Goal: Task Accomplishment & Management: Manage account settings

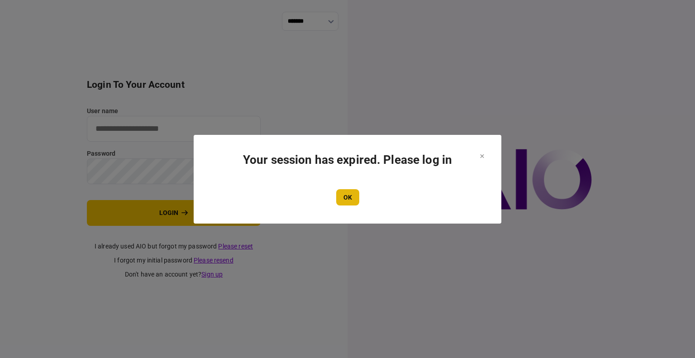
type input "****"
click at [341, 203] on button "OK" at bounding box center [347, 197] width 23 height 16
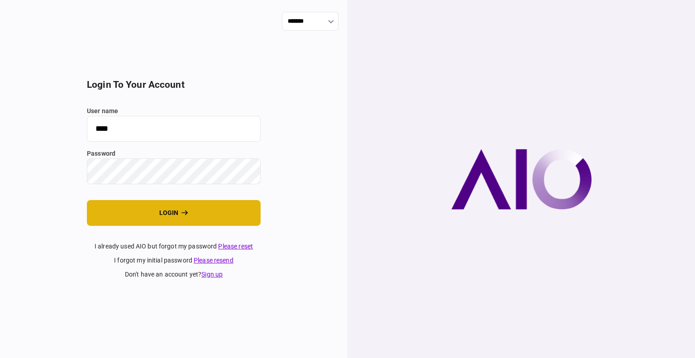
click at [175, 207] on button "login" at bounding box center [174, 213] width 174 height 26
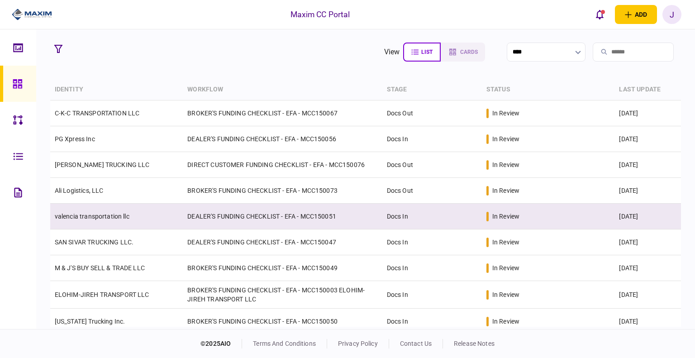
scroll to position [45, 0]
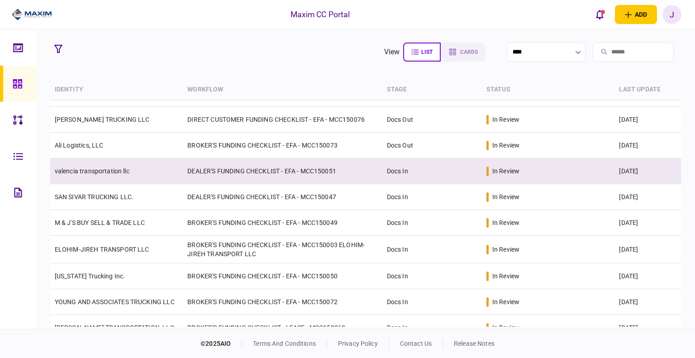
click at [92, 176] on td "valencia transportation llc" at bounding box center [116, 171] width 133 height 26
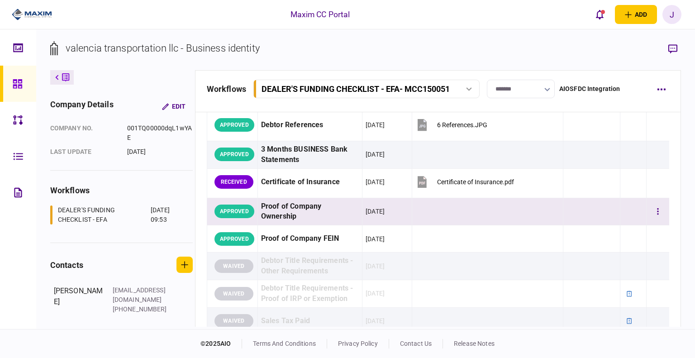
scroll to position [271, 0]
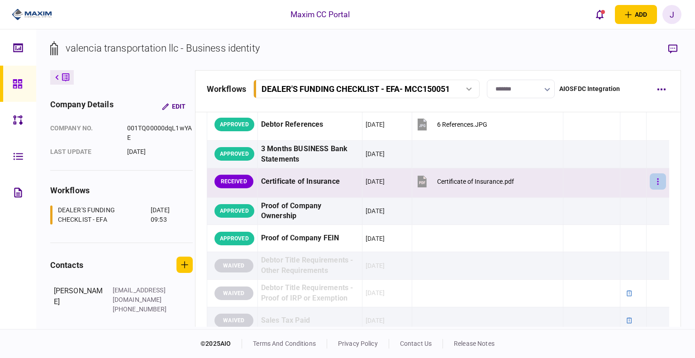
click at [656, 182] on button "button" at bounding box center [657, 181] width 16 height 16
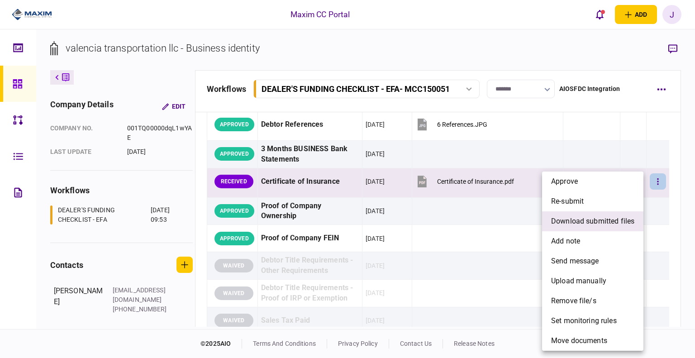
click at [600, 222] on span "download submitted files" at bounding box center [592, 221] width 83 height 11
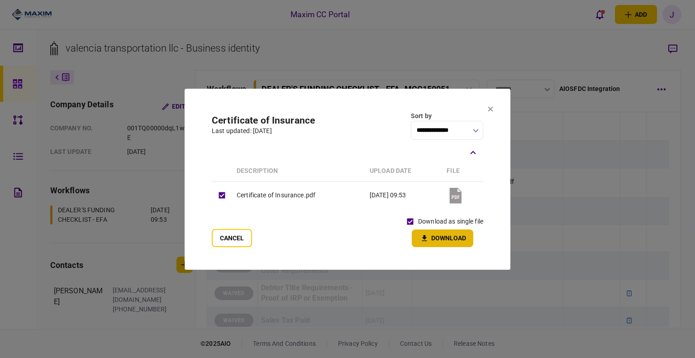
click at [440, 243] on button "Download" at bounding box center [441, 238] width 61 height 18
drag, startPoint x: 301, startPoint y: 121, endPoint x: 324, endPoint y: 124, distance: 23.3
click at [301, 121] on h2 "Certificate of Insurance" at bounding box center [263, 120] width 103 height 11
click at [488, 113] on button at bounding box center [489, 109] width 5 height 7
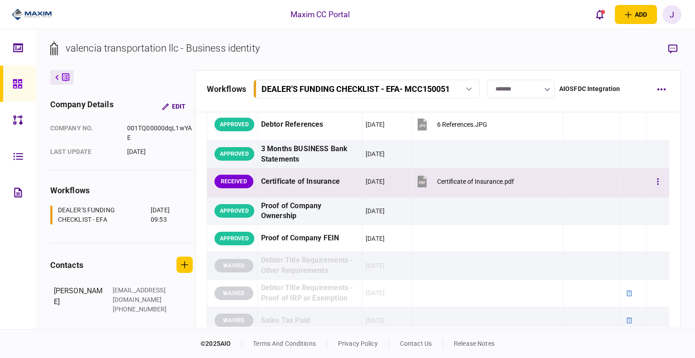
click at [464, 180] on div "Certificate of Insurance.pdf" at bounding box center [475, 181] width 77 height 7
click at [649, 179] on button "button" at bounding box center [657, 181] width 16 height 16
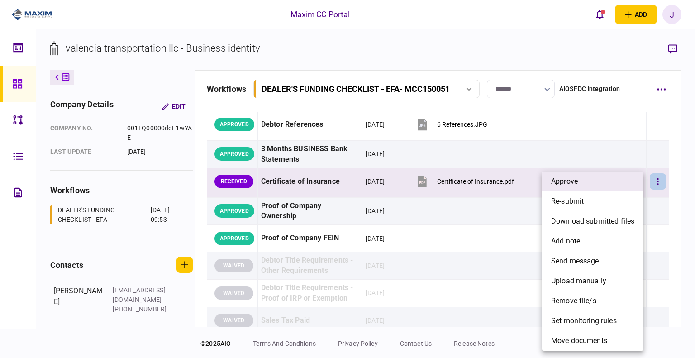
click at [596, 182] on li "approve" at bounding box center [592, 181] width 101 height 20
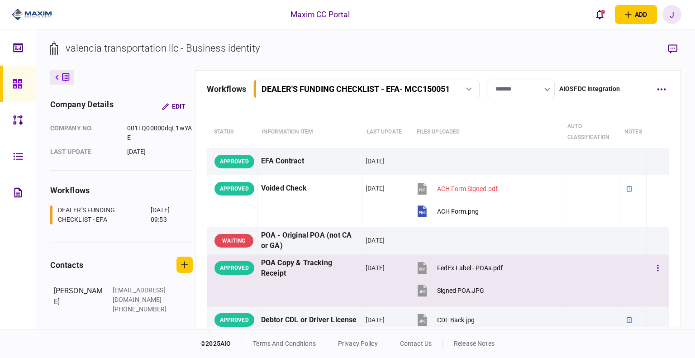
scroll to position [45, 0]
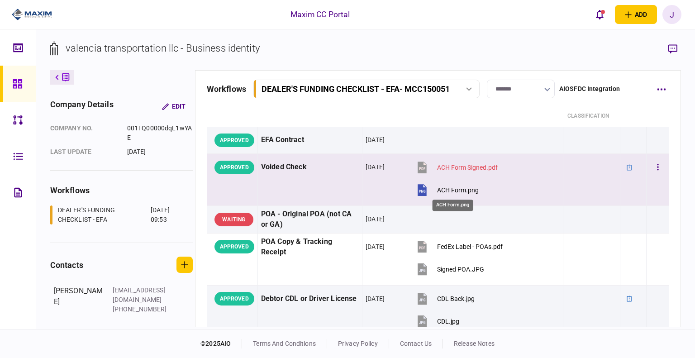
click at [449, 190] on div "ACH Form.png" at bounding box center [458, 189] width 42 height 7
click at [657, 168] on icon "button" at bounding box center [658, 167] width 2 height 9
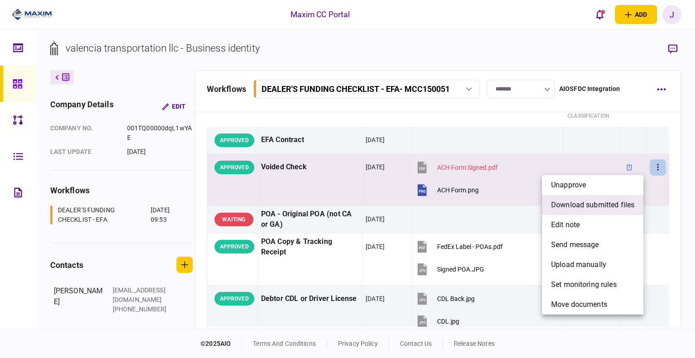
click at [597, 203] on span "download submitted files" at bounding box center [592, 204] width 83 height 11
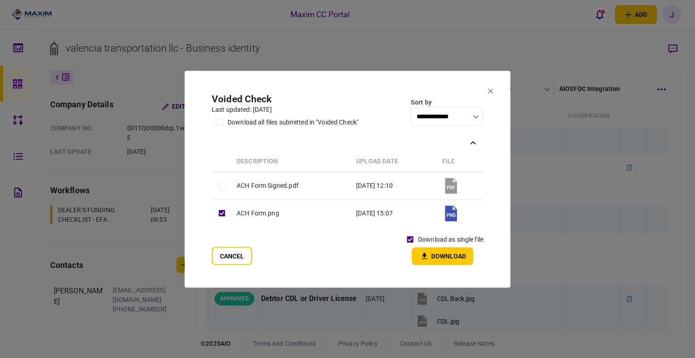
drag, startPoint x: 433, startPoint y: 249, endPoint x: 436, endPoint y: 254, distance: 6.3
click at [433, 250] on button "Download" at bounding box center [441, 256] width 61 height 18
drag, startPoint x: 373, startPoint y: 93, endPoint x: 456, endPoint y: 93, distance: 82.7
click at [373, 93] on section "**********" at bounding box center [347, 179] width 326 height 217
click at [490, 90] on icon at bounding box center [490, 91] width 5 height 5
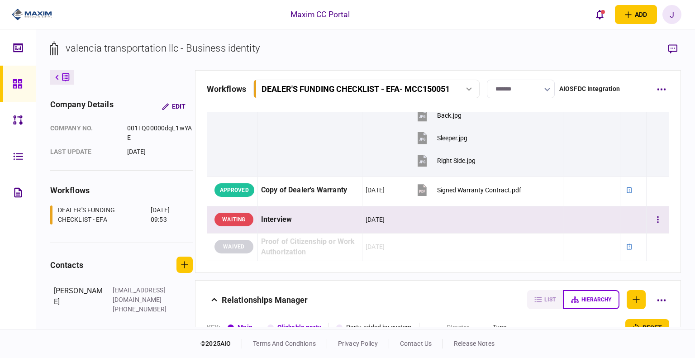
scroll to position [1266, 0]
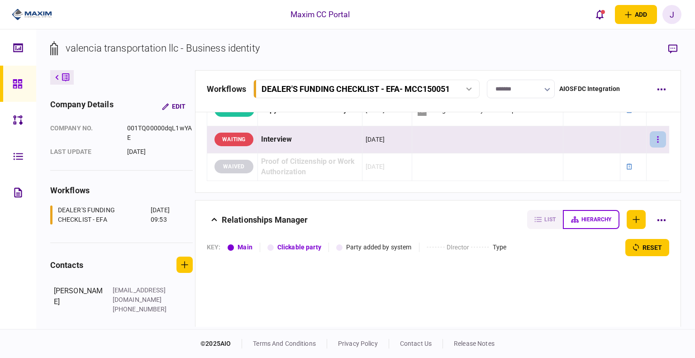
click at [657, 138] on icon "button" at bounding box center [657, 139] width 1 height 6
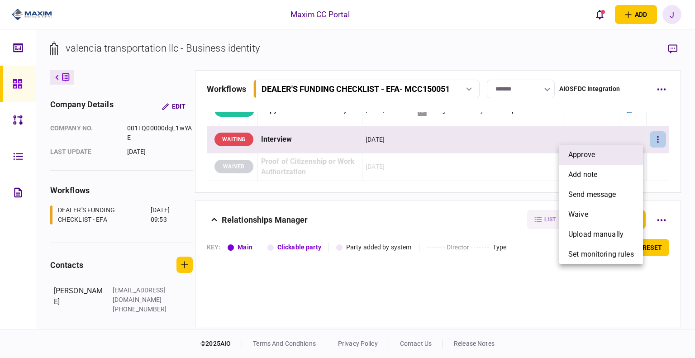
click at [581, 155] on span "approve" at bounding box center [581, 154] width 27 height 11
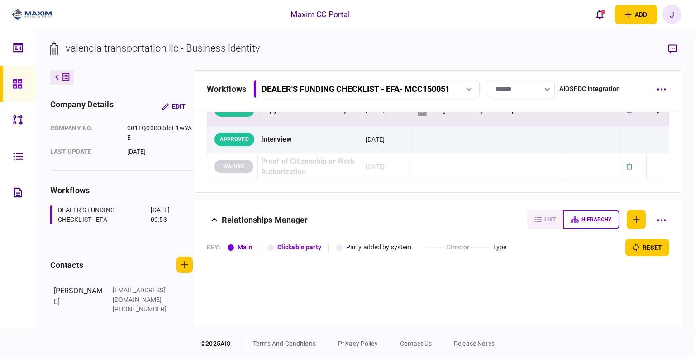
scroll to position [995, 0]
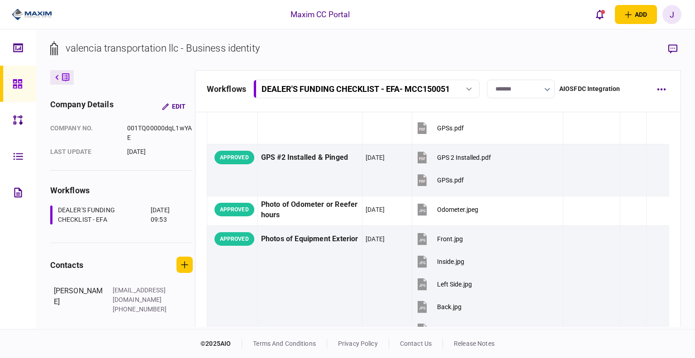
click at [533, 93] on input "*******" at bounding box center [521, 89] width 68 height 19
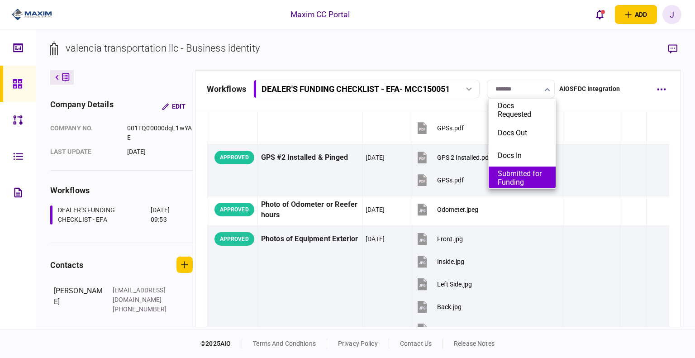
click at [529, 173] on button "Submitted for Funding" at bounding box center [521, 177] width 49 height 17
type input "**********"
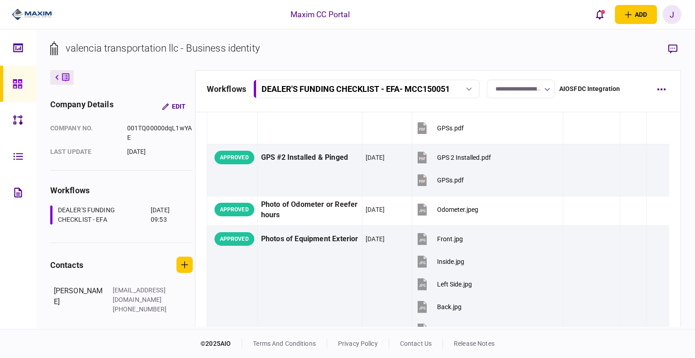
click at [23, 82] on div at bounding box center [20, 84] width 14 height 36
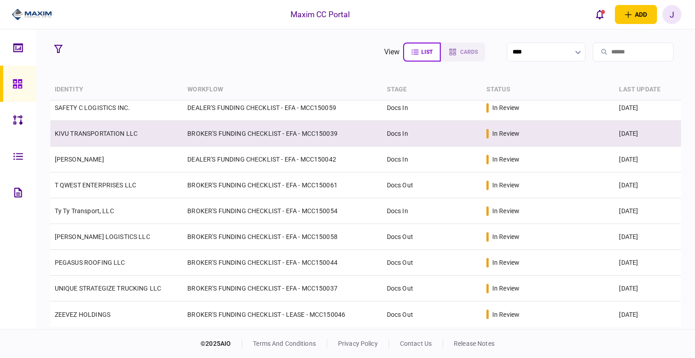
scroll to position [90, 0]
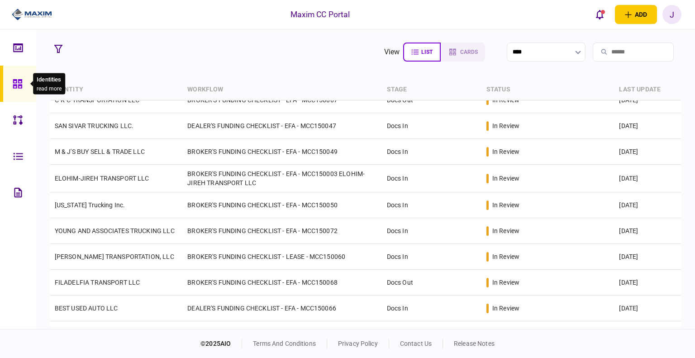
click at [22, 76] on div at bounding box center [20, 84] width 14 height 36
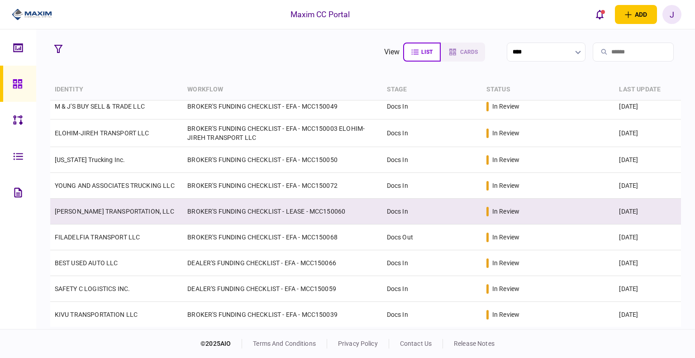
scroll to position [181, 0]
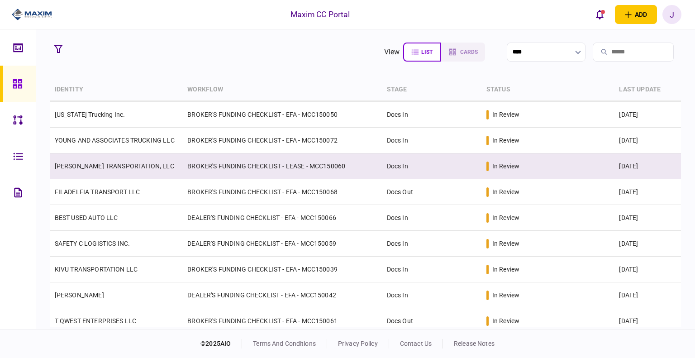
click at [105, 165] on link "[PERSON_NAME] TRANSPORTATION, LLC" at bounding box center [114, 165] width 119 height 7
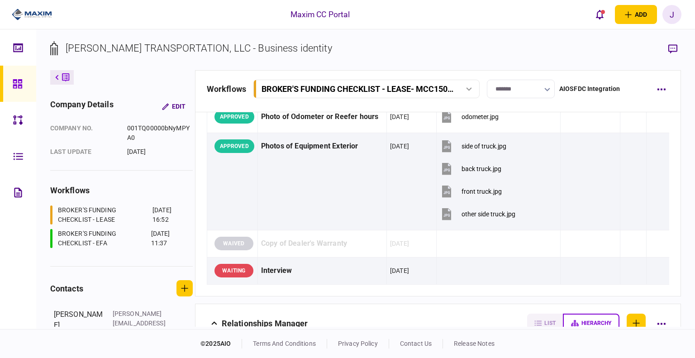
scroll to position [1304, 0]
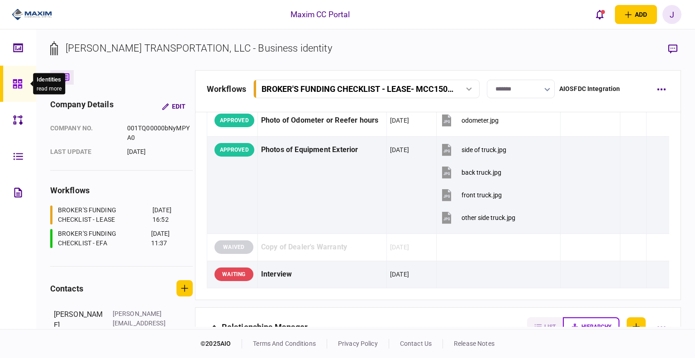
click at [16, 85] on icon at bounding box center [17, 83] width 9 height 9
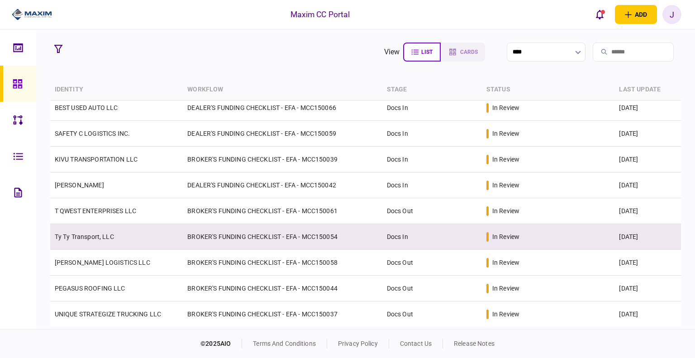
scroll to position [246, 0]
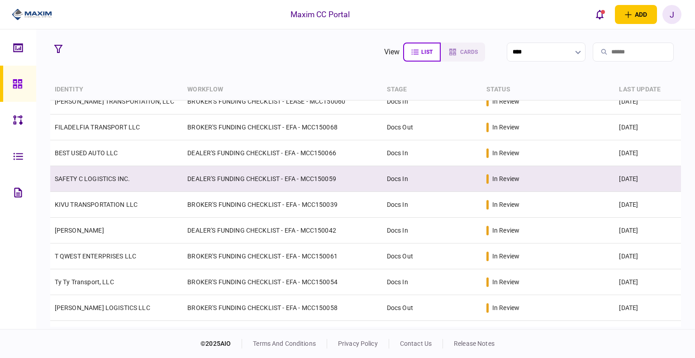
click at [76, 175] on link "SAFETY C LOGISTICS INC." at bounding box center [92, 178] width 75 height 7
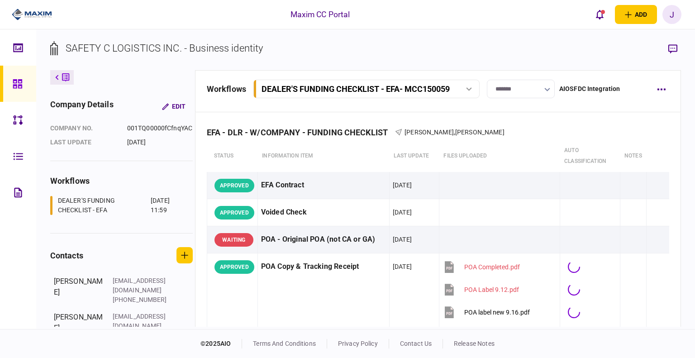
click at [524, 86] on input "*******" at bounding box center [521, 89] width 68 height 19
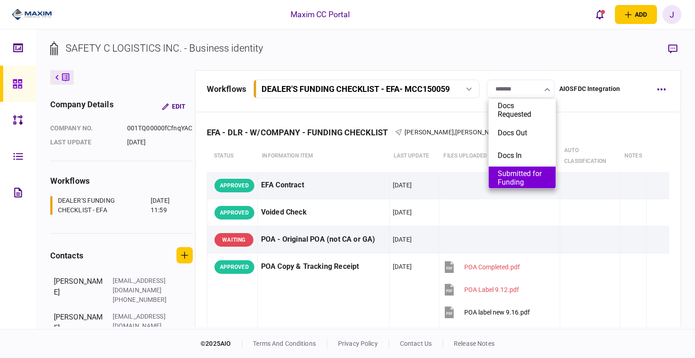
click at [514, 180] on button "Submitted for Funding" at bounding box center [521, 177] width 49 height 17
type input "**********"
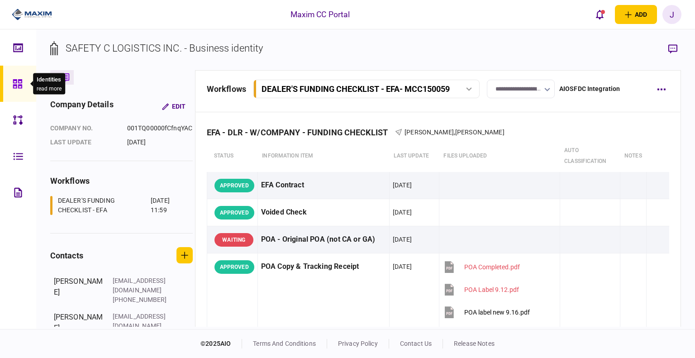
click at [24, 90] on div at bounding box center [20, 84] width 14 height 36
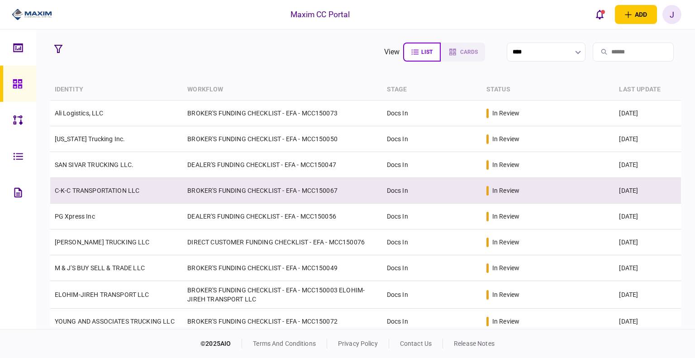
scroll to position [45, 0]
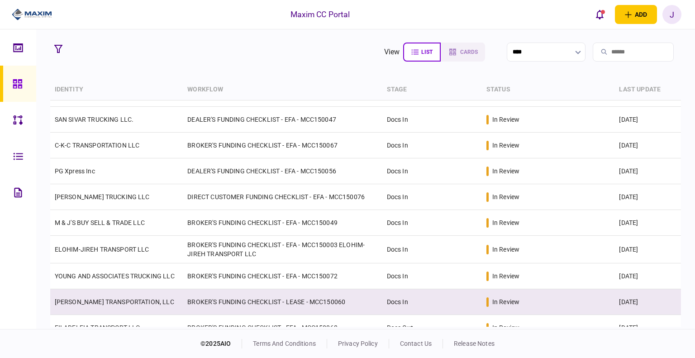
click at [92, 303] on link "[PERSON_NAME] TRANSPORTATION, LLC" at bounding box center [114, 301] width 119 height 7
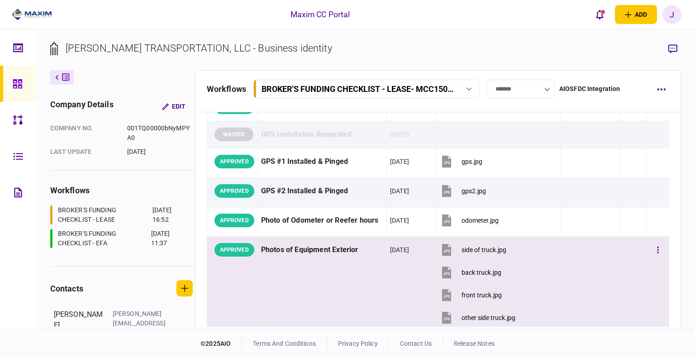
scroll to position [1259, 0]
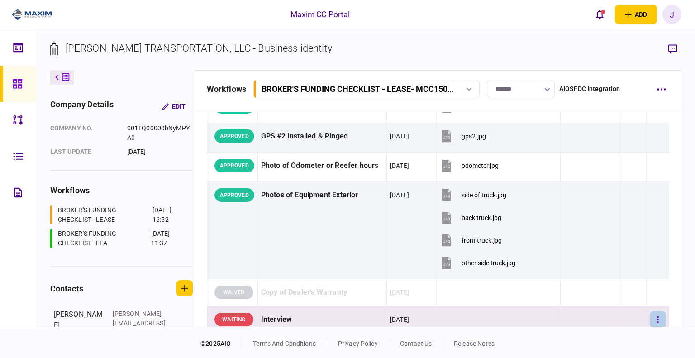
click at [649, 320] on button "button" at bounding box center [657, 319] width 16 height 16
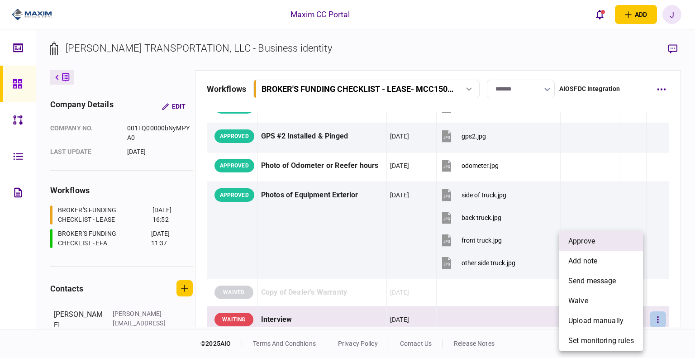
click at [582, 241] on span "approve" at bounding box center [581, 241] width 27 height 11
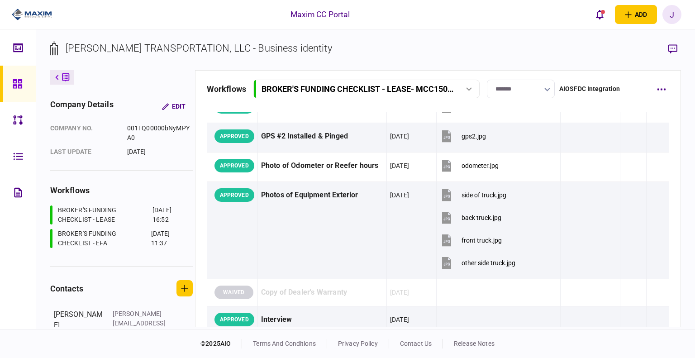
click at [529, 87] on input "*******" at bounding box center [521, 89] width 68 height 19
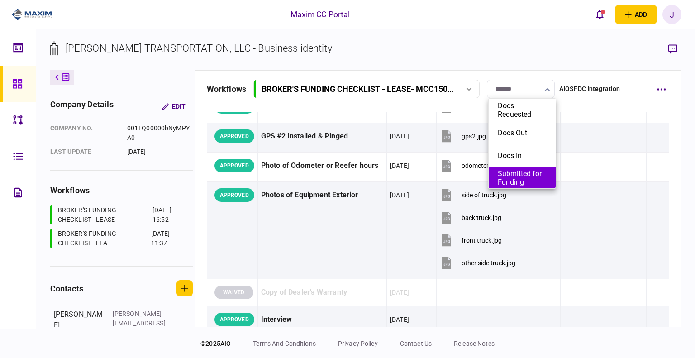
click at [522, 177] on button "Submitted for Funding" at bounding box center [521, 177] width 49 height 17
type input "**********"
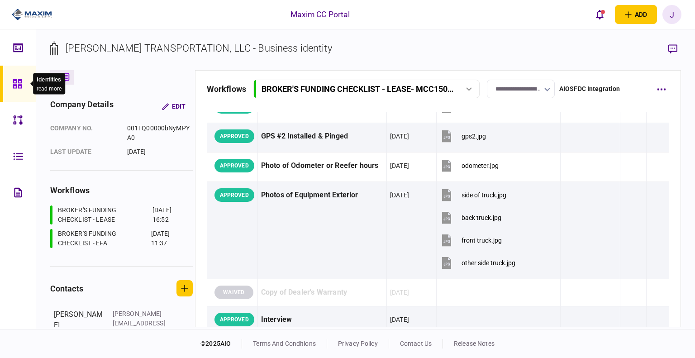
click at [14, 85] on icon at bounding box center [17, 83] width 9 height 9
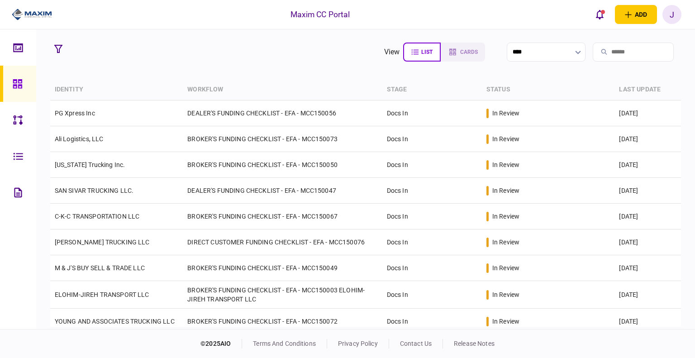
click at [16, 79] on icon at bounding box center [18, 84] width 10 height 10
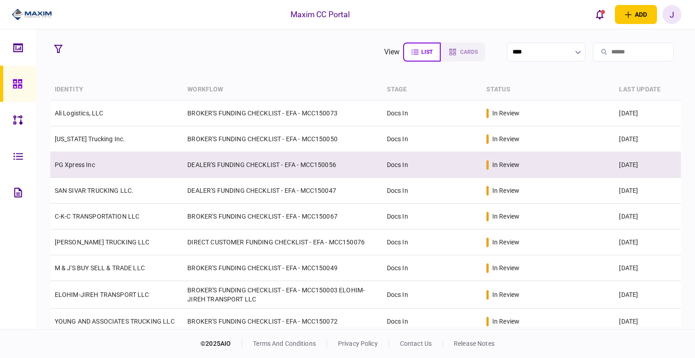
click at [72, 167] on link "PG Xpress Inc" at bounding box center [75, 164] width 40 height 7
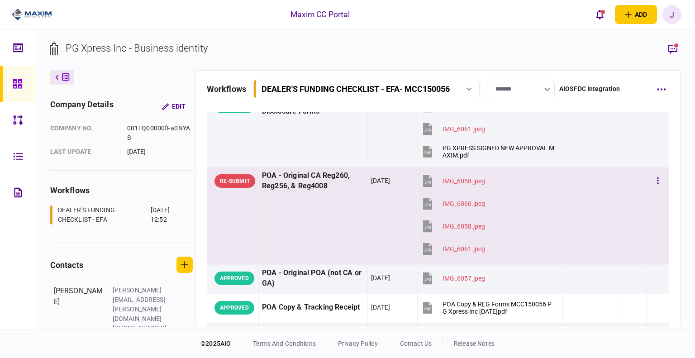
scroll to position [181, 0]
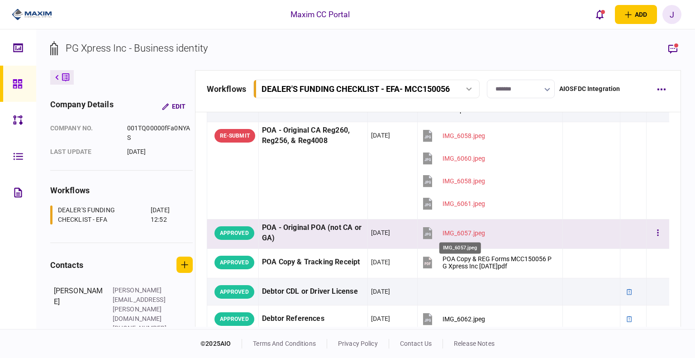
click at [468, 233] on div "IMG_6057.jpeg" at bounding box center [463, 232] width 43 height 7
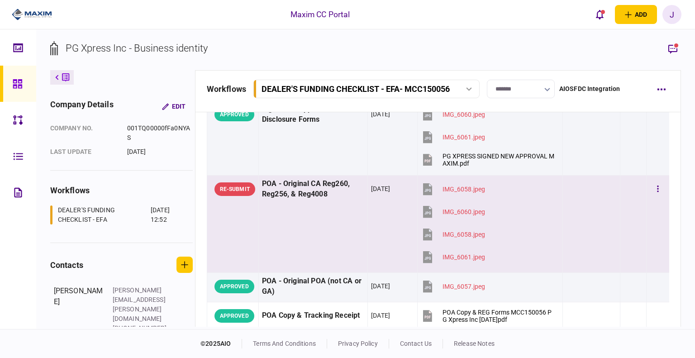
scroll to position [136, 0]
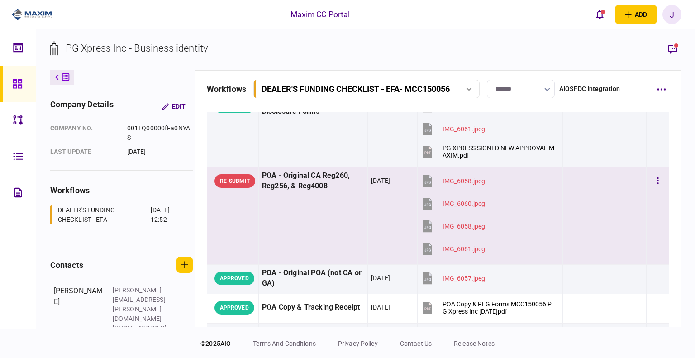
click at [456, 180] on div "IMG_6058.jpeg" at bounding box center [463, 180] width 43 height 7
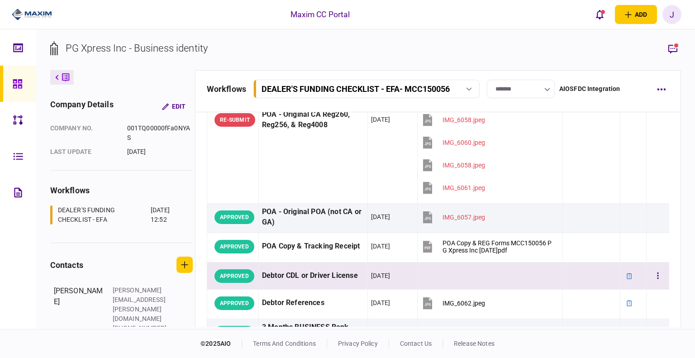
scroll to position [181, 0]
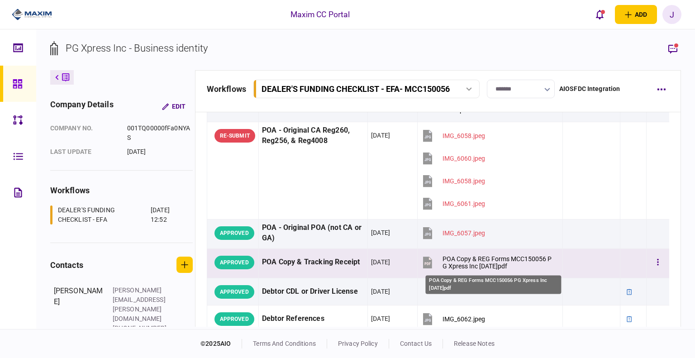
click at [482, 260] on div "POA Copy & REG Forms MCC150056 PG Xpress Inc 2025.09.22.pdf" at bounding box center [498, 262] width 112 height 14
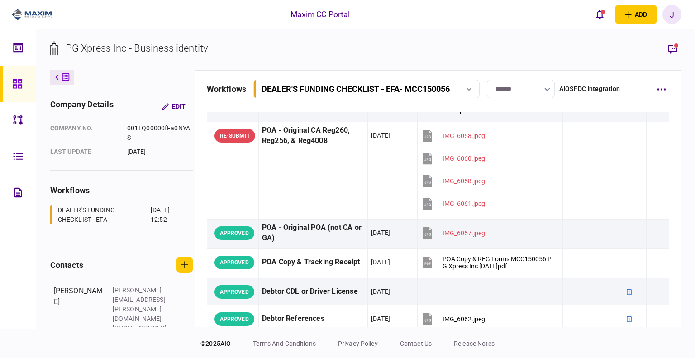
click at [313, 47] on section "PG Xpress Inc - Business identity" at bounding box center [365, 55] width 631 height 29
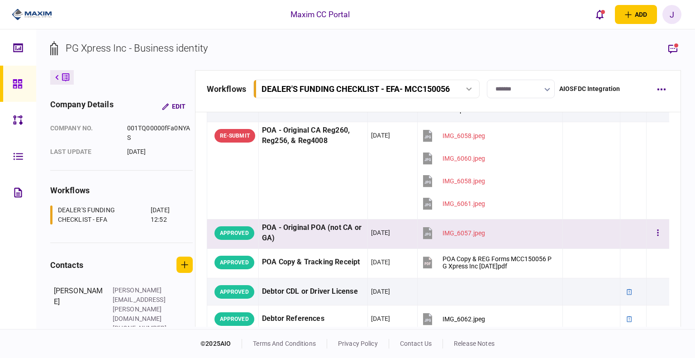
click at [316, 242] on div "POA - Original POA (not CA or GA)" at bounding box center [313, 232] width 102 height 21
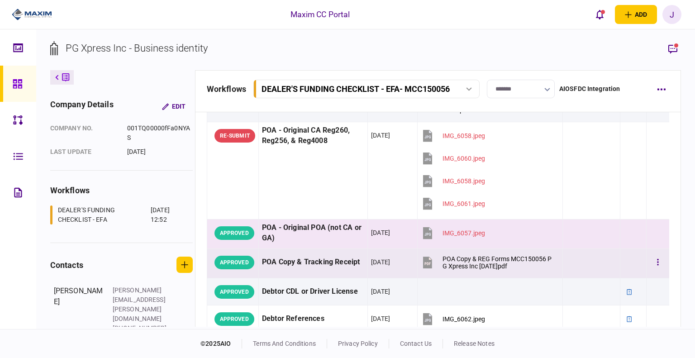
click at [499, 265] on div "POA Copy & REG Forms MCC150056 PG Xpress Inc 2025.09.22.pdf" at bounding box center [498, 262] width 112 height 14
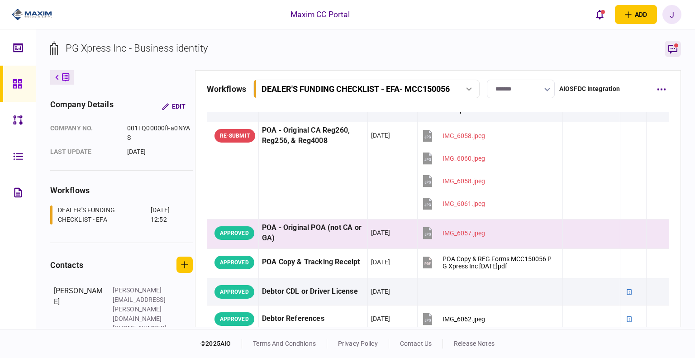
click at [671, 44] on icon "button" at bounding box center [672, 48] width 11 height 11
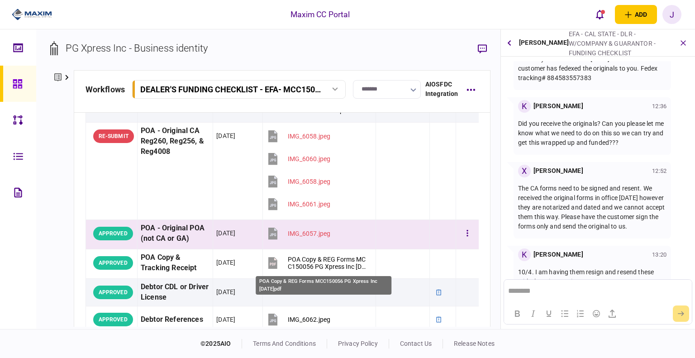
scroll to position [274, 0]
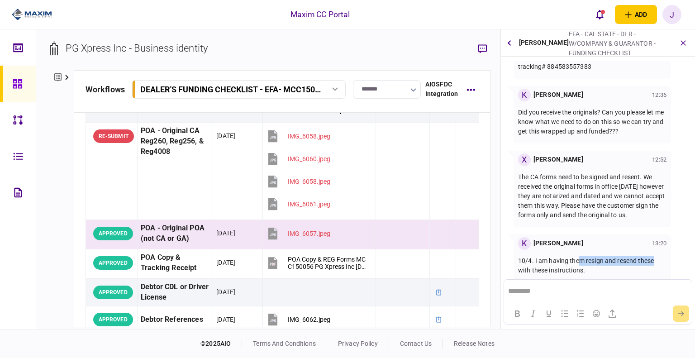
drag, startPoint x: 580, startPoint y: 251, endPoint x: 655, endPoint y: 255, distance: 75.1
click at [655, 256] on p "10/4. I am having them resign and resend these with these instructions." at bounding box center [592, 265] width 148 height 19
click at [581, 260] on p "10/4. I am having them resign and resend these with these instructions." at bounding box center [592, 265] width 148 height 19
drag, startPoint x: 531, startPoint y: 181, endPoint x: 635, endPoint y: 178, distance: 104.0
click at [633, 175] on p "The CA forms need to be signed and resent. We received the original forms in of…" at bounding box center [592, 195] width 148 height 47
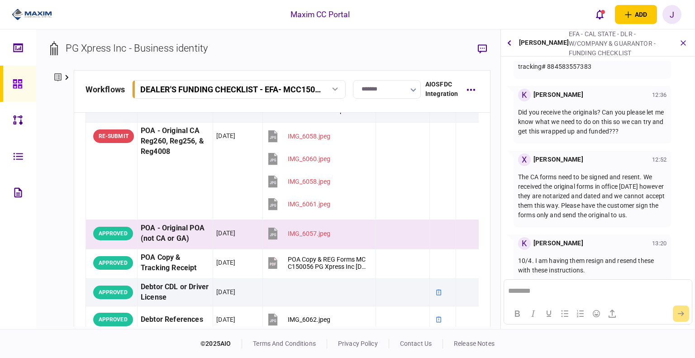
click at [635, 184] on p "The CA forms need to be signed and resent. We received the original forms in of…" at bounding box center [592, 195] width 148 height 47
drag, startPoint x: 611, startPoint y: 184, endPoint x: 651, endPoint y: 182, distance: 39.4
click at [651, 182] on p "The CA forms need to be signed and resent. We received the original forms in of…" at bounding box center [592, 195] width 148 height 47
click at [565, 195] on p "The CA forms need to be signed and resent. We received the original forms in of…" at bounding box center [592, 195] width 148 height 47
drag, startPoint x: 565, startPoint y: 195, endPoint x: 639, endPoint y: 187, distance: 74.6
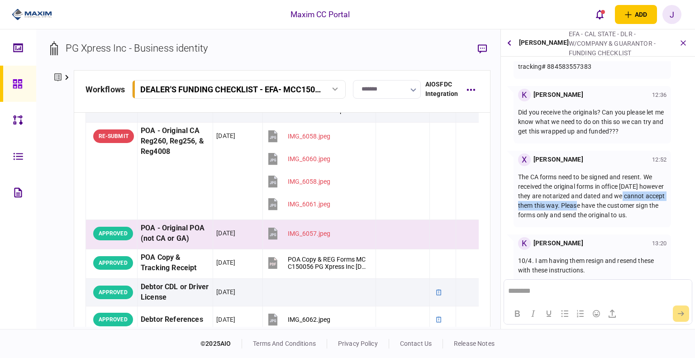
click at [639, 187] on p "The CA forms need to be signed and resent. We received the original forms in of…" at bounding box center [592, 195] width 148 height 47
click at [630, 195] on p "The CA forms need to be signed and resent. We received the original forms in of…" at bounding box center [592, 195] width 148 height 47
click at [597, 5] on button "open notifications list" at bounding box center [599, 14] width 19 height 19
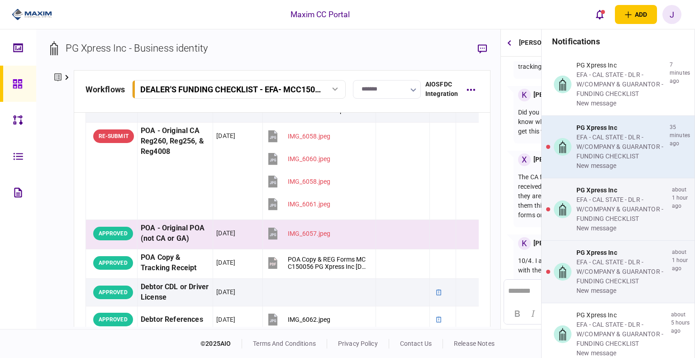
click at [600, 139] on div "EFA - CAL STATE - DLR - W/COMPANY & GUARANTOR - FUNDING CHECKLIST" at bounding box center [621, 146] width 90 height 28
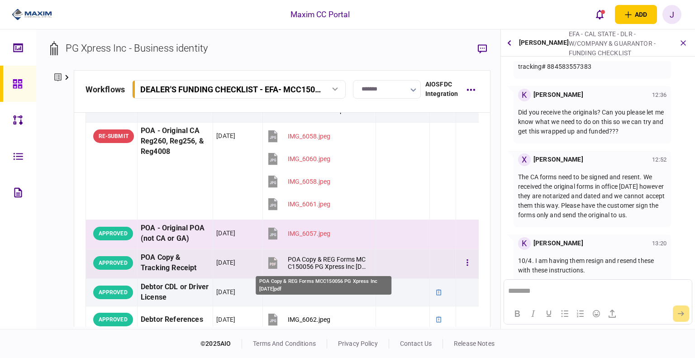
click at [326, 266] on div "POA Copy & REG Forms MCC150056 PG Xpress Inc 2025.09.22.pdf" at bounding box center [328, 262] width 80 height 14
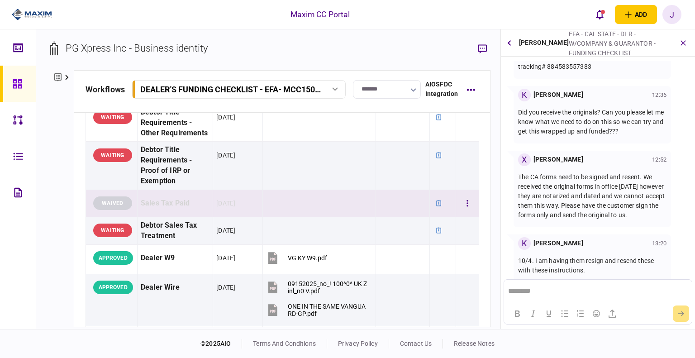
scroll to position [588, 0]
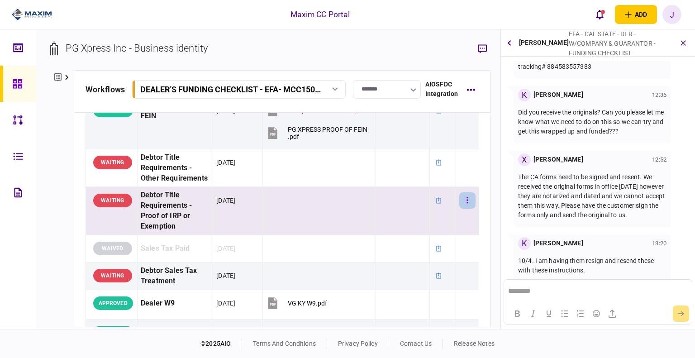
click at [459, 208] on button "button" at bounding box center [467, 200] width 16 height 16
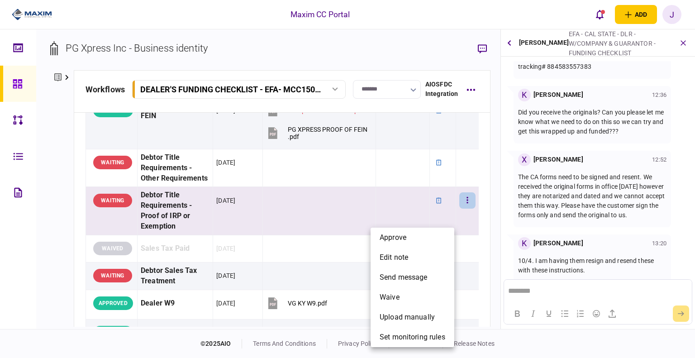
click at [305, 237] on div at bounding box center [347, 179] width 695 height 358
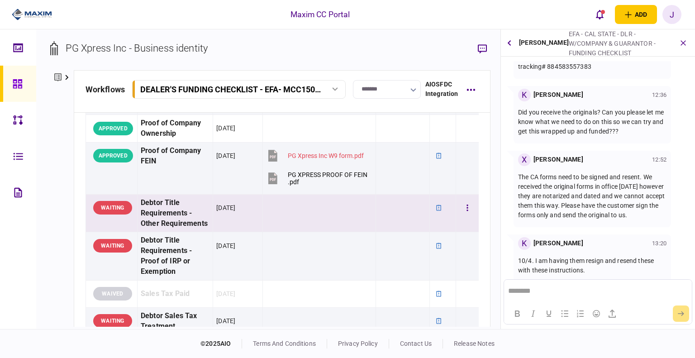
scroll to position [543, 0]
click at [464, 216] on button "button" at bounding box center [467, 207] width 16 height 16
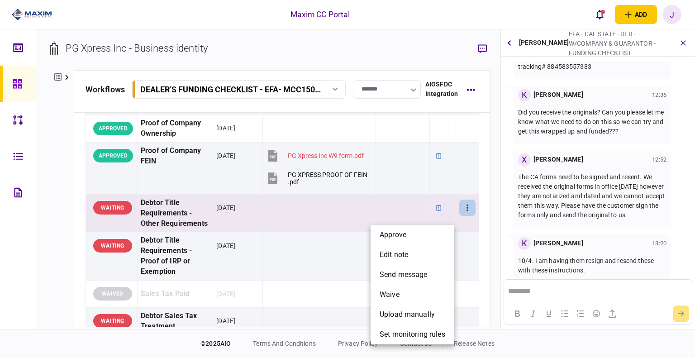
click at [315, 241] on div at bounding box center [347, 179] width 695 height 358
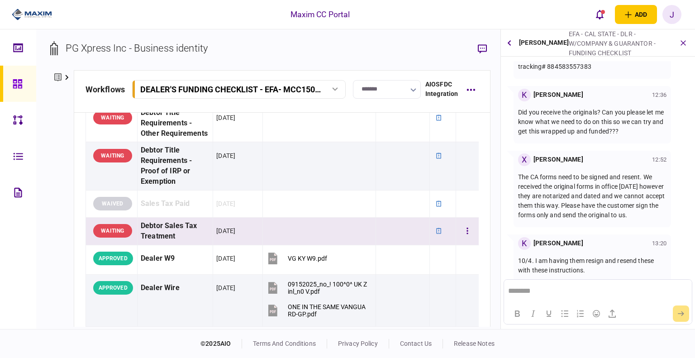
scroll to position [633, 0]
click at [467, 233] on icon "button" at bounding box center [467, 230] width 1 height 6
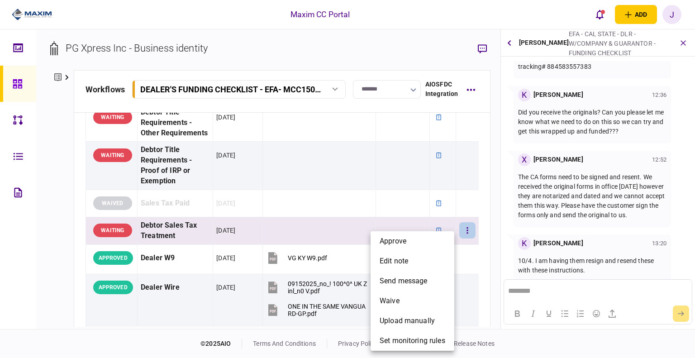
click at [334, 161] on div at bounding box center [347, 179] width 695 height 358
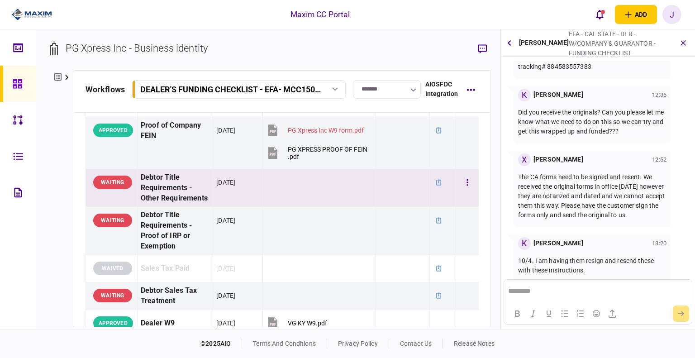
scroll to position [588, 0]
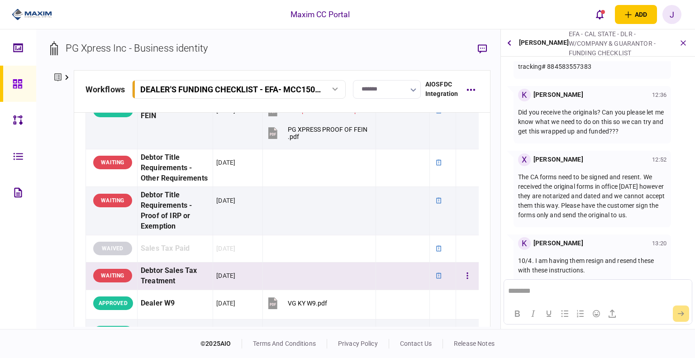
click at [472, 289] on td at bounding box center [467, 276] width 23 height 28
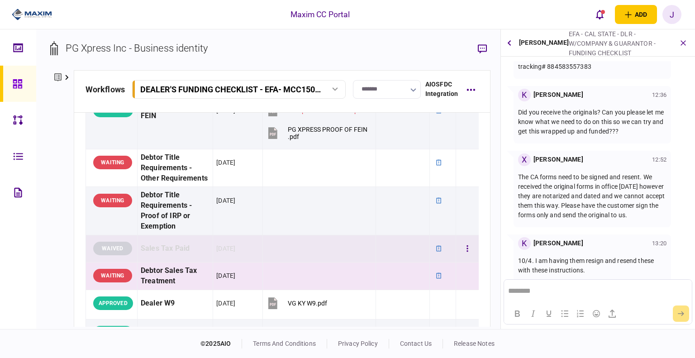
click at [376, 260] on td at bounding box center [402, 248] width 53 height 27
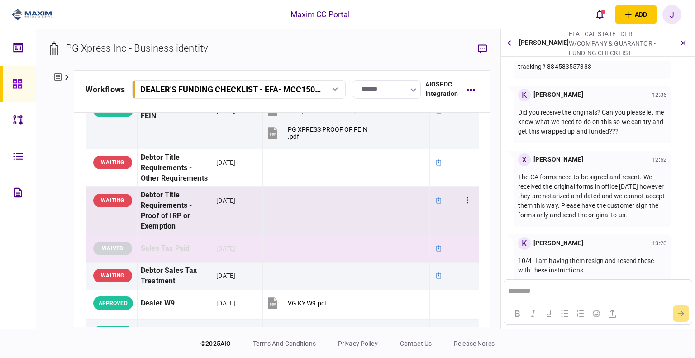
click at [376, 215] on td at bounding box center [402, 211] width 53 height 48
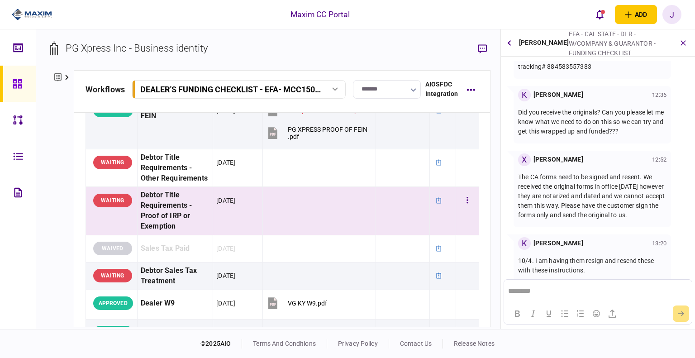
click at [326, 226] on td at bounding box center [319, 211] width 113 height 48
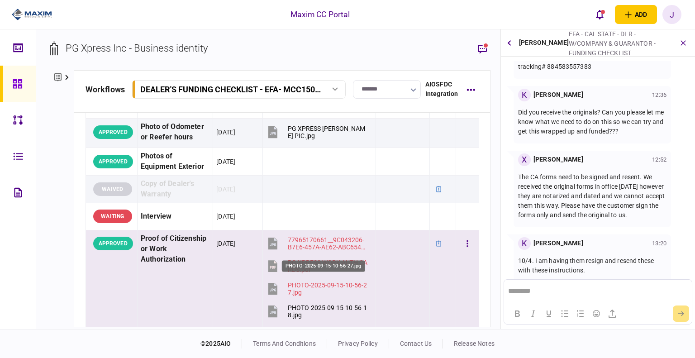
scroll to position [1170, 0]
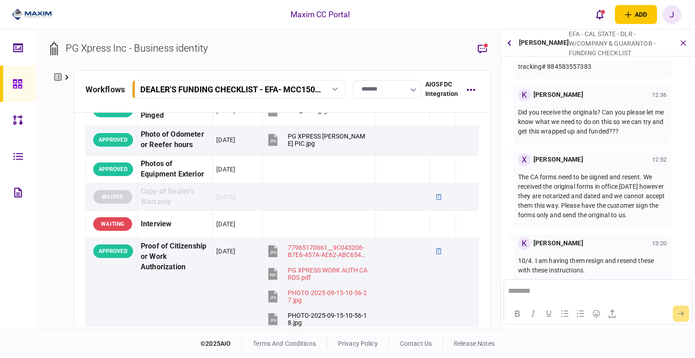
drag, startPoint x: 598, startPoint y: 262, endPoint x: 515, endPoint y: 246, distance: 84.6
click at [515, 246] on div "K Kevin Ratliff 13:20 10/4. I am having them resign and resend these with these…" at bounding box center [591, 258] width 157 height 48
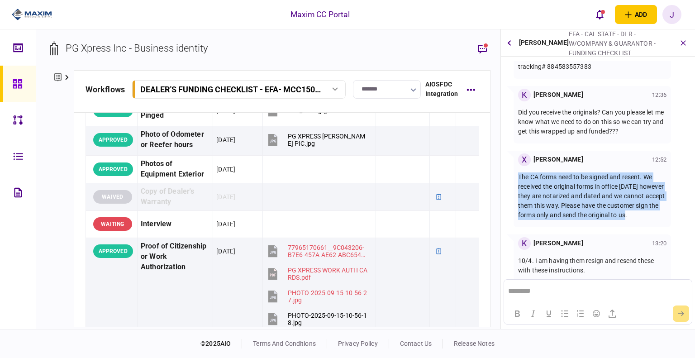
drag, startPoint x: 629, startPoint y: 209, endPoint x: 512, endPoint y: 167, distance: 124.9
click at [512, 167] on div "X Xiomara Rodriguez 12:52 The CA forms need to be signed and resent. We receive…" at bounding box center [597, 189] width 187 height 76
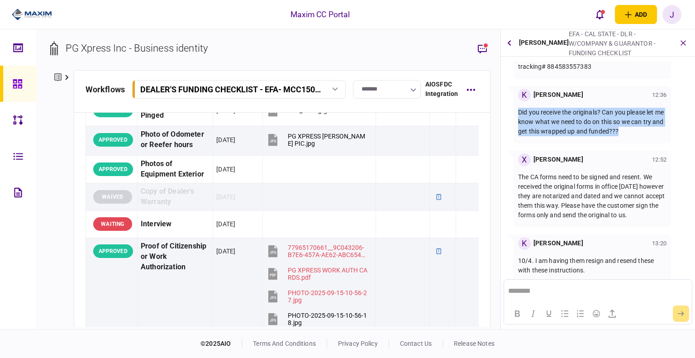
drag, startPoint x: 635, startPoint y: 123, endPoint x: 516, endPoint y: 103, distance: 120.2
click at [516, 103] on div "K Kevin Ratliff 12:36 Did you receive the originals? Can you please let me know…" at bounding box center [591, 114] width 157 height 57
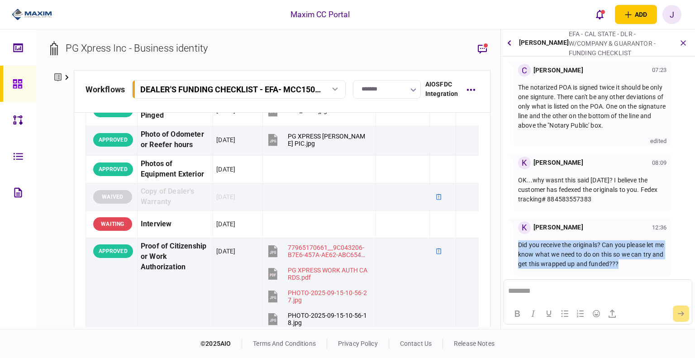
scroll to position [138, 0]
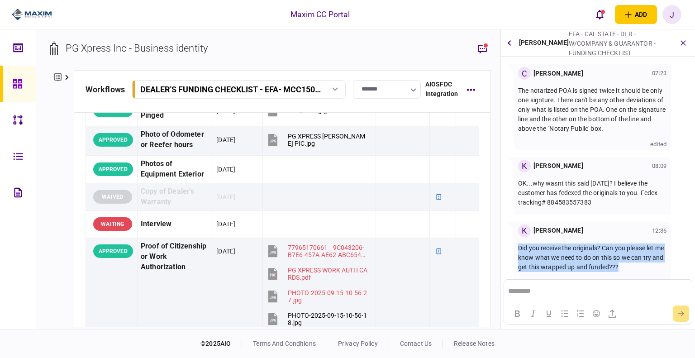
drag, startPoint x: 608, startPoint y: 199, endPoint x: 512, endPoint y: 170, distance: 100.0
click at [512, 170] on div "K Kevin Ratliff 08:09 OK...why wasnt this said yesterday? I believe the custome…" at bounding box center [597, 185] width 187 height 57
click at [558, 183] on p "OK...why wasnt this said yesterday? I believe the customer has fedexed the orig…" at bounding box center [592, 193] width 148 height 28
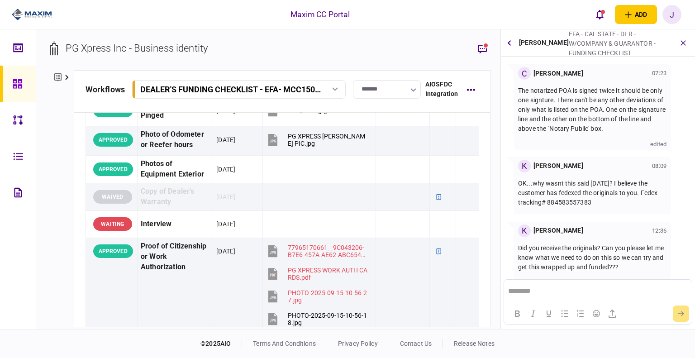
scroll to position [274, 0]
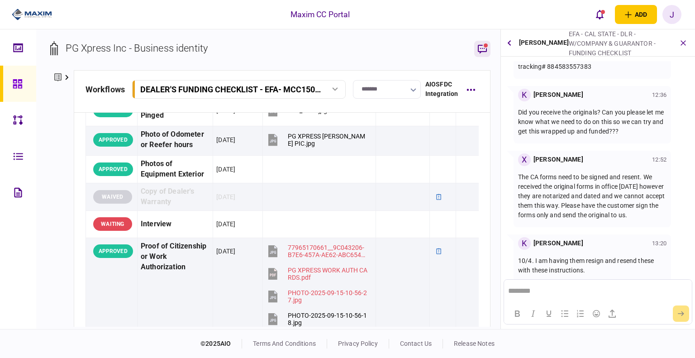
click at [481, 44] on icon "button" at bounding box center [482, 48] width 11 height 11
click at [588, 269] on div "10/4. I am having them resign and resend these with these instructions." at bounding box center [592, 266] width 148 height 32
drag, startPoint x: 588, startPoint y: 262, endPoint x: 512, endPoint y: 165, distance: 123.7
click at [512, 165] on section "22 Sep 2025 J Juan Guevara 12:11 Maxim will upload when the originals arrive. K…" at bounding box center [598, 170] width 194 height 218
click at [567, 126] on div "Did you receive the originals? Can you please let me know what we need to do on…" at bounding box center [592, 121] width 148 height 41
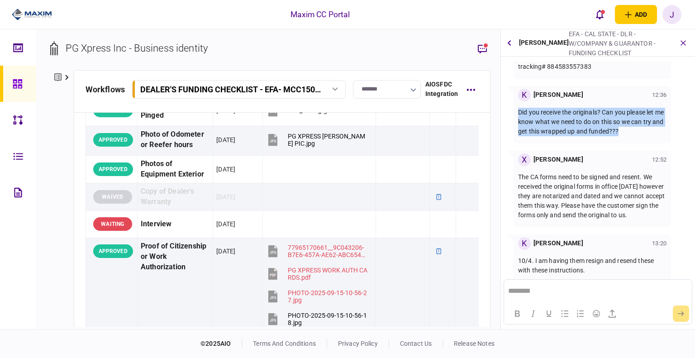
drag, startPoint x: 631, startPoint y: 123, endPoint x: 512, endPoint y: 100, distance: 121.6
click at [512, 100] on div "K Kevin Ratliff 12:36 Did you receive the originals? Can you please let me know…" at bounding box center [597, 114] width 187 height 57
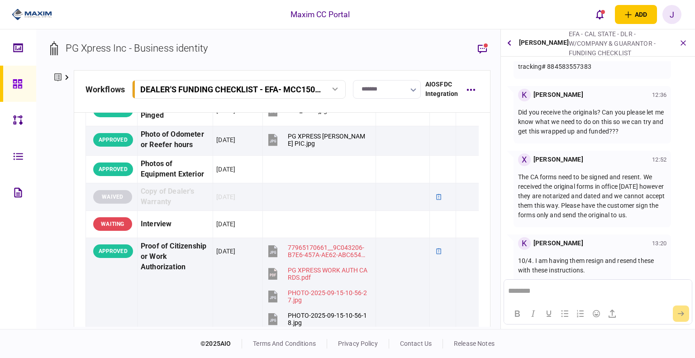
click at [568, 58] on div "POA - Original POA (not CA or GA)" at bounding box center [618, 62] width 101 height 9
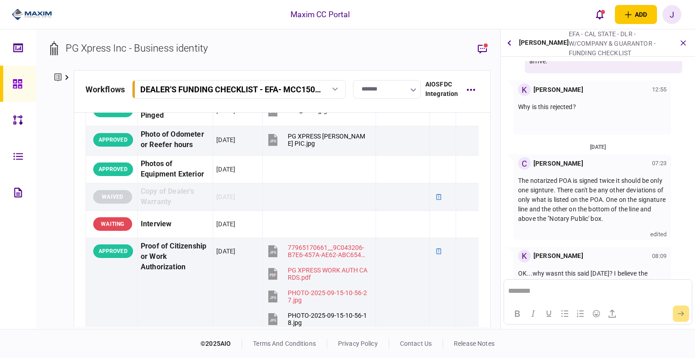
scroll to position [0, 0]
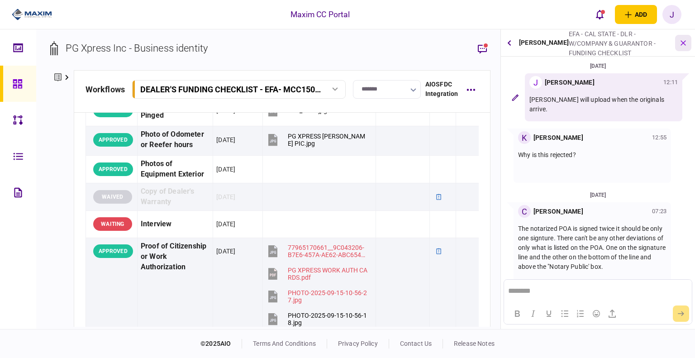
click at [684, 45] on icon "button" at bounding box center [682, 42] width 9 height 9
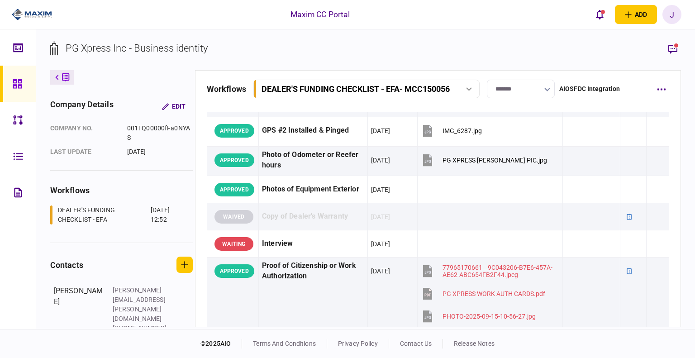
scroll to position [1116, 0]
click at [667, 47] on icon "button" at bounding box center [672, 48] width 11 height 11
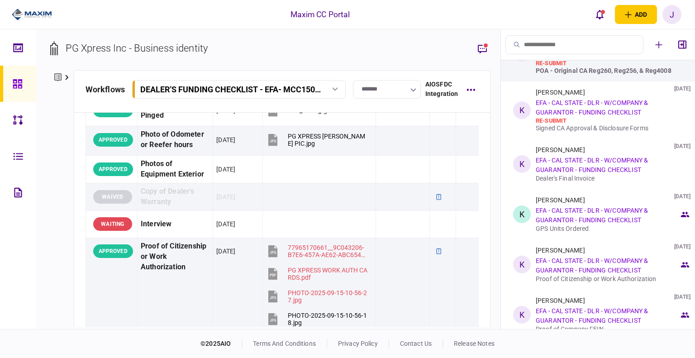
scroll to position [90, 0]
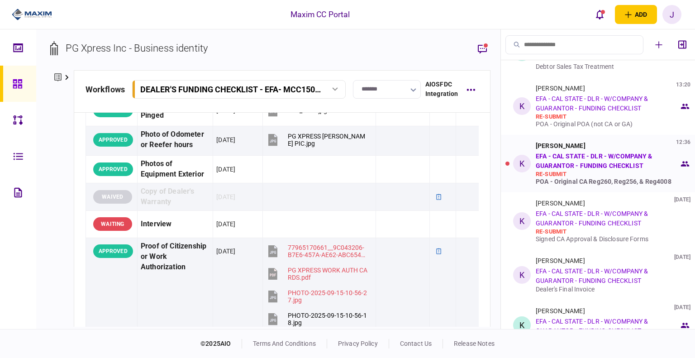
click at [589, 170] on div "re-submit" at bounding box center [606, 173] width 143 height 7
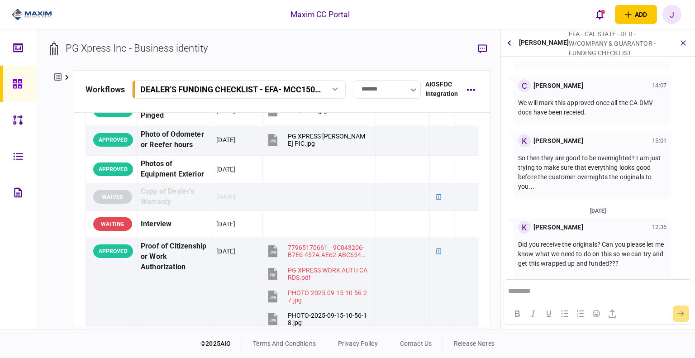
scroll to position [107, 0]
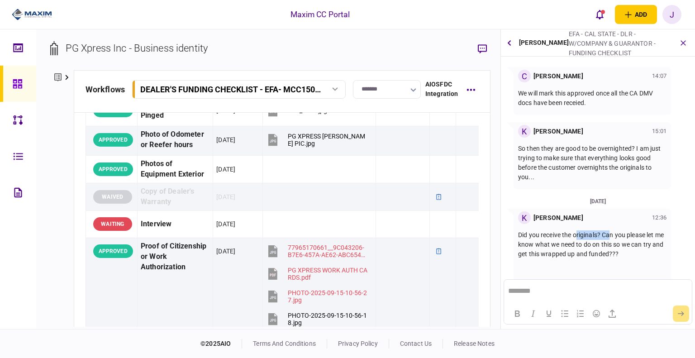
drag, startPoint x: 577, startPoint y: 227, endPoint x: 609, endPoint y: 226, distance: 31.2
click at [609, 230] on p "Did you receive the originals? Can you please let me know what we need to do on…" at bounding box center [592, 244] width 148 height 28
click at [590, 233] on p "Did you receive the originals? Can you please let me know what we need to do on…" at bounding box center [592, 244] width 148 height 28
drag, startPoint x: 543, startPoint y: 223, endPoint x: 634, endPoint y: 245, distance: 94.0
click at [611, 230] on p "Did you receive the originals? Can you please let me know what we need to do on…" at bounding box center [592, 244] width 148 height 28
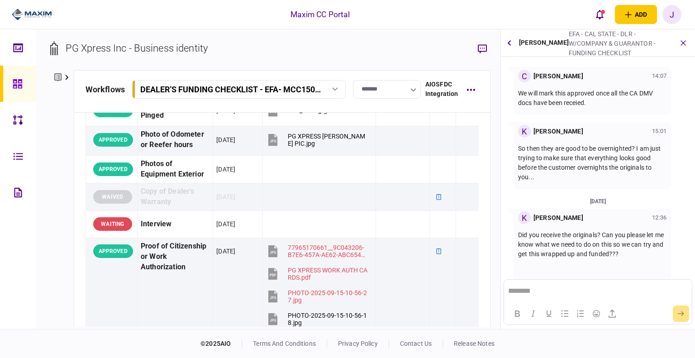
click at [635, 246] on p "Did you receive the originals? Can you please let me know what we need to do on…" at bounding box center [592, 244] width 148 height 28
click at [7, 88] on link at bounding box center [18, 84] width 36 height 36
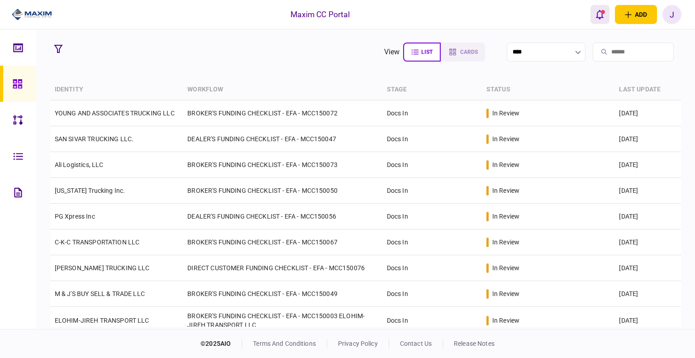
drag, startPoint x: 612, startPoint y: 11, endPoint x: 606, endPoint y: 12, distance: 6.0
click at [607, 12] on div "add business identity individual identity J J Juan Guevara juan@maximcc.com Eng…" at bounding box center [635, 14] width 91 height 19
click at [599, 17] on icon "open notifications list" at bounding box center [599, 14] width 8 height 9
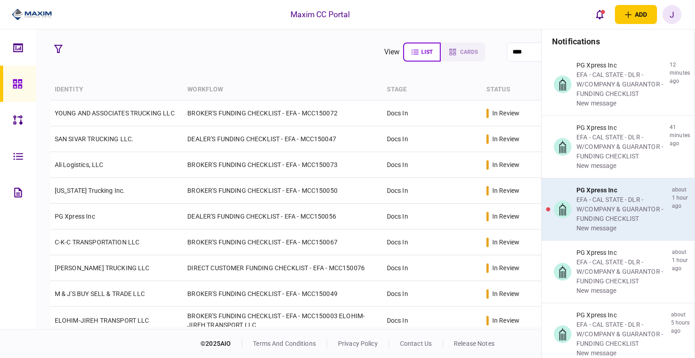
click at [595, 203] on div "EFA - CAL STATE - DLR - W/COMPANY & GUARANTOR - FUNDING CHECKLIST" at bounding box center [622, 209] width 92 height 28
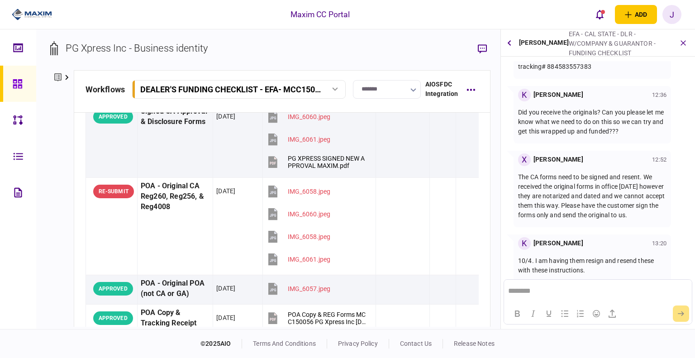
scroll to position [271, 0]
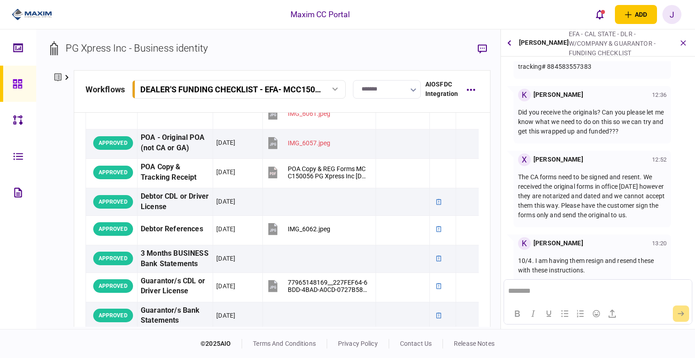
click at [17, 81] on icon at bounding box center [18, 84] width 10 height 10
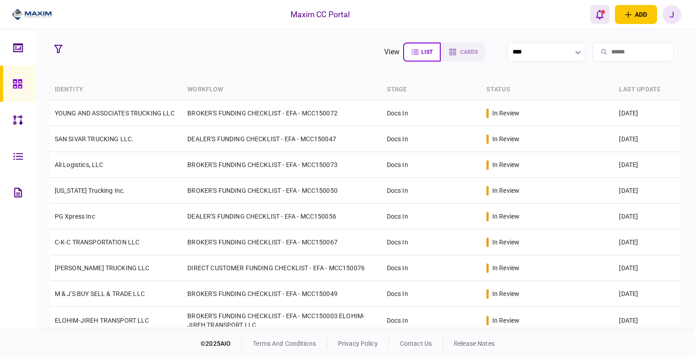
click at [597, 17] on icon "open notifications list" at bounding box center [599, 14] width 8 height 9
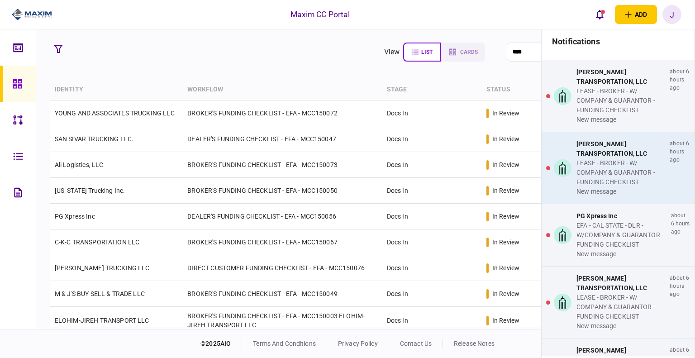
scroll to position [362, 0]
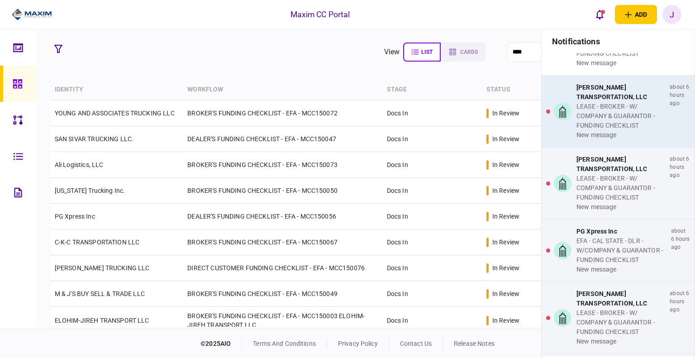
click at [617, 109] on div "LEASE - BROKER - W/ COMPANY & GUARANTOR - FUNDING CHECKLIST" at bounding box center [621, 116] width 90 height 28
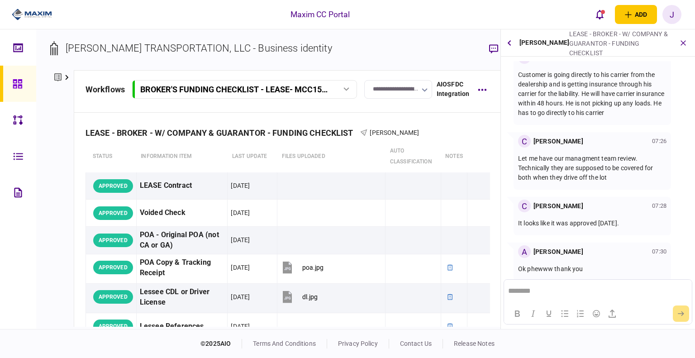
scroll to position [544, 0]
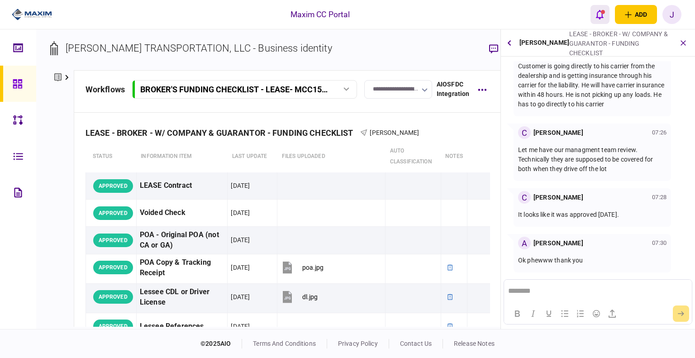
click at [594, 16] on button "open notifications list" at bounding box center [599, 14] width 19 height 19
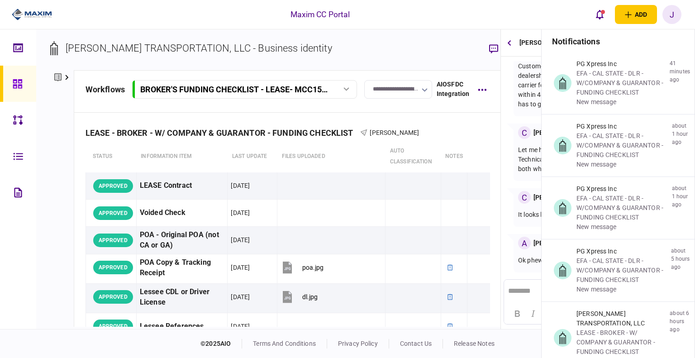
scroll to position [226, 0]
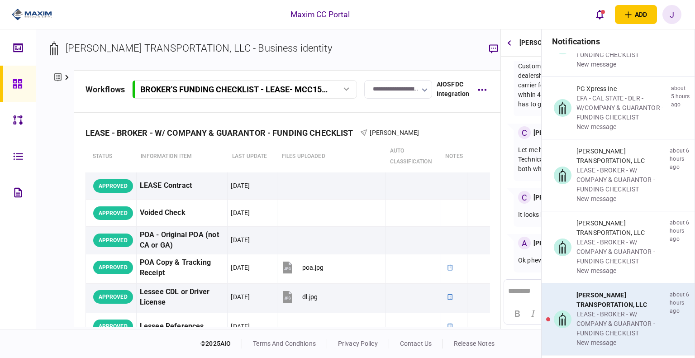
click at [597, 303] on div "[PERSON_NAME] TRANSPORTATION, LLC" at bounding box center [621, 299] width 90 height 19
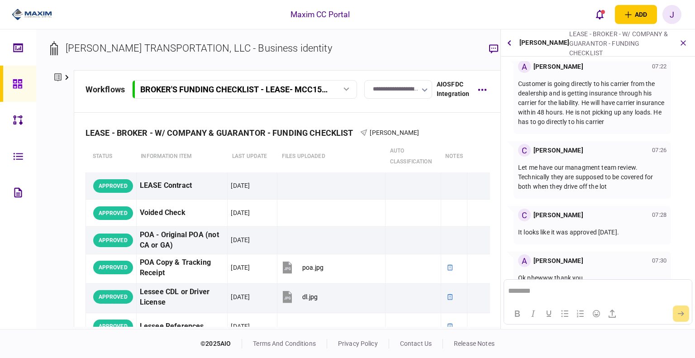
scroll to position [544, 0]
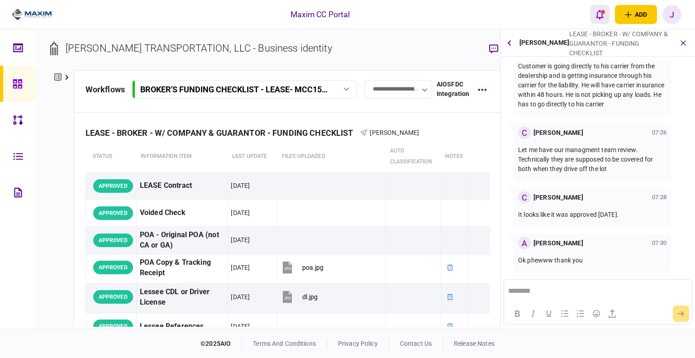
click at [597, 11] on icon "open notifications list" at bounding box center [599, 14] width 8 height 10
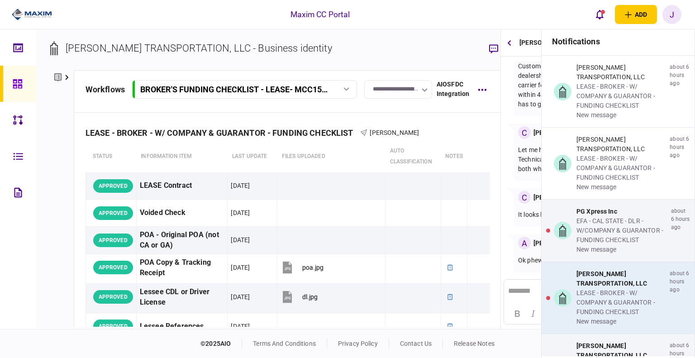
scroll to position [407, 0]
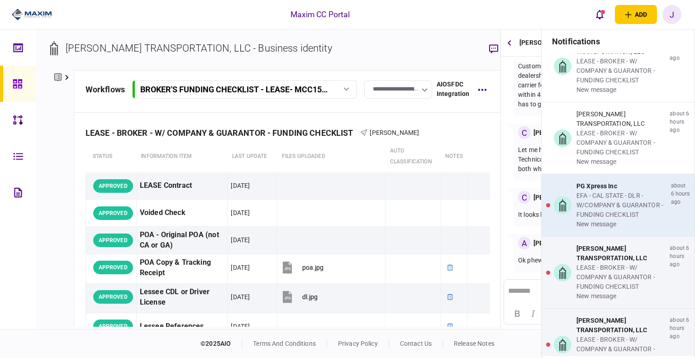
click at [603, 206] on div "EFA - CAL STATE - DLR - W/COMPANY & GUARANTOR - FUNDING CHECKLIST" at bounding box center [621, 205] width 91 height 28
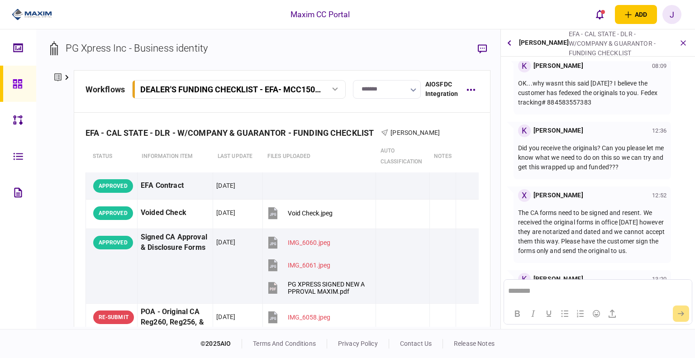
scroll to position [274, 0]
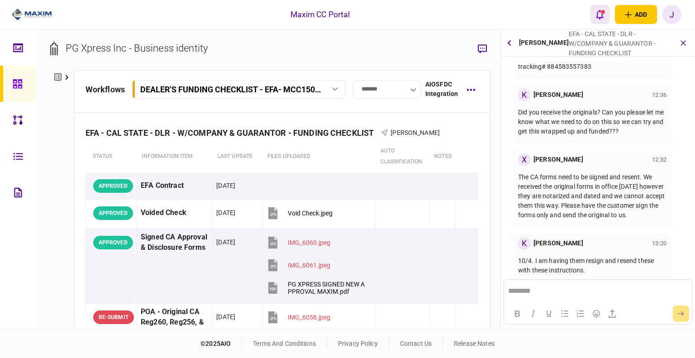
click at [596, 14] on icon "open notifications list" at bounding box center [599, 14] width 8 height 10
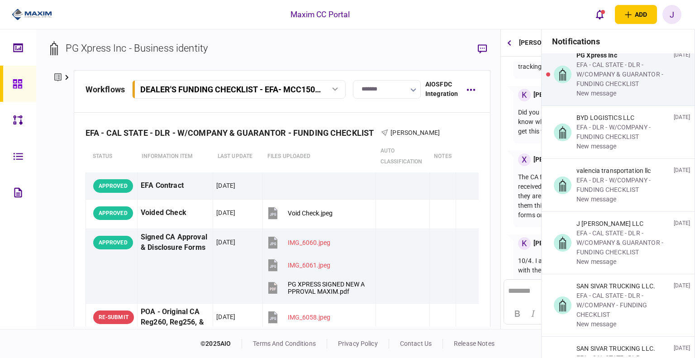
scroll to position [995, 0]
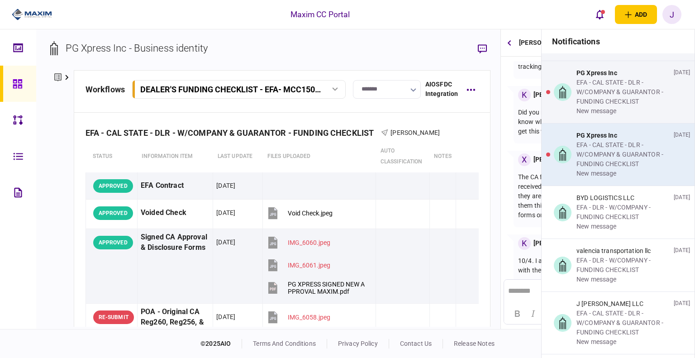
click at [606, 142] on div "EFA - CAL STATE - DLR - W/COMPANY & GUARANTOR - FUNDING CHECKLIST" at bounding box center [623, 154] width 94 height 28
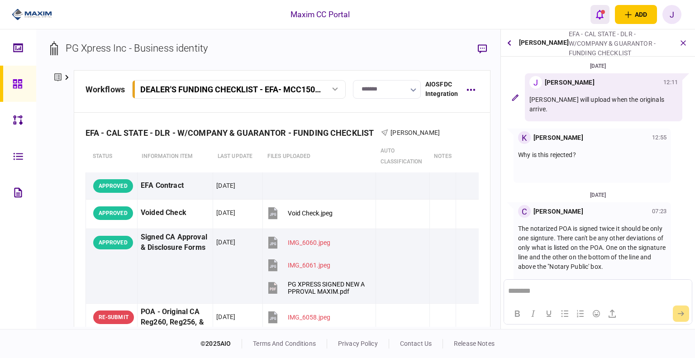
scroll to position [274, 0]
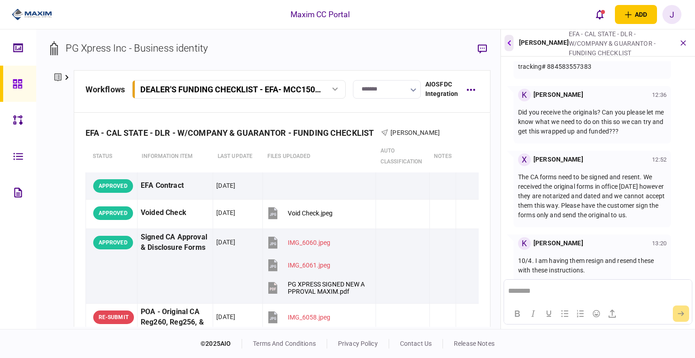
click at [510, 42] on icon "button" at bounding box center [509, 43] width 4 height 6
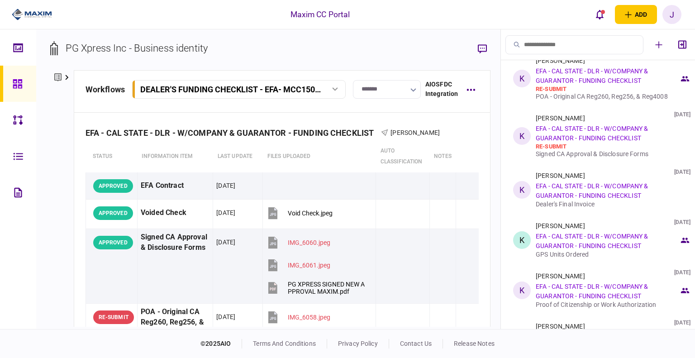
scroll to position [41, 0]
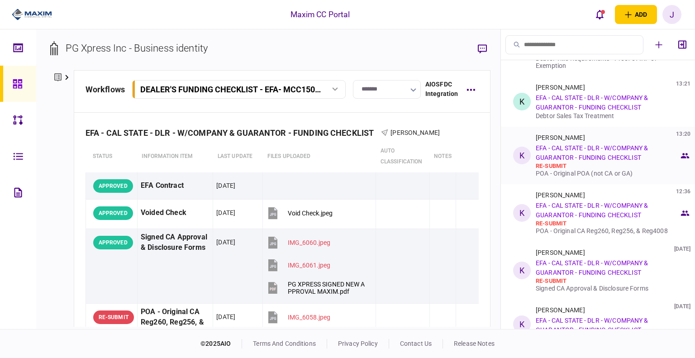
click at [553, 160] on link "EFA - CAL STATE - DLR - W/COMPANY & GUARANTOR - FUNDING CHECKLIST" at bounding box center [591, 152] width 113 height 17
click at [568, 104] on link "EFA - CAL STATE - DLR - W/COMPANY & GUARANTOR - FUNDING CHECKLIST" at bounding box center [591, 102] width 113 height 17
click at [596, 170] on div "POA - Original POA (not CA or GA)" at bounding box center [606, 173] width 143 height 7
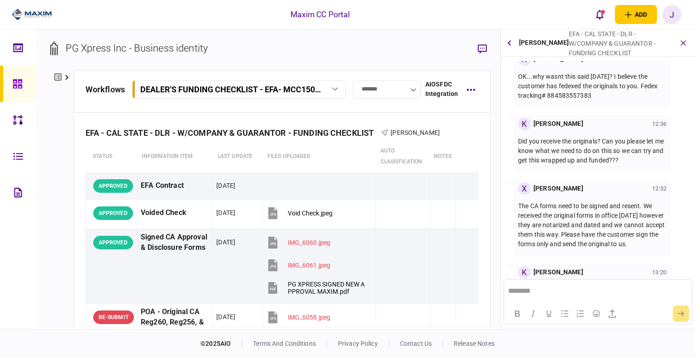
scroll to position [274, 0]
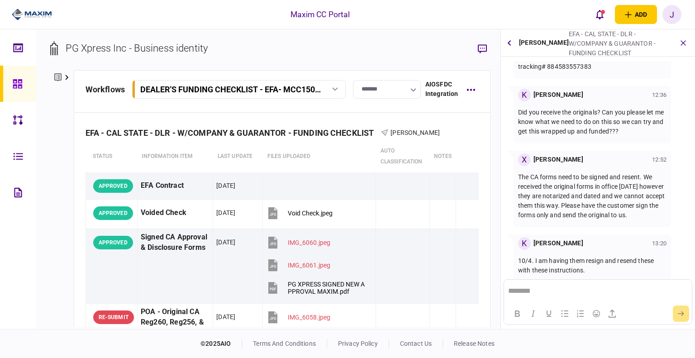
click at [514, 46] on div "Kevin Ratliff EFA - CAL STATE - DLR - W/COMPANY & GUARANTOR - FUNDING CHECKLIST…" at bounding box center [598, 42] width 194 height 27
click at [507, 46] on button "button" at bounding box center [508, 43] width 9 height 16
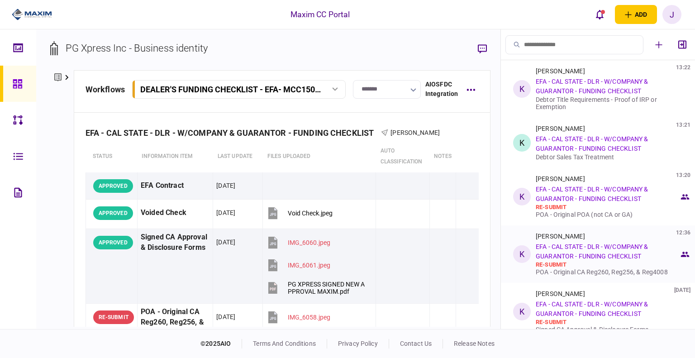
click at [575, 251] on div "Kevin Ratliff 12:36 EFA - CAL STATE - DLR - W/COMPANY & GUARANTOR - FUNDING CHE…" at bounding box center [606, 253] width 143 height 43
click at [575, 251] on div "Messages for step K Kevin Ratliff 13:22 EFA - CAL STATE - DLR - W/COMPANY & GUA…" at bounding box center [598, 178] width 194 height 299
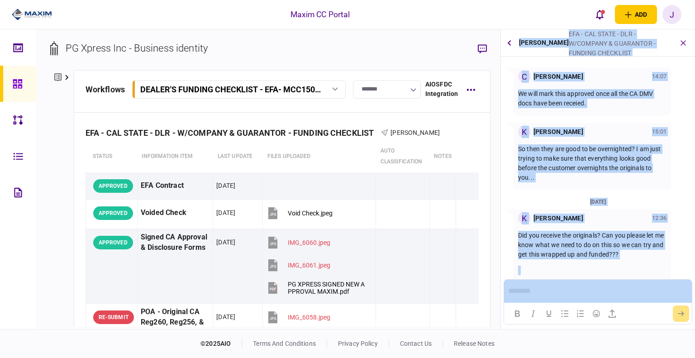
scroll to position [107, 0]
click at [507, 38] on button "button" at bounding box center [508, 43] width 9 height 16
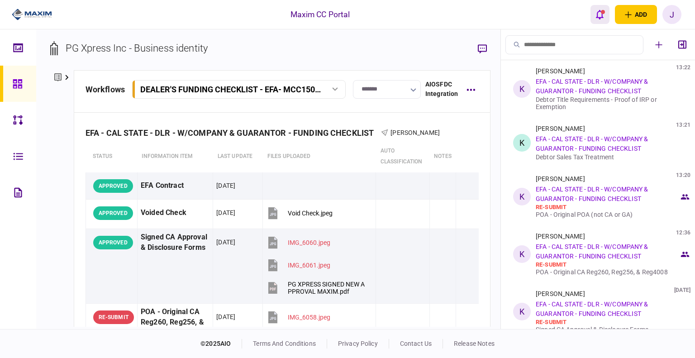
click at [590, 19] on button "open notifications list" at bounding box center [599, 14] width 19 height 19
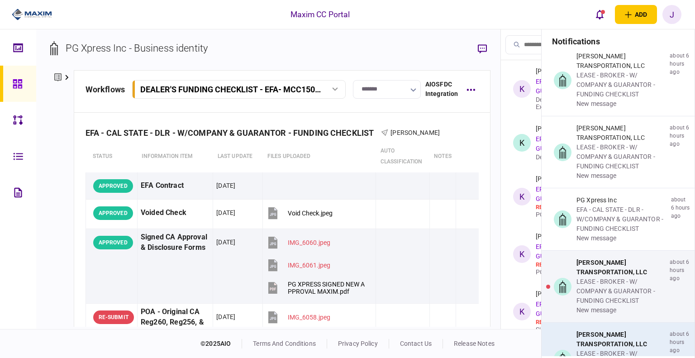
scroll to position [543, 0]
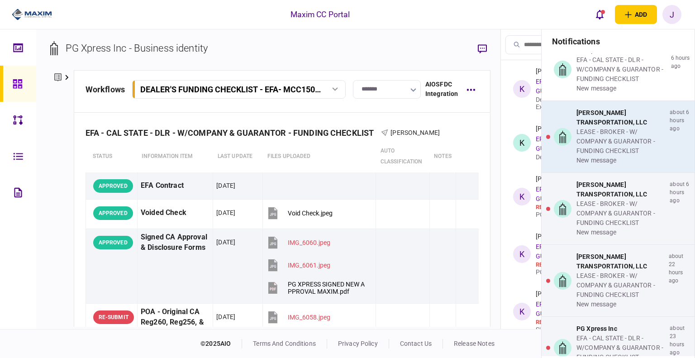
click at [611, 141] on div "LEASE - BROKER - W/ COMPANY & GUARANTOR - FUNDING CHECKLIST" at bounding box center [621, 141] width 90 height 28
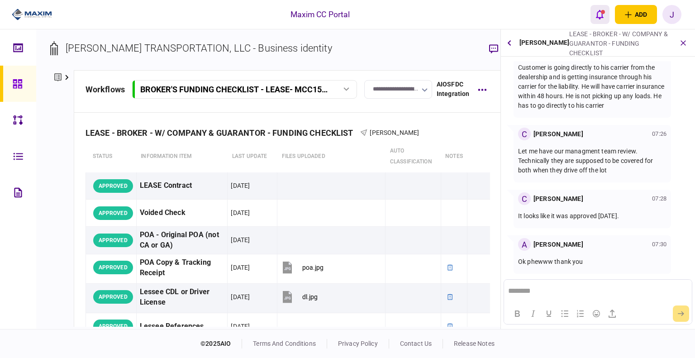
scroll to position [544, 0]
click at [511, 49] on button "button" at bounding box center [508, 43] width 9 height 16
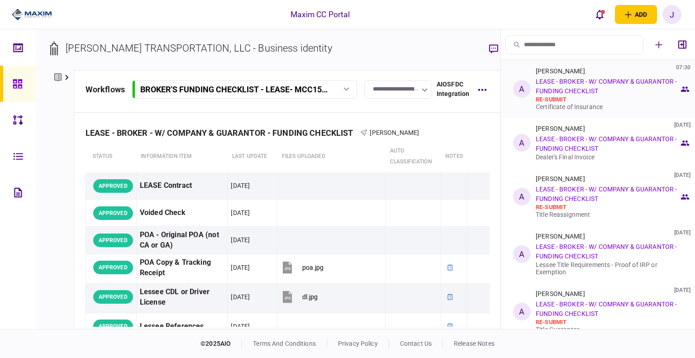
click at [588, 86] on div "Allyson Berard 07:30 LEASE - BROKER - W/ COMPANY & GUARANTOR - FUNDING CHECKLIS…" at bounding box center [606, 88] width 143 height 43
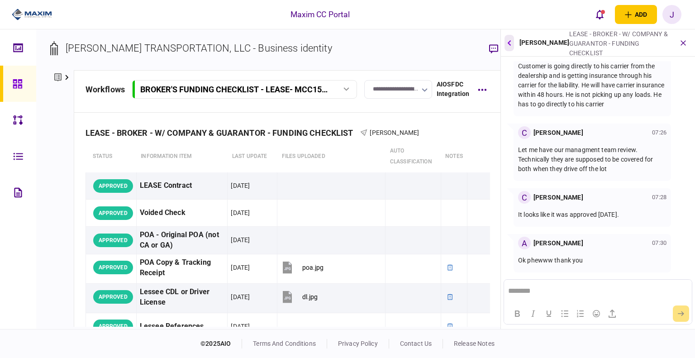
click at [508, 41] on icon "button" at bounding box center [509, 43] width 4 height 6
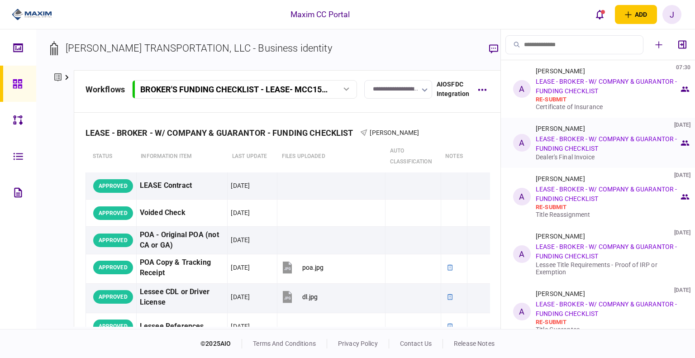
click at [568, 137] on link "LEASE - BROKER - W/ COMPANY & GUARANTOR - FUNDING CHECKLIST" at bounding box center [605, 143] width 141 height 17
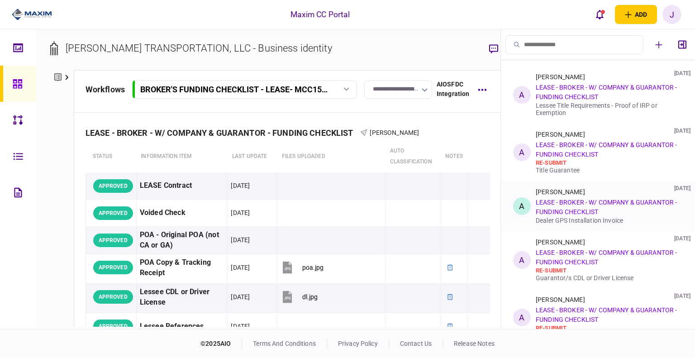
scroll to position [181, 0]
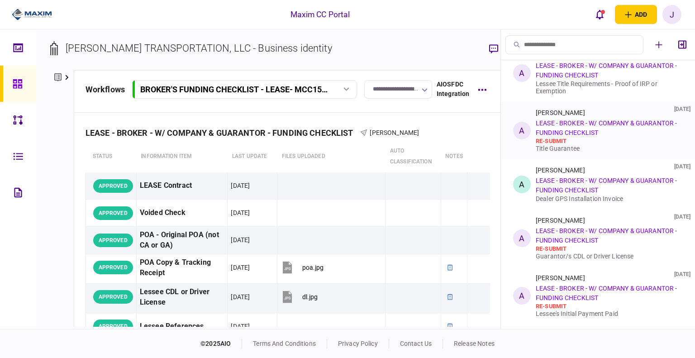
click at [565, 133] on link "LEASE - BROKER - W/ COMPANY & GUARANTOR - FUNDING CHECKLIST" at bounding box center [605, 127] width 141 height 17
click at [558, 118] on div "Allyson Berard 18 Sep 2025 LEASE - BROKER - W/ COMPANY & GUARANTOR - FUNDING CH…" at bounding box center [606, 130] width 143 height 43
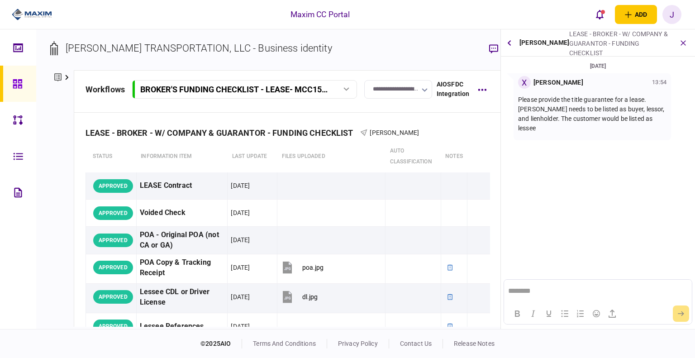
scroll to position [0, 0]
click at [597, 14] on icon "open notifications list" at bounding box center [599, 14] width 8 height 9
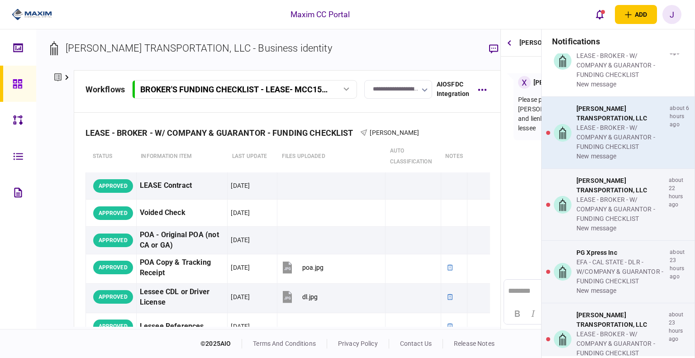
scroll to position [678, 0]
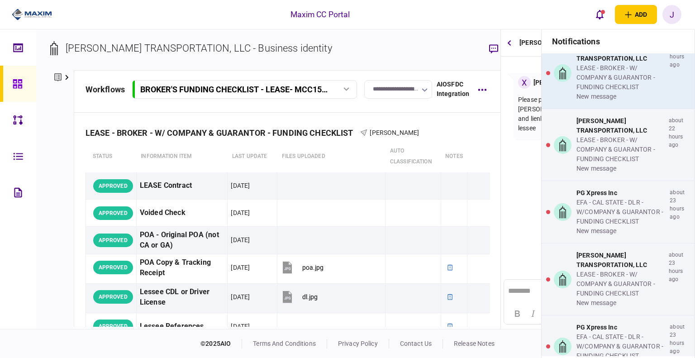
click at [608, 98] on div "new message" at bounding box center [621, 96] width 90 height 9
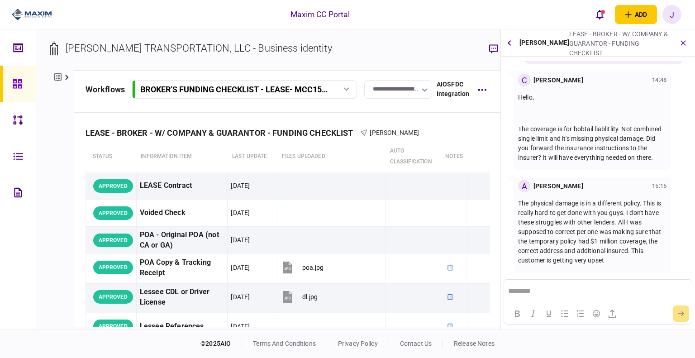
scroll to position [0, 0]
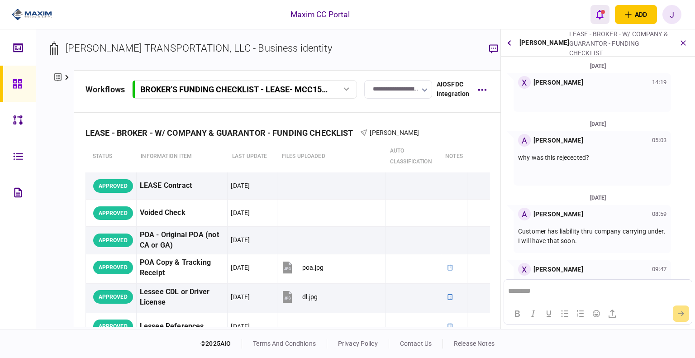
click at [599, 12] on icon "open notifications list" at bounding box center [599, 14] width 8 height 10
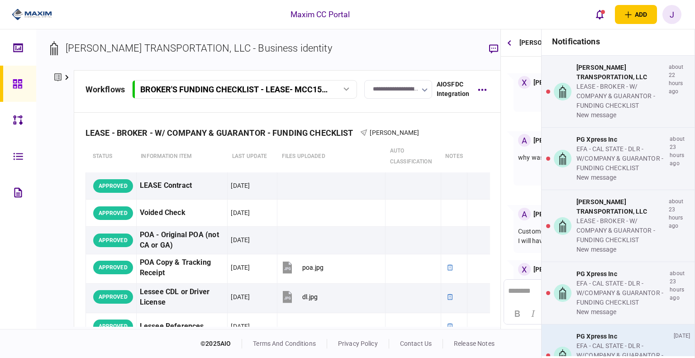
scroll to position [859, 0]
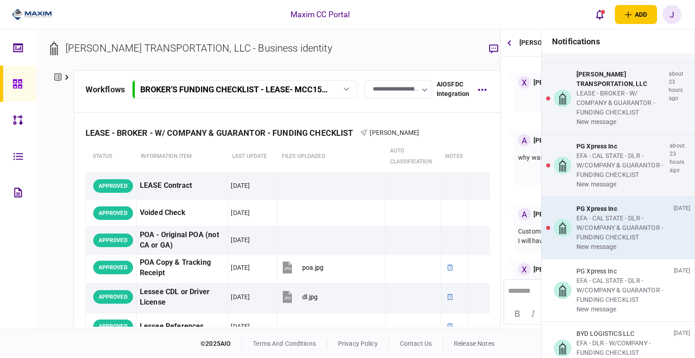
click at [594, 229] on div "EFA - CAL STATE - DLR - W/COMPANY & GUARANTOR - FUNDING CHECKLIST" at bounding box center [623, 227] width 94 height 28
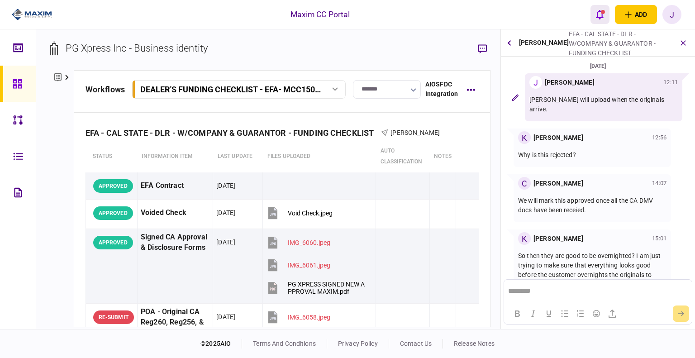
click at [595, 17] on icon "open notifications list" at bounding box center [599, 14] width 8 height 10
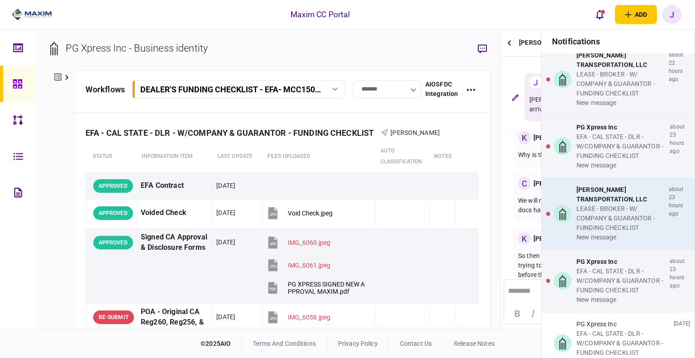
scroll to position [769, 0]
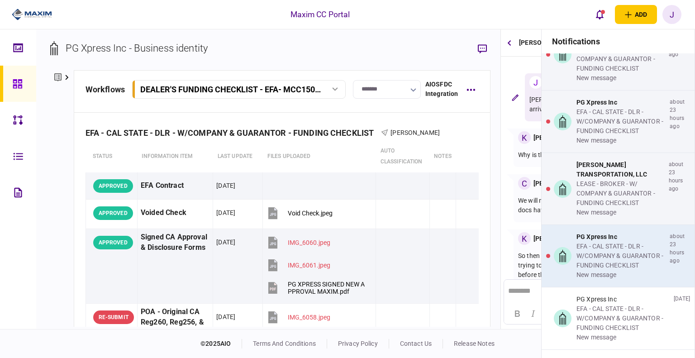
click at [610, 238] on div "PG Xpress Inc" at bounding box center [621, 236] width 90 height 9
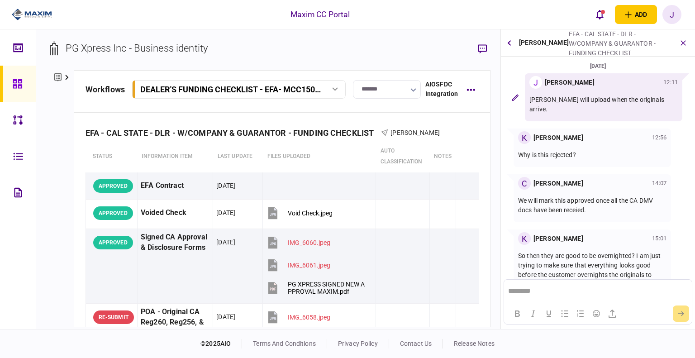
scroll to position [107, 0]
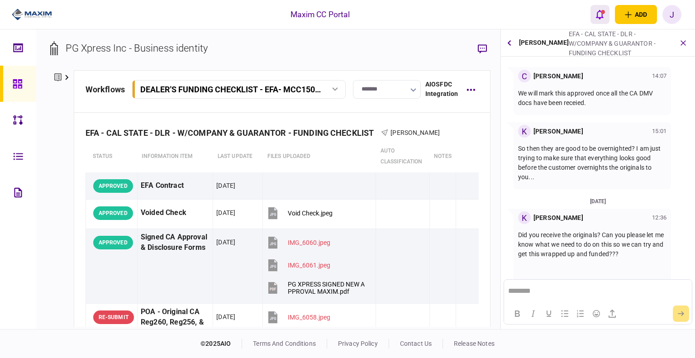
click at [591, 19] on button "open notifications list" at bounding box center [599, 14] width 19 height 19
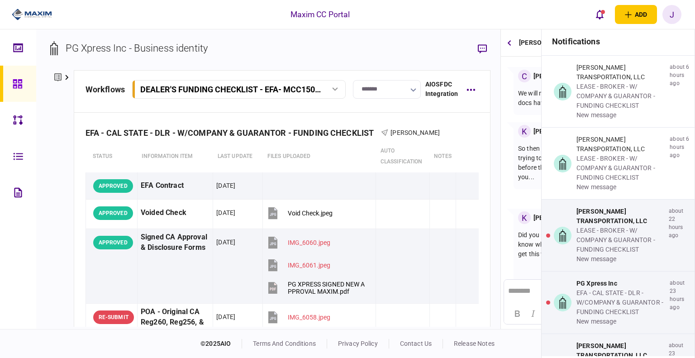
scroll to position [814, 0]
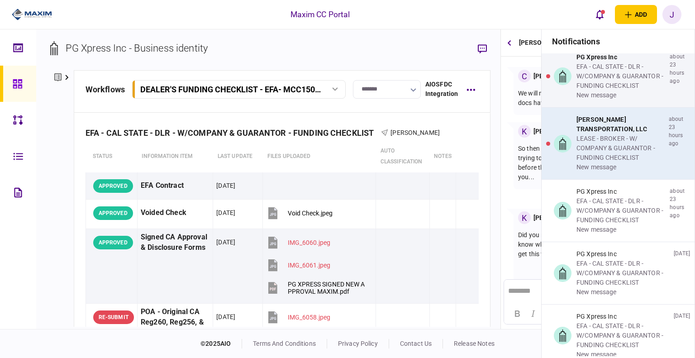
click at [617, 134] on div "LEASE - BROKER - W/ COMPANY & GUARANTOR - FUNDING CHECKLIST" at bounding box center [620, 148] width 89 height 28
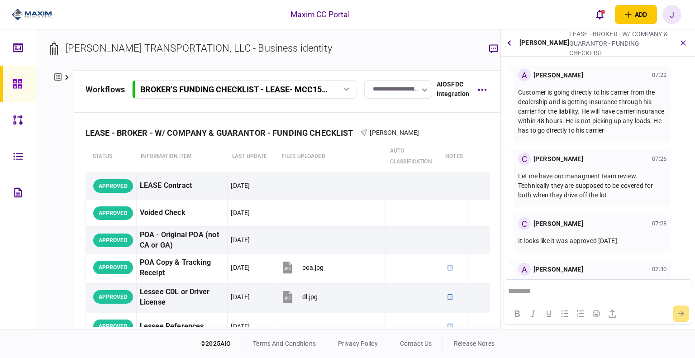
scroll to position [544, 0]
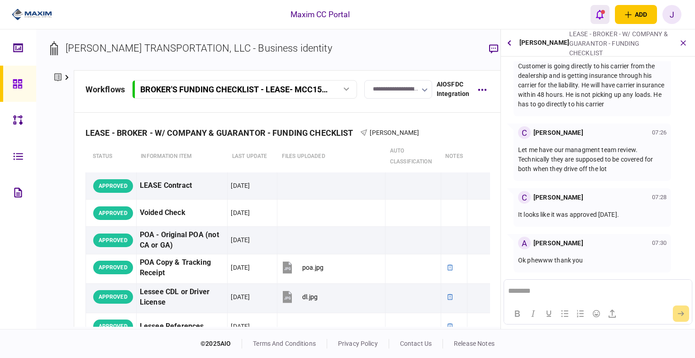
click at [599, 22] on button "open notifications list" at bounding box center [599, 14] width 19 height 19
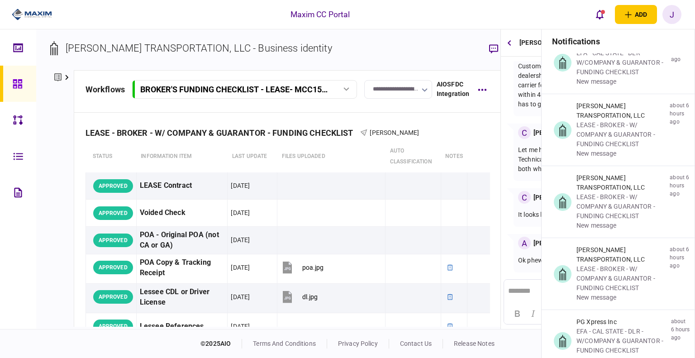
scroll to position [588, 0]
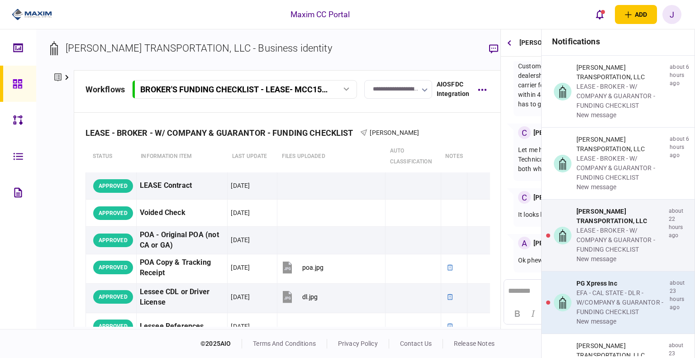
click at [593, 291] on div "EFA - CAL STATE - DLR - W/COMPANY & GUARANTOR - FUNDING CHECKLIST" at bounding box center [621, 302] width 90 height 28
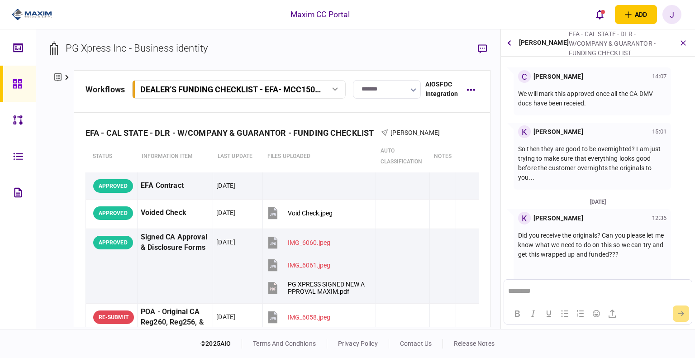
scroll to position [107, 0]
click at [599, 18] on icon "open notifications list" at bounding box center [599, 14] width 8 height 10
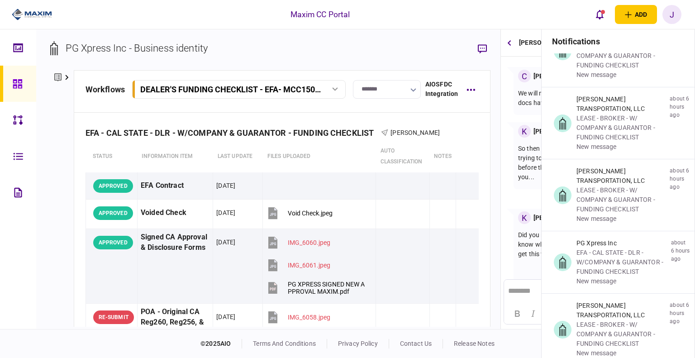
scroll to position [497, 0]
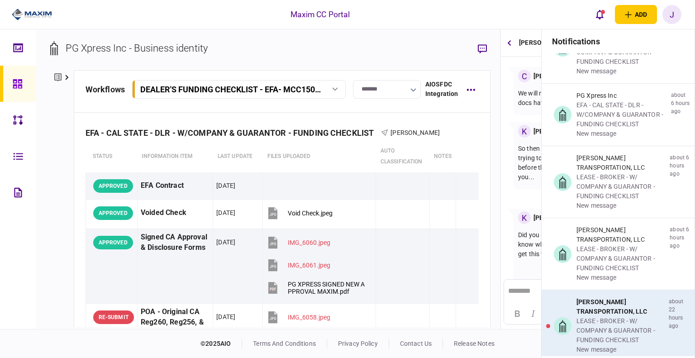
click at [600, 322] on div "LEASE - BROKER - W/ COMPANY & GUARANTOR - FUNDING CHECKLIST" at bounding box center [620, 330] width 89 height 28
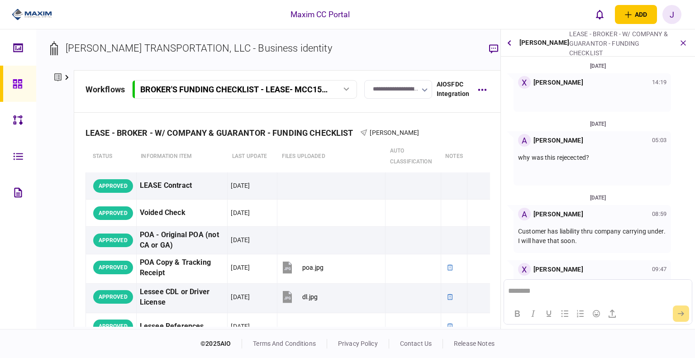
click at [27, 94] on link at bounding box center [18, 84] width 36 height 36
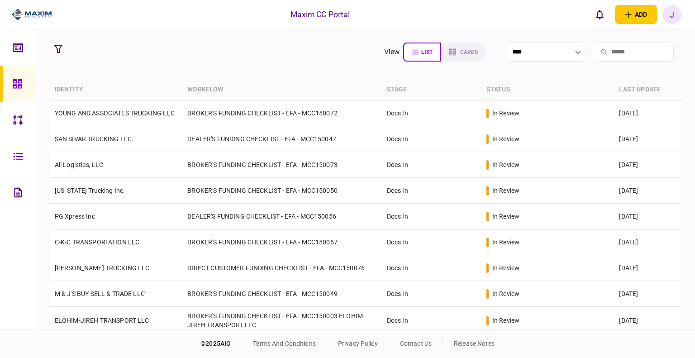
click at [15, 87] on icon at bounding box center [18, 84] width 10 height 10
click at [184, 51] on section "view list cards ****" at bounding box center [365, 52] width 631 height 23
click at [13, 86] on icon at bounding box center [17, 83] width 9 height 9
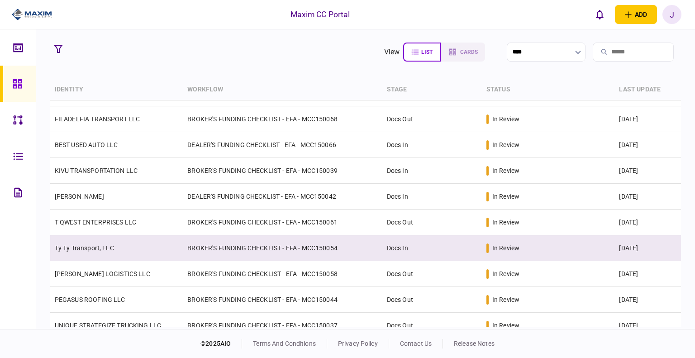
scroll to position [265, 0]
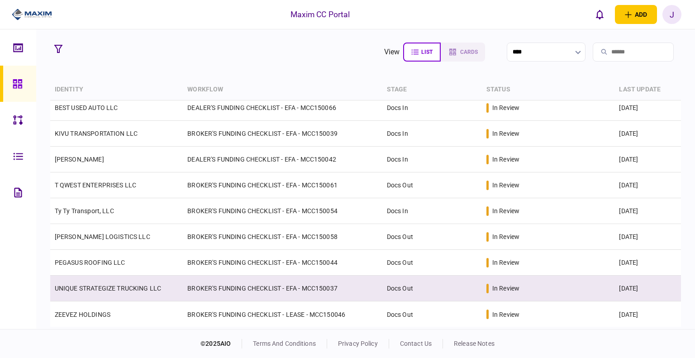
click at [110, 289] on link "UNIQUE STRATEGIZE TRUCKING LLC" at bounding box center [108, 287] width 107 height 7
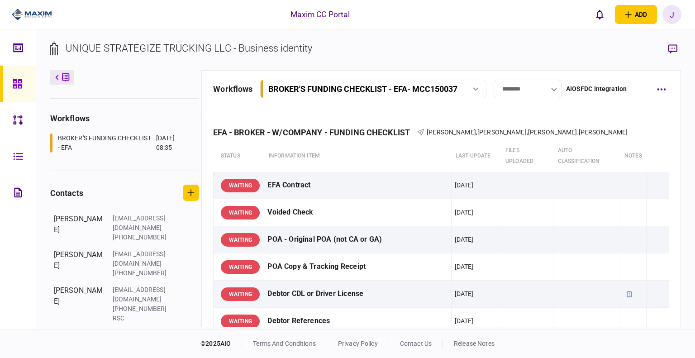
scroll to position [75, 0]
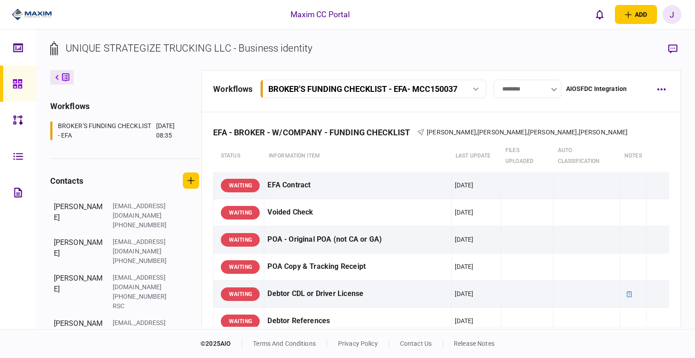
click at [18, 79] on icon at bounding box center [17, 83] width 9 height 9
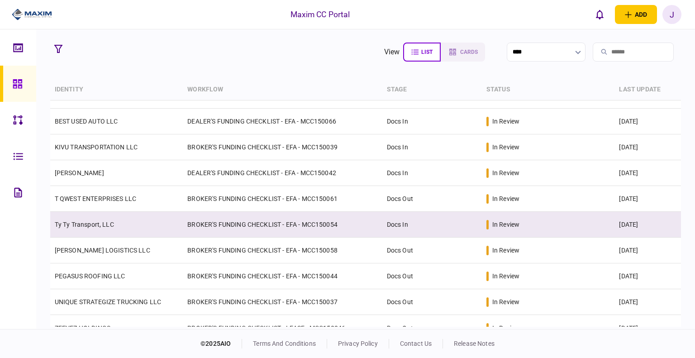
scroll to position [265, 0]
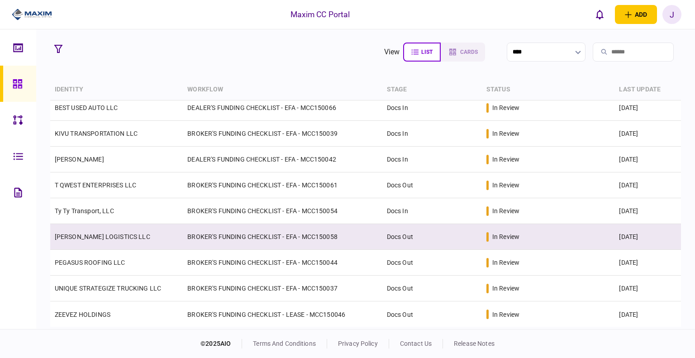
click at [83, 239] on link "[PERSON_NAME] LOGISTICS LLC" at bounding box center [102, 236] width 95 height 7
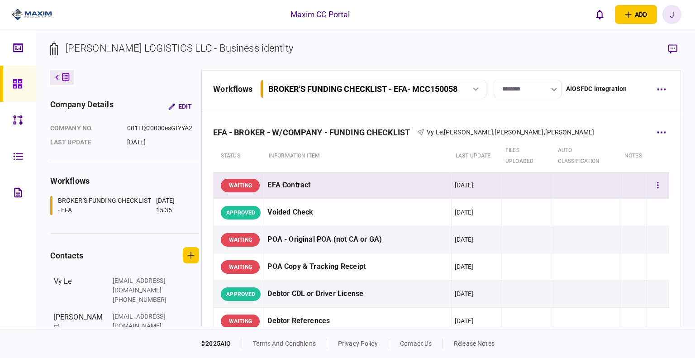
scroll to position [45, 0]
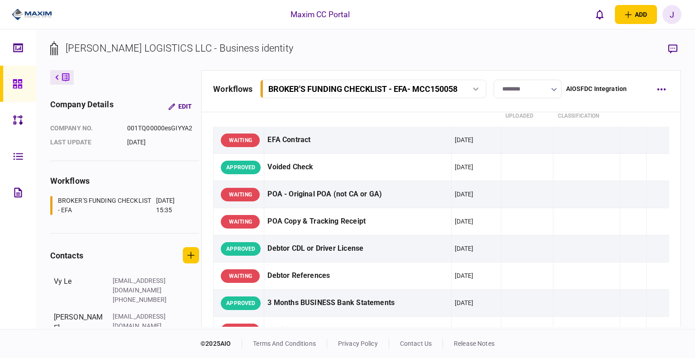
click at [11, 81] on link at bounding box center [18, 84] width 36 height 36
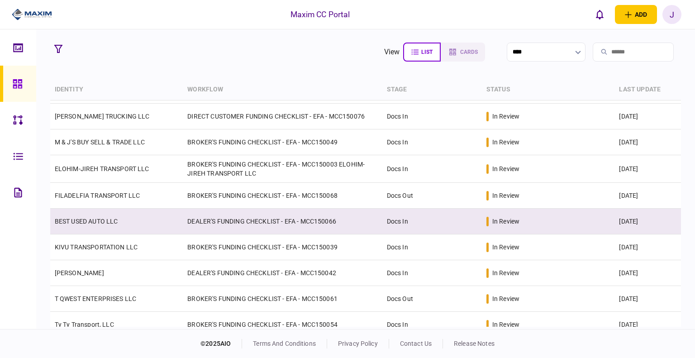
scroll to position [129, 0]
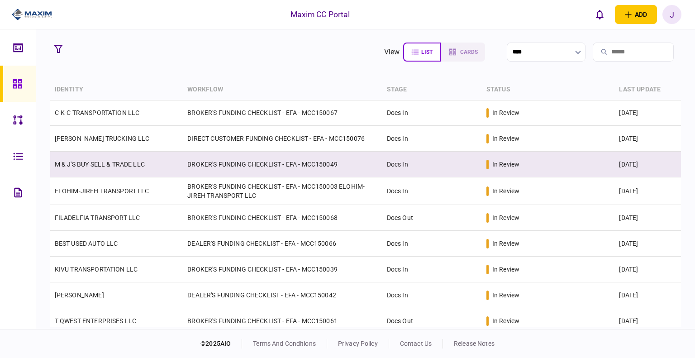
click at [101, 165] on link "M & J'S BUY SELL & TRADE LLC" at bounding box center [100, 164] width 90 height 7
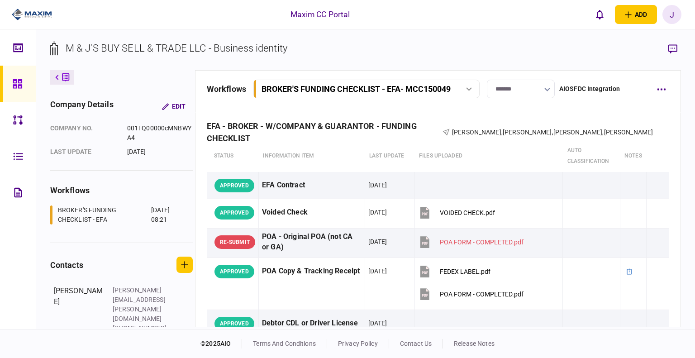
click at [18, 83] on icon at bounding box center [18, 84] width 10 height 10
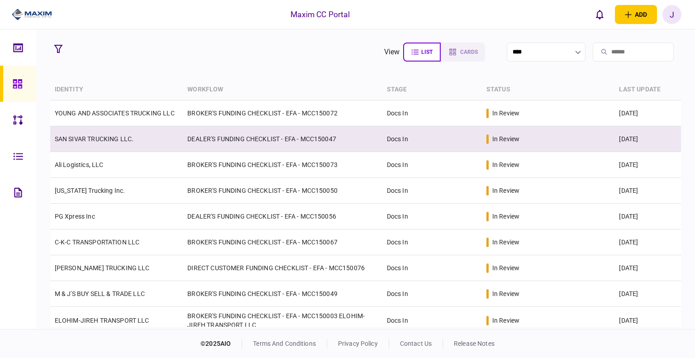
click at [85, 140] on link "SAN SIVAR TRUCKING LLC." at bounding box center [94, 138] width 79 height 7
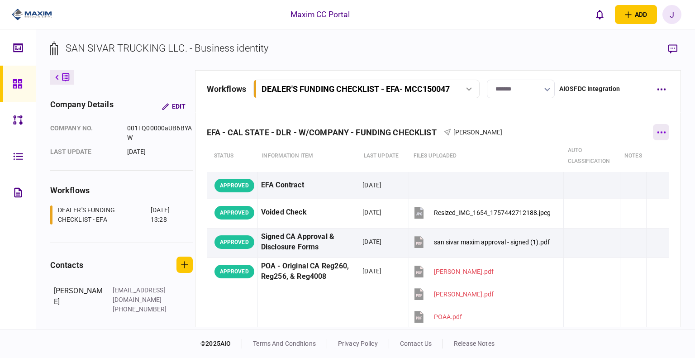
click at [659, 134] on button "button" at bounding box center [660, 132] width 16 height 16
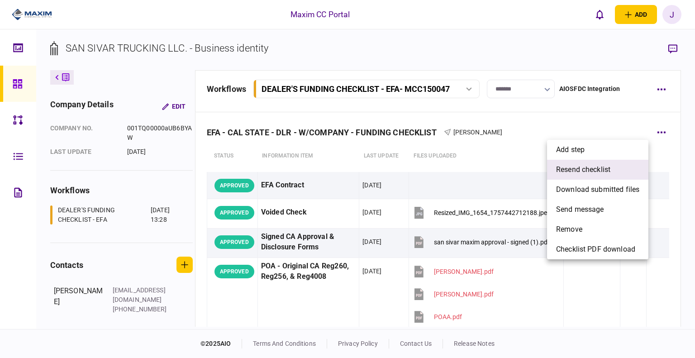
click at [596, 170] on span "resend checklist" at bounding box center [583, 169] width 54 height 11
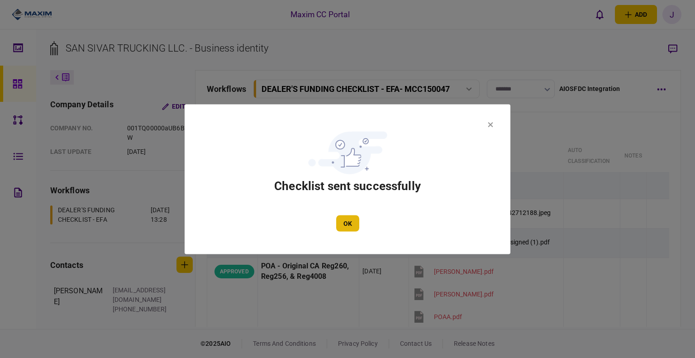
click at [347, 222] on button "OK" at bounding box center [347, 223] width 23 height 16
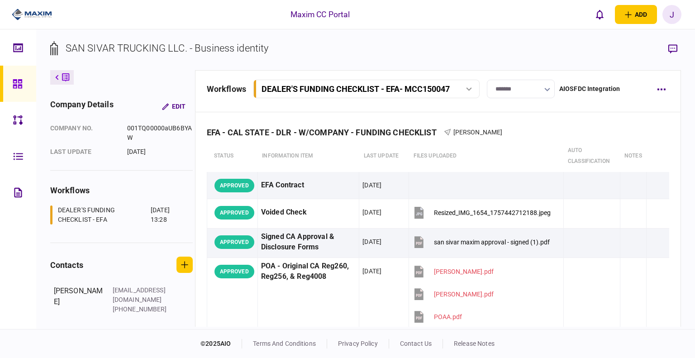
click at [464, 54] on section "SAN SIVAR TRUCKING LLC. - Business identity" at bounding box center [365, 55] width 631 height 29
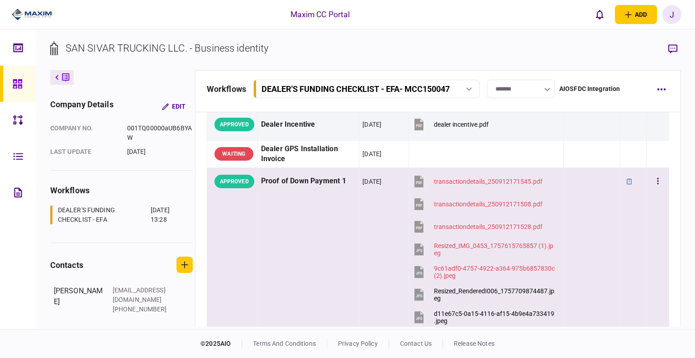
scroll to position [904, 0]
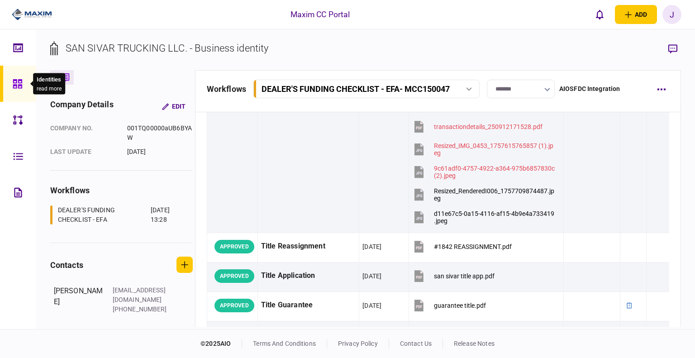
click at [18, 86] on icon at bounding box center [17, 83] width 9 height 9
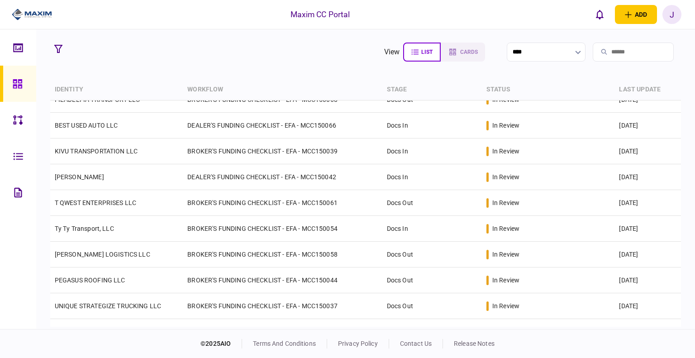
scroll to position [265, 0]
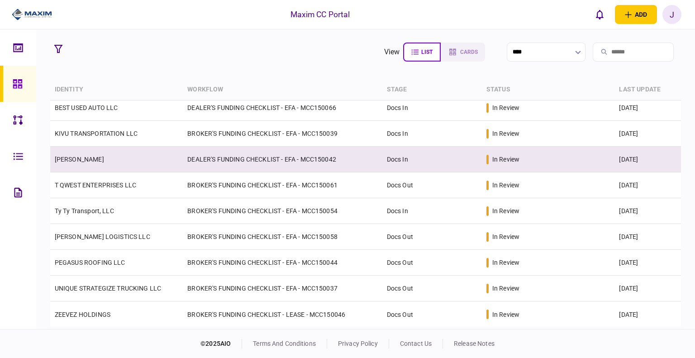
click at [78, 154] on td "[PERSON_NAME]" at bounding box center [116, 159] width 133 height 26
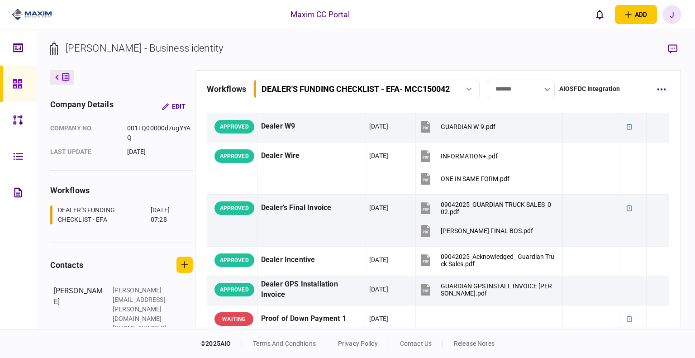
scroll to position [317, 0]
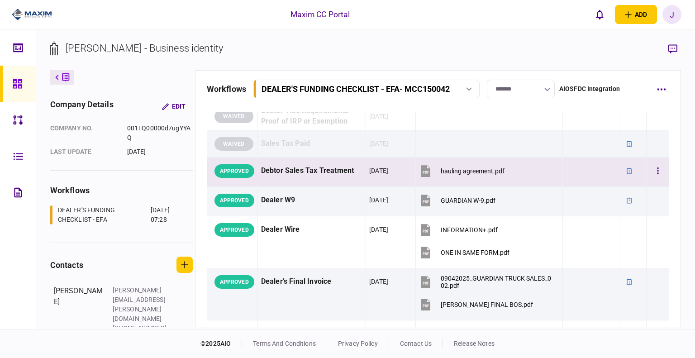
click at [388, 170] on div "[DATE]" at bounding box center [378, 170] width 19 height 9
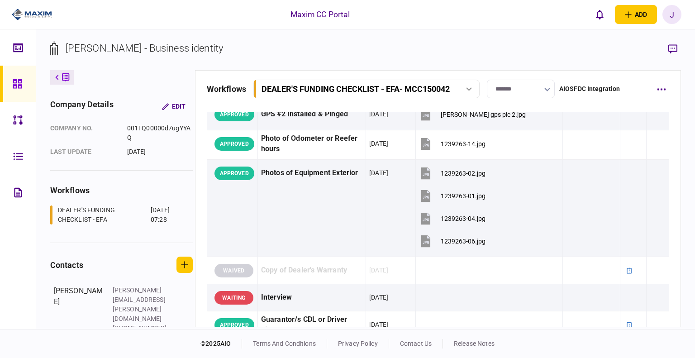
scroll to position [786, 0]
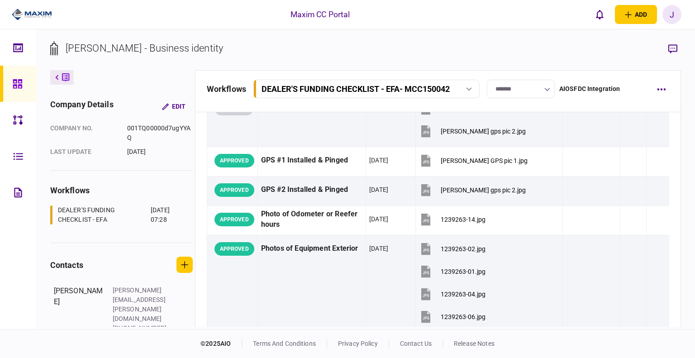
click at [660, 99] on div "workflows DEALER'S FUNDING CHECKLIST - EFA - MCC150042 DEALER'S FUNDING CHECKLI…" at bounding box center [438, 91] width 486 height 42
click at [660, 94] on button "button" at bounding box center [660, 89] width 16 height 16
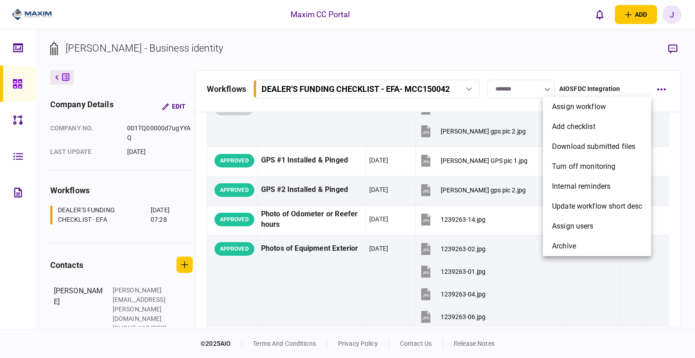
click at [514, 38] on div at bounding box center [347, 179] width 695 height 358
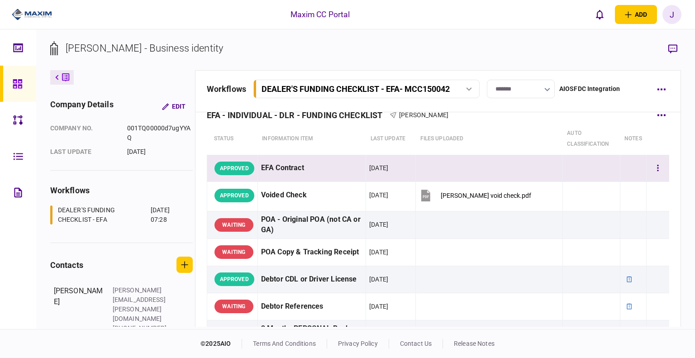
scroll to position [0, 0]
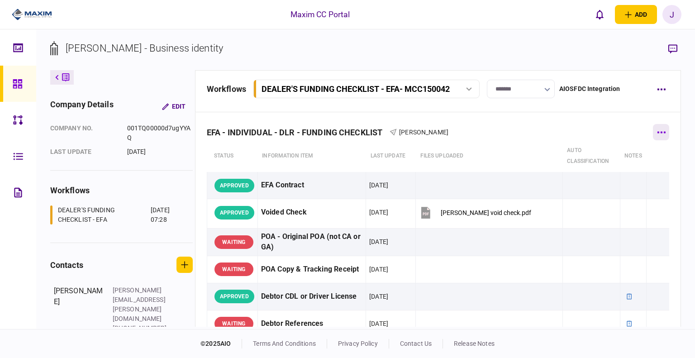
click at [652, 128] on button "button" at bounding box center [660, 132] width 16 height 16
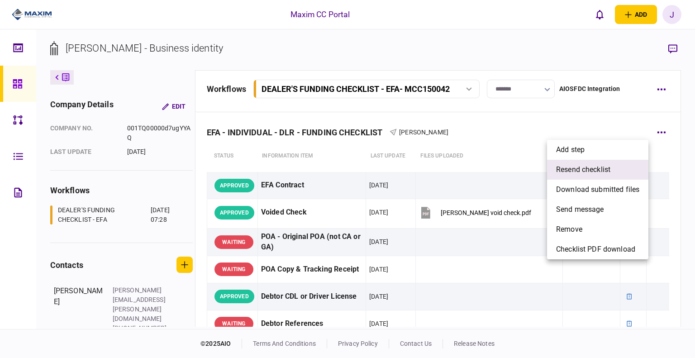
click at [600, 168] on span "resend checklist" at bounding box center [583, 169] width 54 height 11
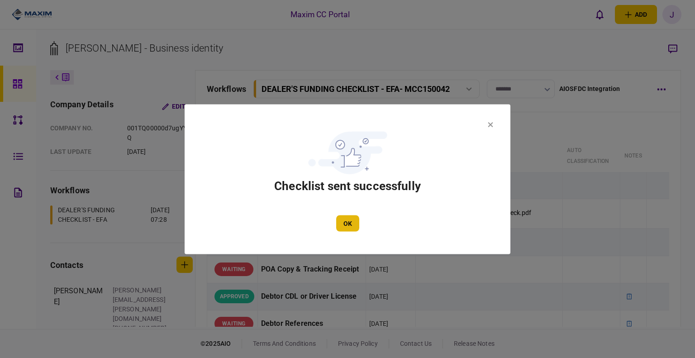
click at [338, 221] on button "OK" at bounding box center [347, 223] width 23 height 16
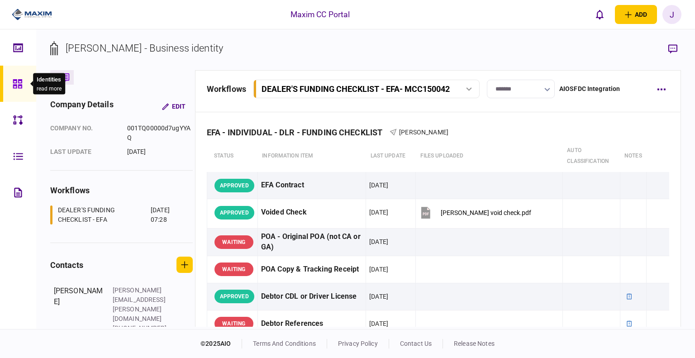
click at [20, 92] on div at bounding box center [20, 84] width 14 height 36
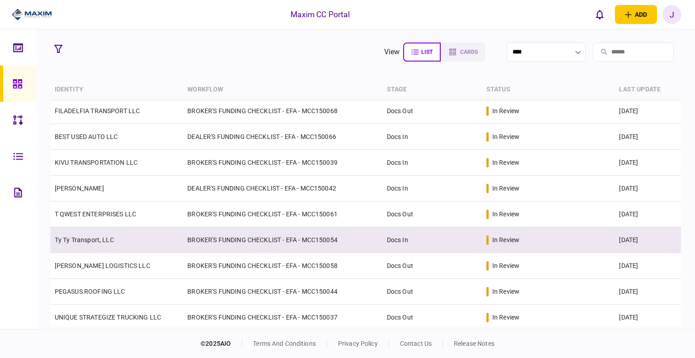
scroll to position [265, 0]
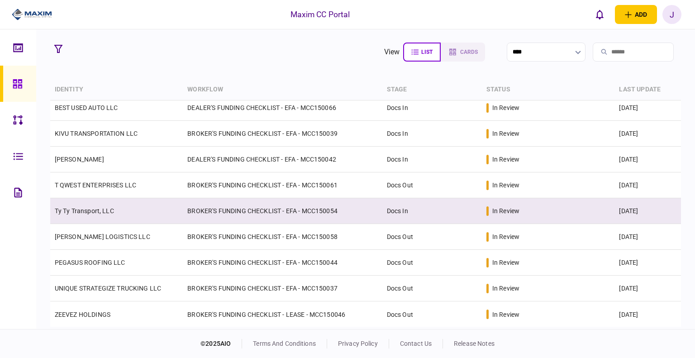
click at [95, 214] on link "Ty Ty Transport, LLC" at bounding box center [84, 210] width 59 height 7
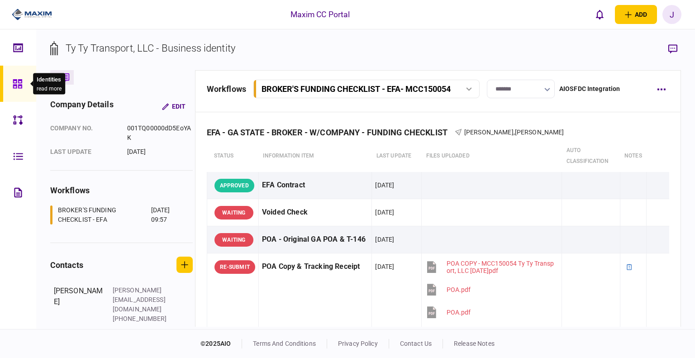
click at [14, 92] on div at bounding box center [20, 84] width 14 height 36
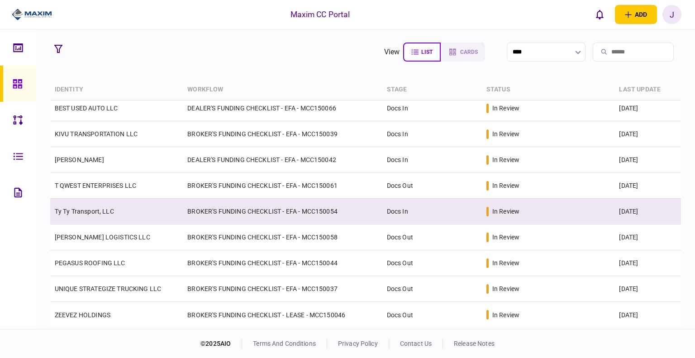
scroll to position [265, 0]
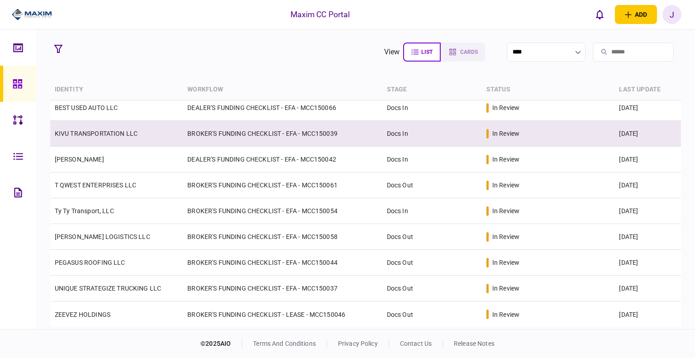
click at [76, 135] on link "KIVU TRANSPORTATION LLC" at bounding box center [96, 133] width 83 height 7
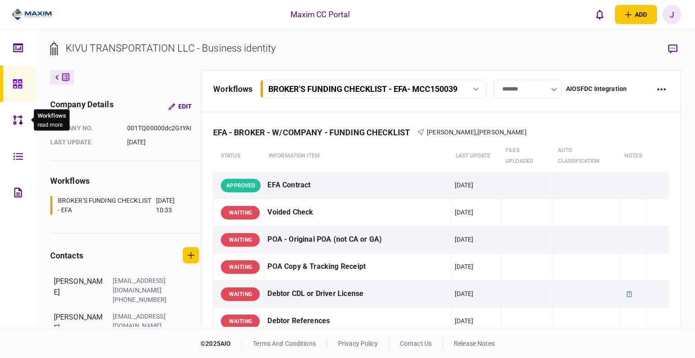
click at [14, 95] on div at bounding box center [20, 84] width 14 height 36
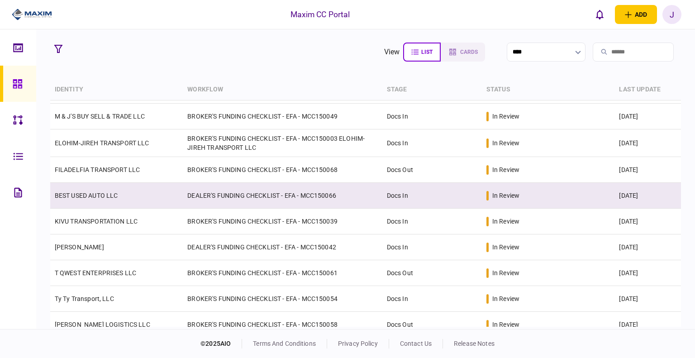
scroll to position [181, 0]
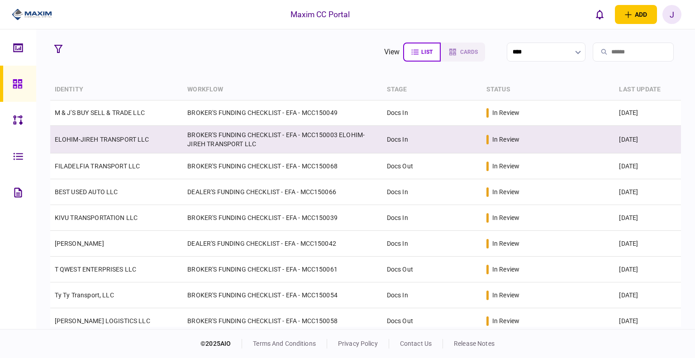
click at [96, 149] on td "ELOHIM-JIREH TRANSPORT LLC" at bounding box center [116, 140] width 133 height 28
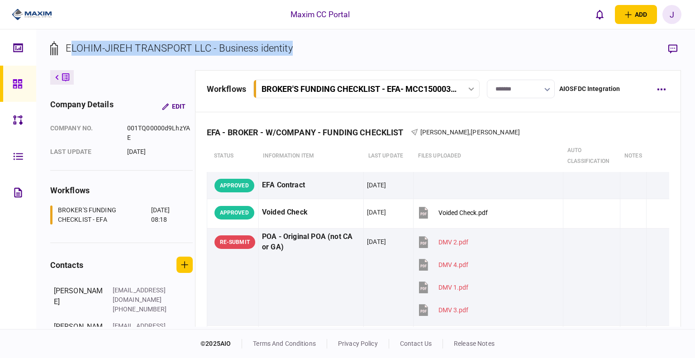
drag, startPoint x: 302, startPoint y: 47, endPoint x: 75, endPoint y: 50, distance: 226.6
click at [71, 50] on section "ELOHIM-JIREH TRANSPORT LLC - Business identity" at bounding box center [365, 55] width 631 height 29
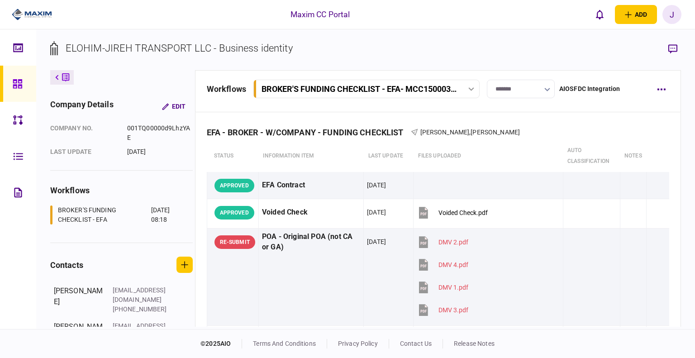
click at [66, 50] on div "ELOHIM-JIREH TRANSPORT LLC - Business identity" at bounding box center [179, 48] width 227 height 15
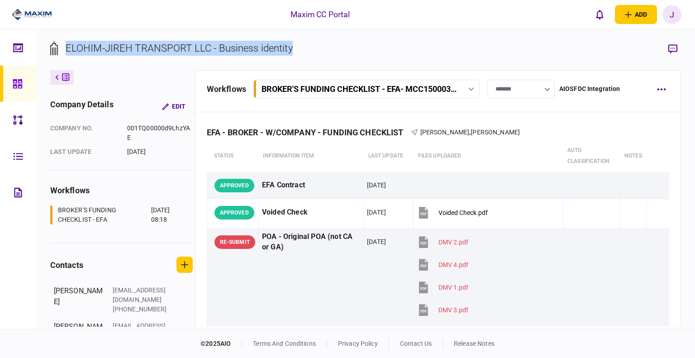
drag, startPoint x: 65, startPoint y: 50, endPoint x: 285, endPoint y: 54, distance: 220.2
click at [285, 54] on div "ELOHIM-JIREH TRANSPORT LLC - Business identity" at bounding box center [179, 48] width 227 height 15
drag, startPoint x: 327, startPoint y: 66, endPoint x: 322, endPoint y: 68, distance: 5.2
click at [327, 66] on section "ELOHIM-JIREH TRANSPORT LLC - Business identity" at bounding box center [365, 55] width 631 height 29
click at [66, 50] on div "ELOHIM-JIREH TRANSPORT LLC - Business identity" at bounding box center [179, 48] width 227 height 15
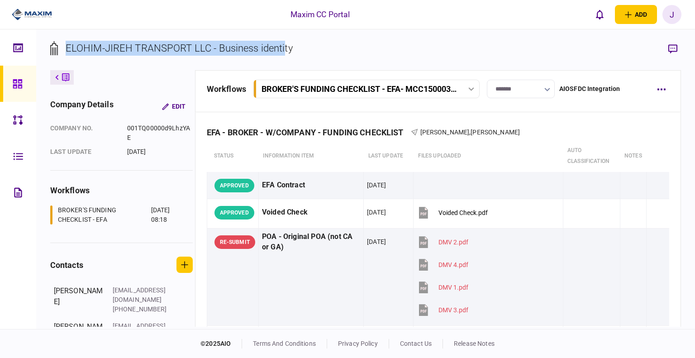
drag, startPoint x: 66, startPoint y: 50, endPoint x: 285, endPoint y: 51, distance: 218.4
click at [285, 51] on div "ELOHIM-JIREH TRANSPORT LLC - Business identity" at bounding box center [179, 48] width 227 height 15
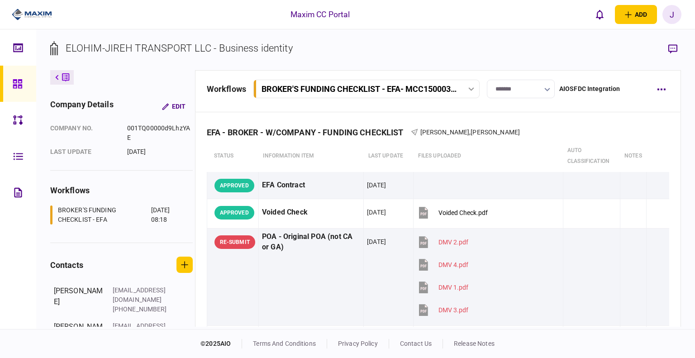
click at [298, 48] on section "ELOHIM-JIREH TRANSPORT LLC - Business identity" at bounding box center [365, 55] width 631 height 29
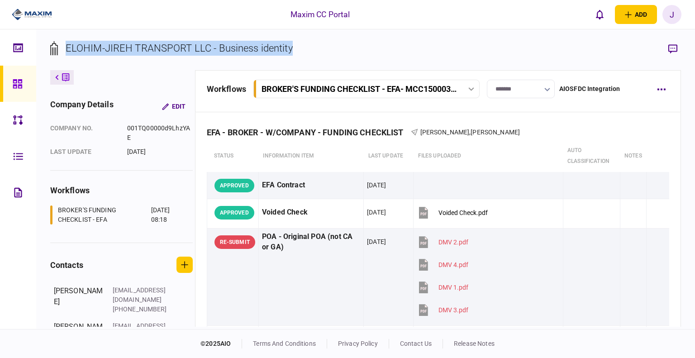
drag, startPoint x: 266, startPoint y: 43, endPoint x: 90, endPoint y: 45, distance: 175.9
click at [73, 41] on section "ELOHIM-JIREH TRANSPORT LLC - Business identity" at bounding box center [365, 55] width 631 height 29
click at [85, 50] on div "ELOHIM-JIREH TRANSPORT LLC - Business identity" at bounding box center [179, 48] width 227 height 15
click at [68, 51] on div "ELOHIM-JIREH TRANSPORT LLC - Business identity" at bounding box center [179, 48] width 227 height 15
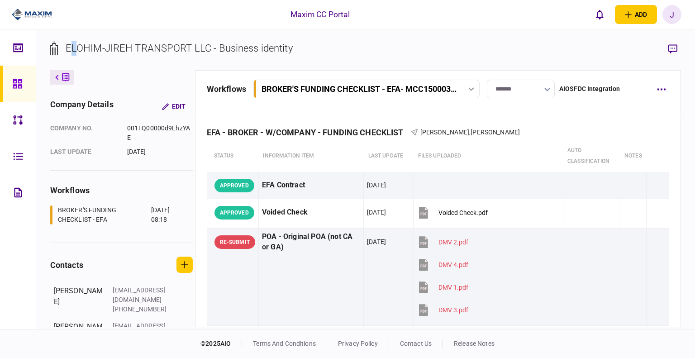
click at [74, 47] on div "ELOHIM-JIREH TRANSPORT LLC - Business identity" at bounding box center [179, 48] width 227 height 15
click at [72, 49] on div "ELOHIM-JIREH TRANSPORT LLC - Business identity" at bounding box center [179, 48] width 227 height 15
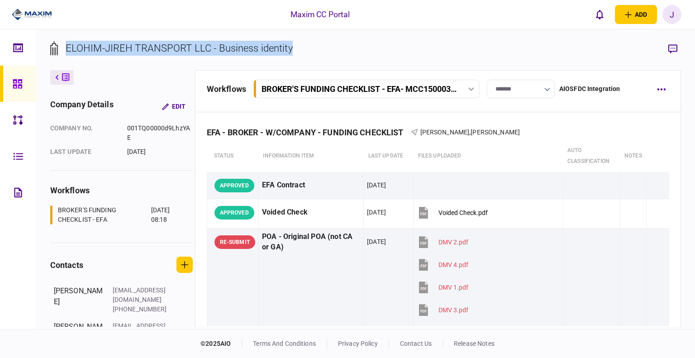
drag, startPoint x: 65, startPoint y: 46, endPoint x: 298, endPoint y: 56, distance: 232.6
click at [298, 56] on section "ELOHIM-JIREH TRANSPORT LLC - Business identity" at bounding box center [365, 55] width 631 height 29
click at [311, 56] on section "ELOHIM-JIREH TRANSPORT LLC - Business identity" at bounding box center [365, 55] width 631 height 29
drag, startPoint x: 280, startPoint y: 46, endPoint x: 67, endPoint y: 48, distance: 212.5
click at [67, 48] on section "ELOHIM-JIREH TRANSPORT LLC - Business identity" at bounding box center [365, 55] width 631 height 29
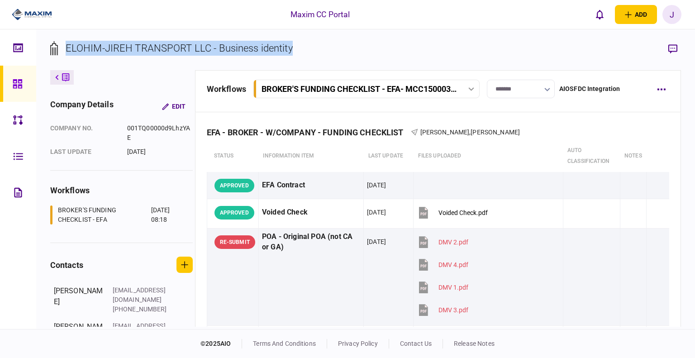
click at [80, 49] on div "ELOHIM-JIREH TRANSPORT LLC - Business identity" at bounding box center [179, 48] width 227 height 15
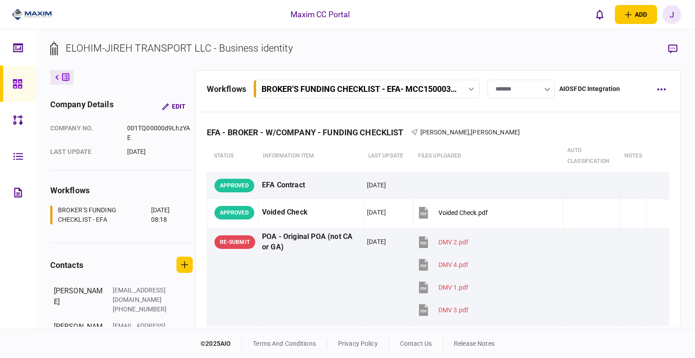
click at [91, 48] on div "ELOHIM-JIREH TRANSPORT LLC - Business identity" at bounding box center [179, 48] width 227 height 15
click at [80, 47] on div "ELOHIM-JIREH TRANSPORT LLC - Business identity" at bounding box center [179, 48] width 227 height 15
click at [119, 48] on div "ELOHIM-JIREH TRANSPORT LLC - Business identity" at bounding box center [179, 48] width 227 height 15
click at [151, 49] on div "ELOHIM-JIREH TRANSPORT LLC - Business identity" at bounding box center [179, 48] width 227 height 15
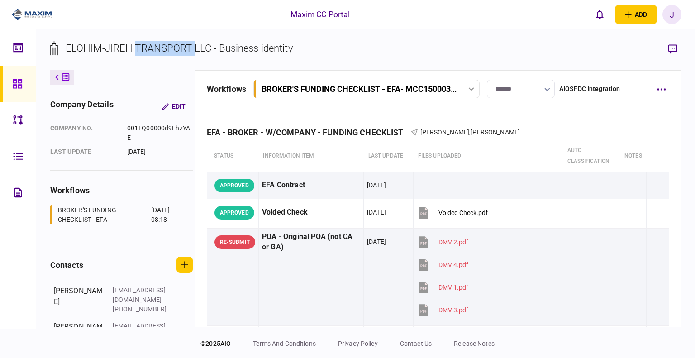
click at [151, 49] on div "ELOHIM-JIREH TRANSPORT LLC - Business identity" at bounding box center [179, 48] width 227 height 15
click at [196, 48] on div "ELOHIM-JIREH TRANSPORT LLC - Business identity" at bounding box center [179, 48] width 227 height 15
click at [170, 46] on div "ELOHIM-JIREH TRANSPORT LLC - Business identity" at bounding box center [179, 48] width 227 height 15
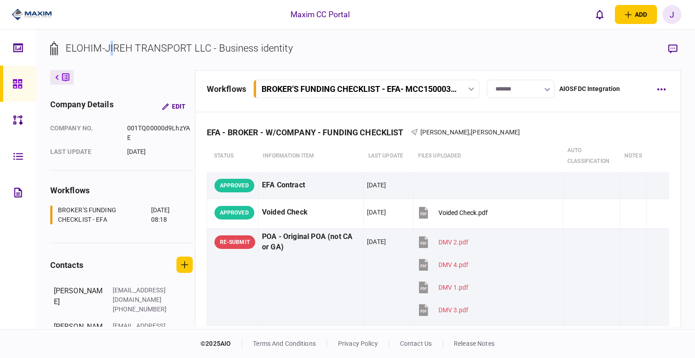
drag, startPoint x: 107, startPoint y: 49, endPoint x: 115, endPoint y: 49, distance: 8.2
click at [115, 49] on div "ELOHIM-JIREH TRANSPORT LLC - Business identity" at bounding box center [179, 48] width 227 height 15
click at [119, 48] on div "ELOHIM-JIREH TRANSPORT LLC - Business identity" at bounding box center [179, 48] width 227 height 15
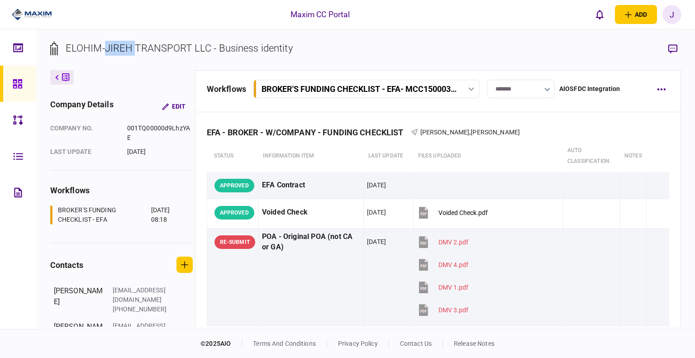
click at [119, 48] on div "ELOHIM-JIREH TRANSPORT LLC - Business identity" at bounding box center [179, 48] width 227 height 15
click at [122, 47] on div "ELOHIM-JIREH TRANSPORT LLC - Business identity" at bounding box center [179, 48] width 227 height 15
click at [121, 47] on div "ELOHIM-JIREH TRANSPORT LLC - Business identity" at bounding box center [179, 48] width 227 height 15
click at [123, 47] on div "ELOHIM-JIREH TRANSPORT LLC - Business identity" at bounding box center [179, 48] width 227 height 15
click at [129, 47] on div "ELOHIM-JIREH TRANSPORT LLC - Business identity" at bounding box center [179, 48] width 227 height 15
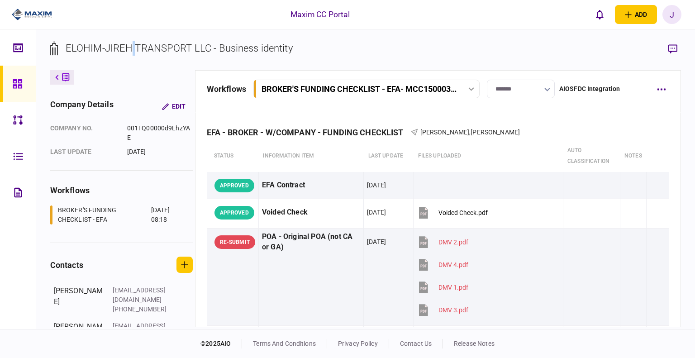
click at [130, 47] on div "ELOHIM-JIREH TRANSPORT LLC - Business identity" at bounding box center [179, 48] width 227 height 15
click at [123, 47] on div "ELOHIM-JIREH TRANSPORT LLC - Business identity" at bounding box center [179, 48] width 227 height 15
click at [122, 46] on div "ELOHIM-JIREH TRANSPORT LLC - Business identity" at bounding box center [179, 48] width 227 height 15
click at [118, 46] on div "ELOHIM-JIREH TRANSPORT LLC - Business identity" at bounding box center [179, 48] width 227 height 15
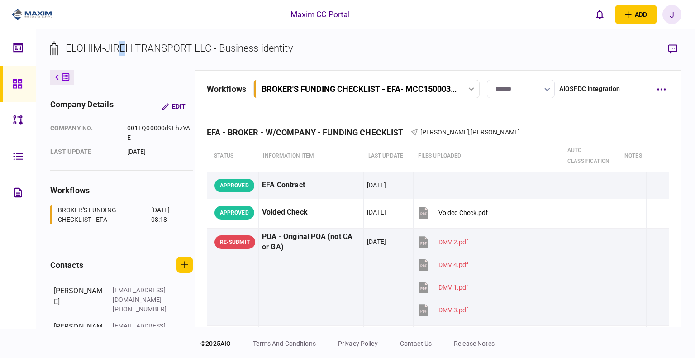
click at [127, 46] on div "ELOHIM-JIREH TRANSPORT LLC - Business identity" at bounding box center [179, 48] width 227 height 15
drag, startPoint x: 130, startPoint y: 47, endPoint x: 76, endPoint y: 42, distance: 54.1
click at [66, 41] on div "ELOHIM-JIREH TRANSPORT LLC - Business identity" at bounding box center [179, 48] width 227 height 15
click at [121, 48] on div "ELOHIM-JIREH TRANSPORT LLC - Business identity" at bounding box center [179, 48] width 227 height 15
click at [259, 51] on div "ELOHIM-JIREH TRANSPORT LLC - Business identity" at bounding box center [179, 48] width 227 height 15
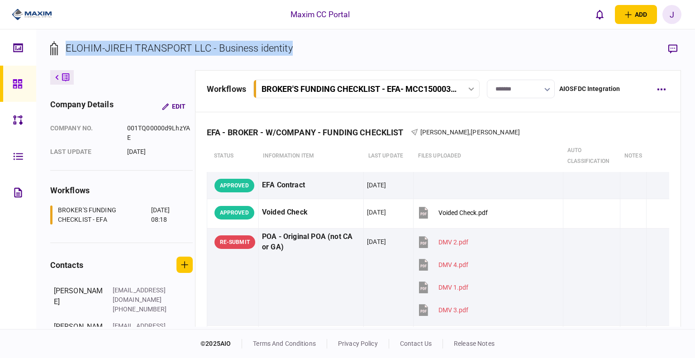
drag, startPoint x: 282, startPoint y: 52, endPoint x: 132, endPoint y: 47, distance: 149.8
click at [67, 36] on div "ELOHIM-JIREH TRANSPORT LLC - Business identity company details Edit company no.…" at bounding box center [365, 178] width 658 height 299
click at [134, 47] on div "ELOHIM-JIREH TRANSPORT LLC - Business identity" at bounding box center [179, 48] width 227 height 15
click at [158, 52] on div "ELOHIM-JIREH TRANSPORT LLC - Business identity" at bounding box center [179, 48] width 227 height 15
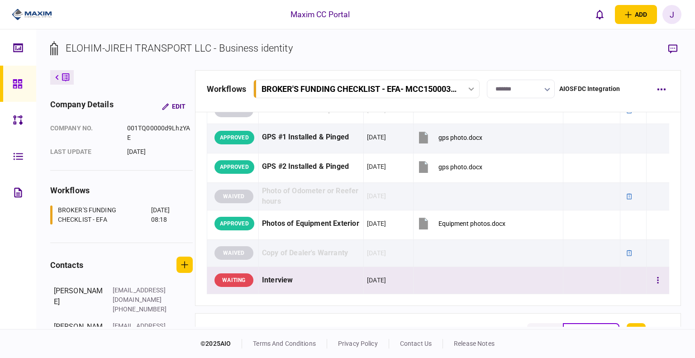
scroll to position [1130, 0]
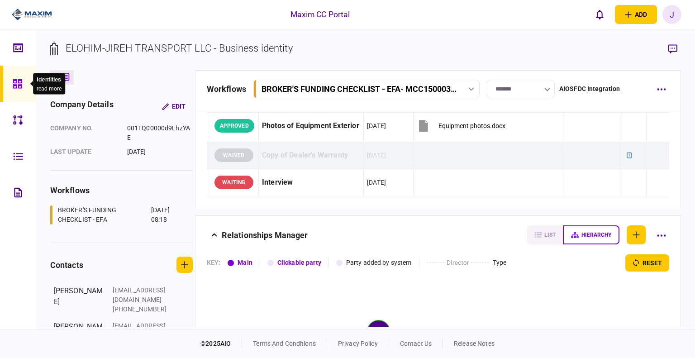
click at [22, 72] on div at bounding box center [20, 84] width 14 height 36
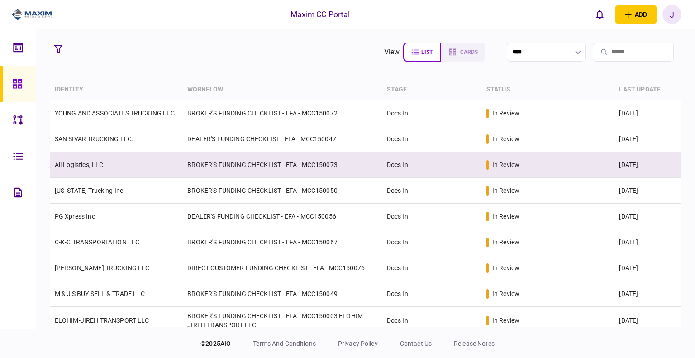
scroll to position [45, 0]
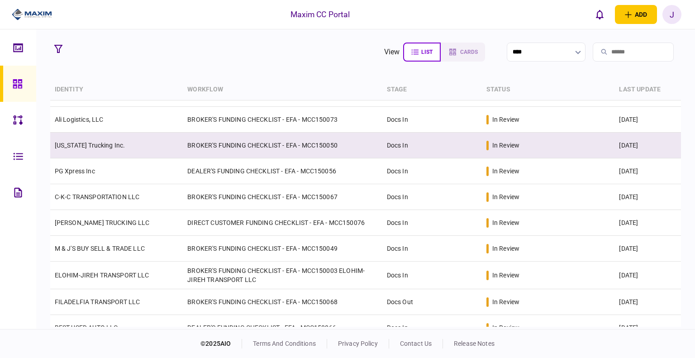
click at [87, 144] on link "[US_STATE] Trucking Inc." at bounding box center [90, 145] width 71 height 7
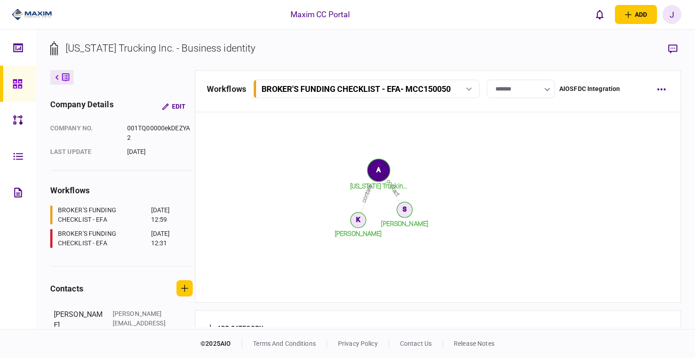
scroll to position [1115, 0]
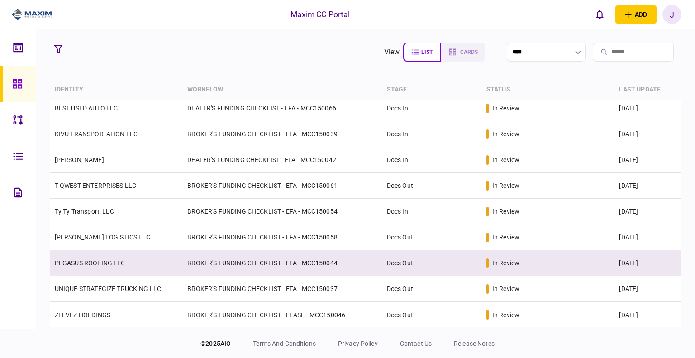
scroll to position [265, 0]
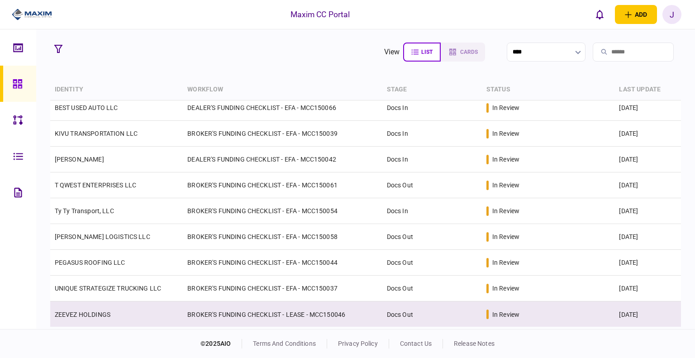
click at [94, 318] on td "ZEEVEZ HOLDINGS" at bounding box center [116, 314] width 133 height 26
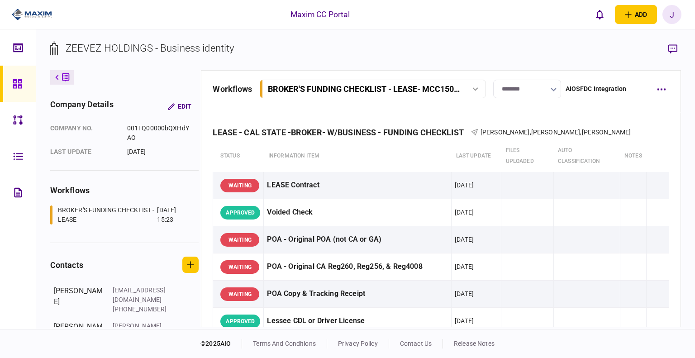
click at [531, 88] on input "********" at bounding box center [527, 89] width 68 height 19
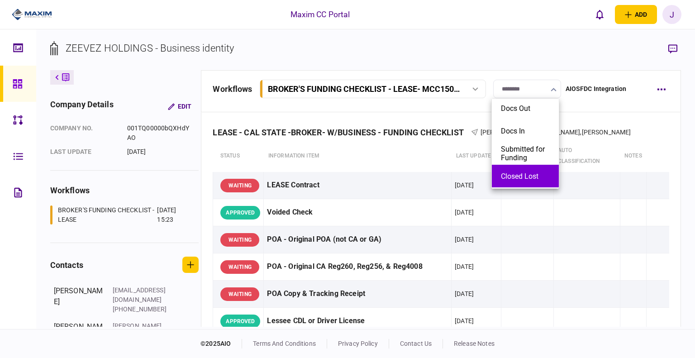
scroll to position [45, 0]
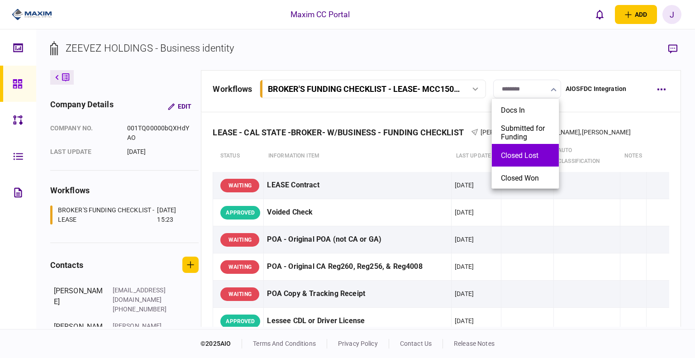
click at [526, 159] on li "Closed Lost" at bounding box center [524, 155] width 67 height 23
type input "**********"
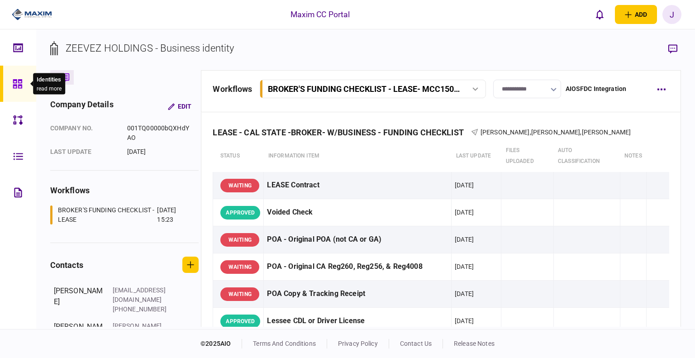
click at [17, 84] on icon at bounding box center [18, 84] width 10 height 10
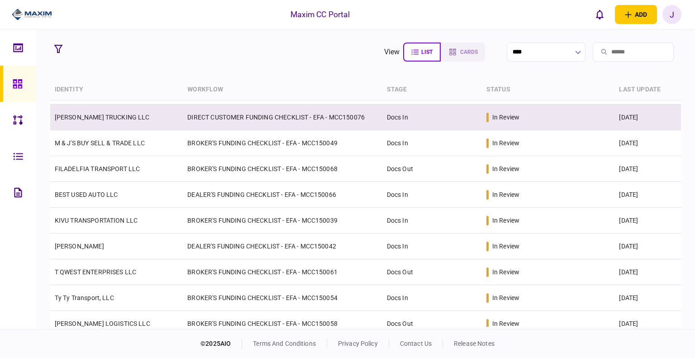
scroll to position [194, 0]
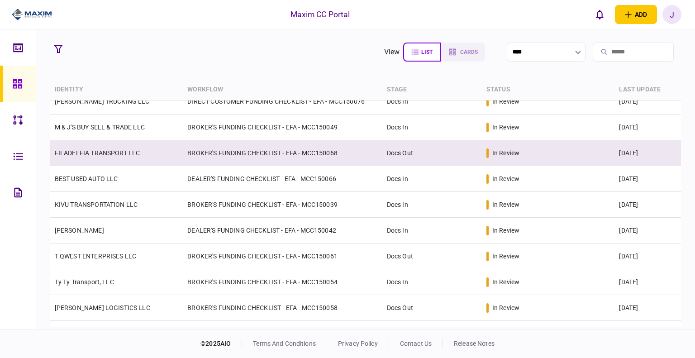
click at [111, 155] on link "FILADELFIA TRANSPORT LLC" at bounding box center [97, 152] width 85 height 7
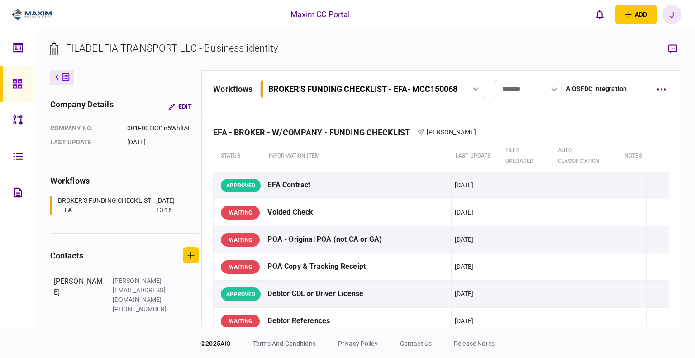
click at [539, 83] on input "********" at bounding box center [527, 89] width 68 height 19
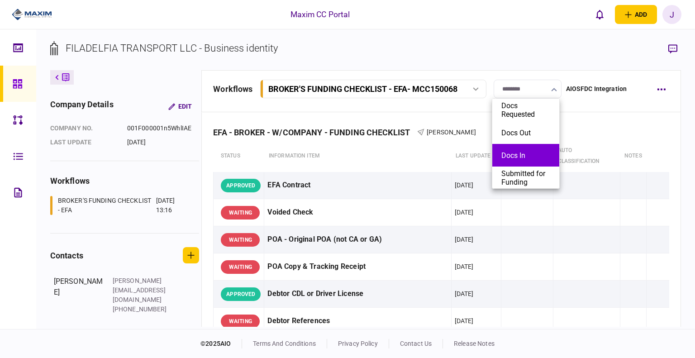
click at [512, 158] on button "Docs In" at bounding box center [525, 155] width 49 height 9
type input "*******"
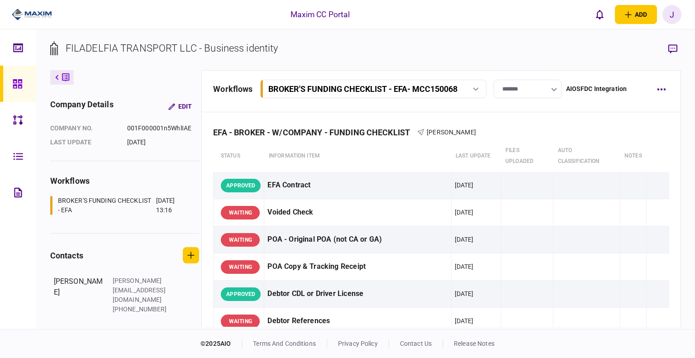
click at [18, 85] on icon at bounding box center [17, 83] width 9 height 9
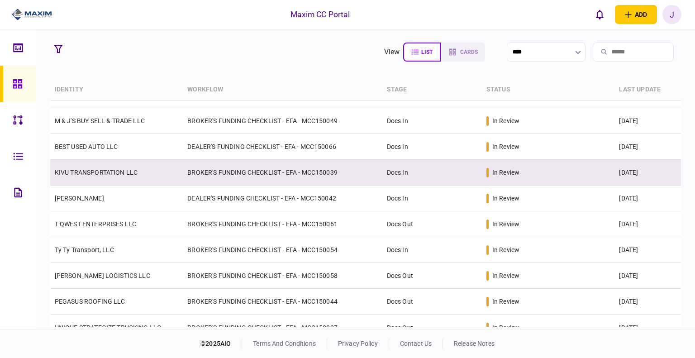
scroll to position [239, 0]
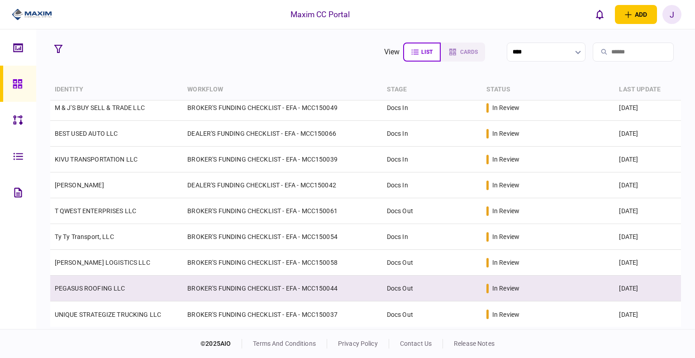
click at [108, 285] on link "PEGASUS ROOFING LLC" at bounding box center [90, 287] width 71 height 7
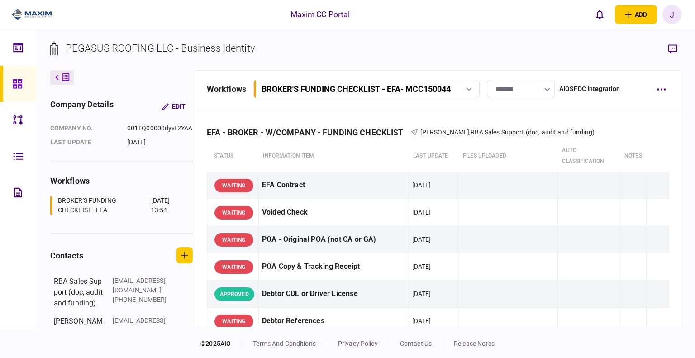
click at [539, 90] on input "********" at bounding box center [521, 89] width 68 height 19
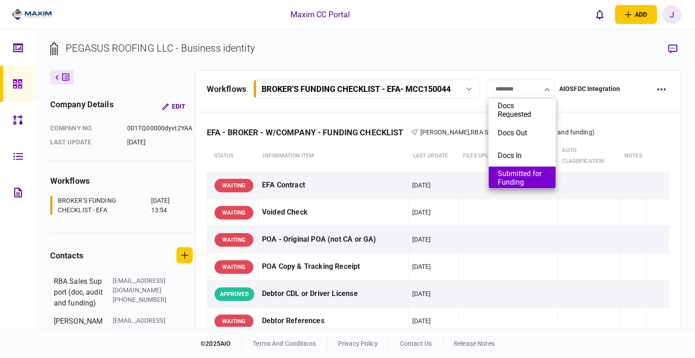
scroll to position [45, 0]
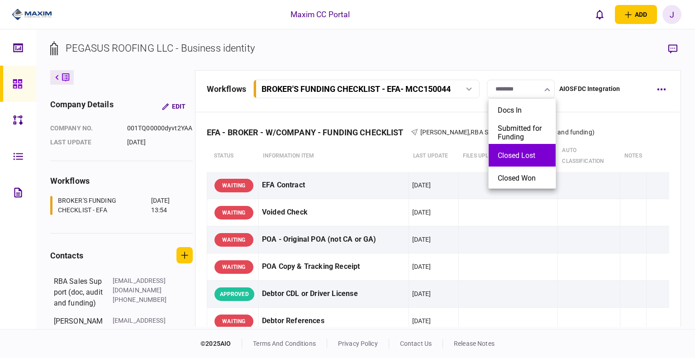
click at [523, 155] on button "Closed Lost" at bounding box center [521, 155] width 49 height 9
type input "**********"
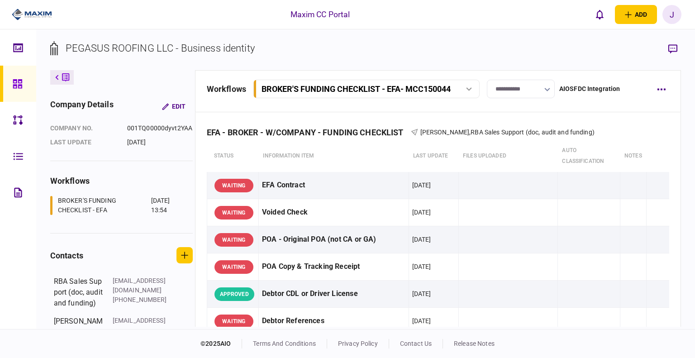
click at [16, 84] on icon at bounding box center [18, 84] width 10 height 10
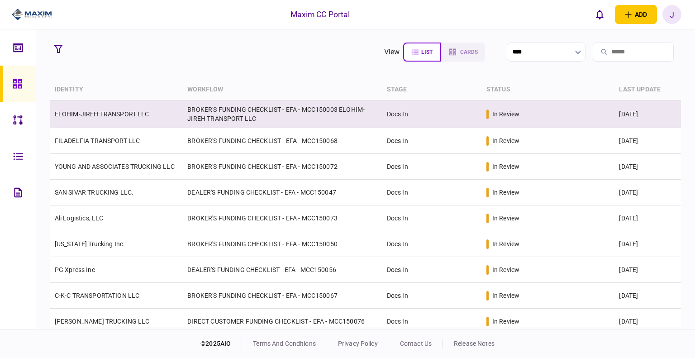
click at [93, 118] on td "ELOHIM-JIREH TRANSPORT LLC" at bounding box center [116, 114] width 133 height 28
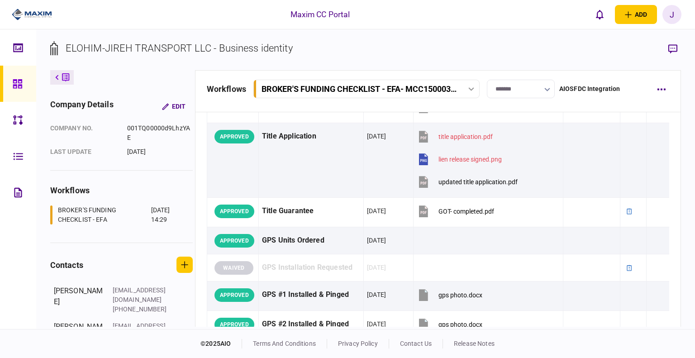
scroll to position [950, 0]
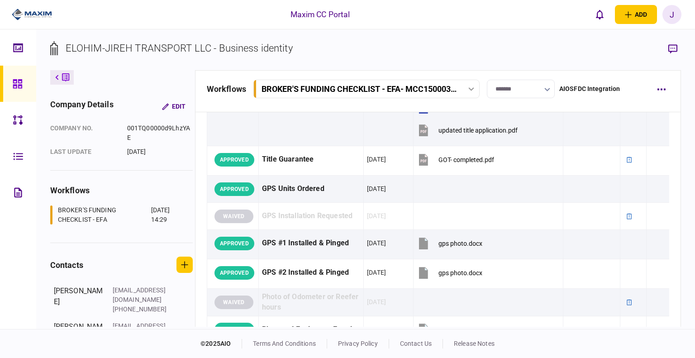
click at [10, 79] on link at bounding box center [18, 84] width 36 height 36
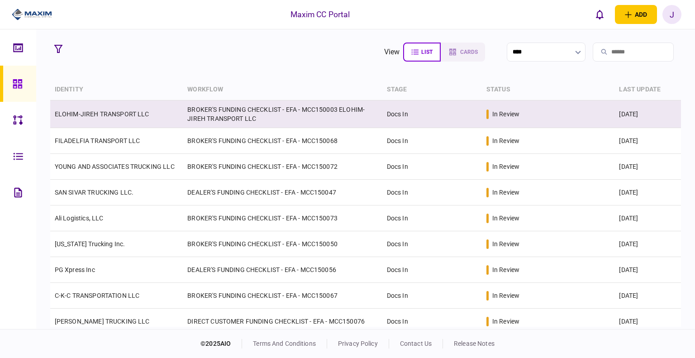
click at [114, 115] on link "ELOHIM-JIREH TRANSPORT LLC" at bounding box center [102, 113] width 95 height 7
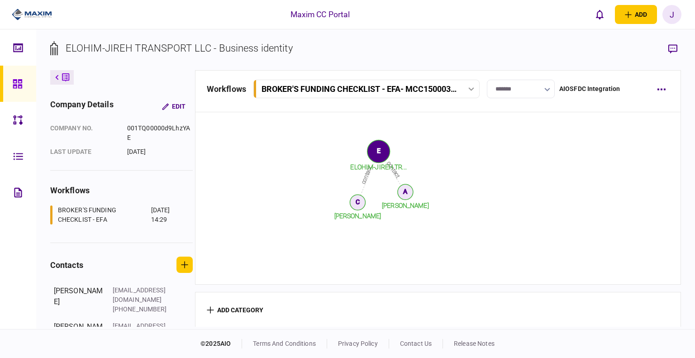
scroll to position [1016, 0]
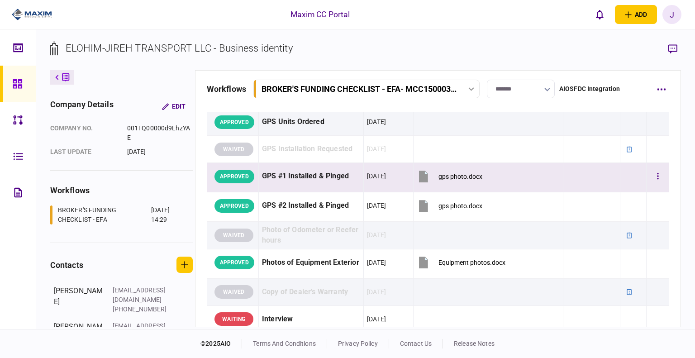
click at [349, 187] on td "GPS #1 Installed & Pinged" at bounding box center [310, 177] width 105 height 29
click at [468, 173] on div "gps photo.docx" at bounding box center [460, 176] width 44 height 7
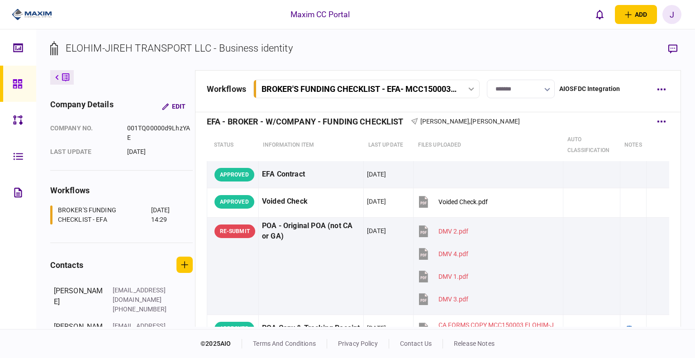
scroll to position [0, 0]
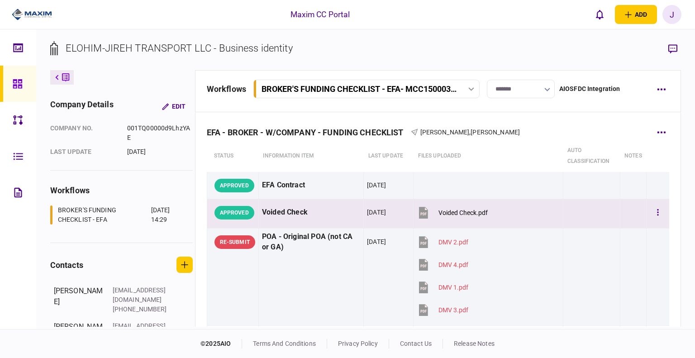
click at [305, 215] on div "Voided Check" at bounding box center [311, 212] width 98 height 20
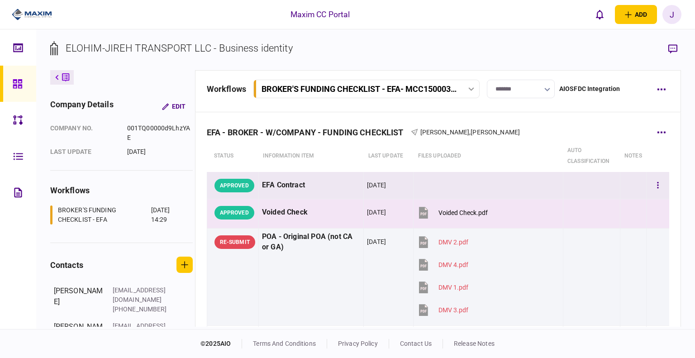
click at [290, 185] on div "EFA Contract" at bounding box center [311, 185] width 98 height 20
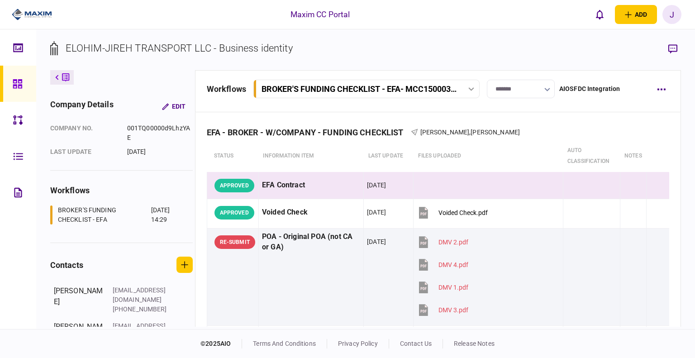
click at [681, 53] on div "ELOHIM-JIREH TRANSPORT LLC - Business identity company details Edit company no.…" at bounding box center [365, 178] width 658 height 299
click at [675, 47] on icon "button" at bounding box center [672, 48] width 9 height 9
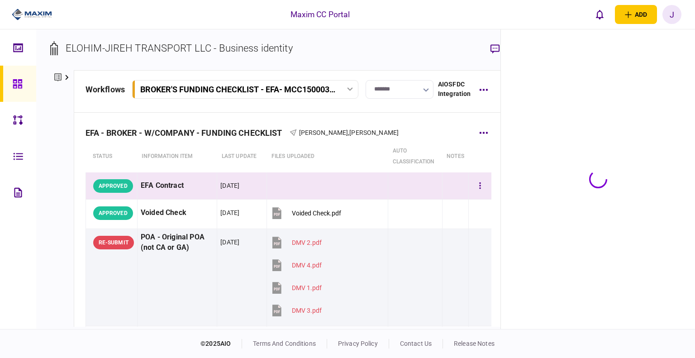
click at [152, 190] on div "EFA Contract" at bounding box center [177, 185] width 73 height 20
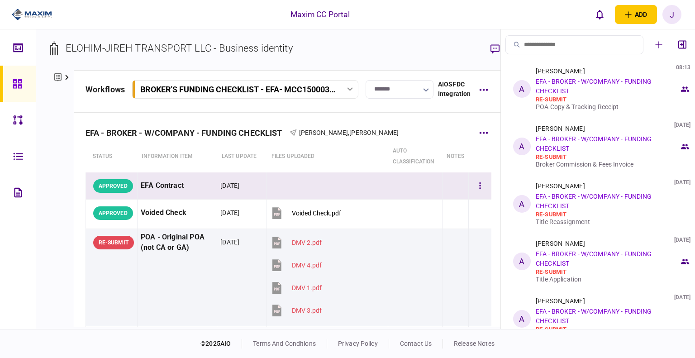
click at [185, 190] on div "EFA Contract" at bounding box center [177, 185] width 73 height 20
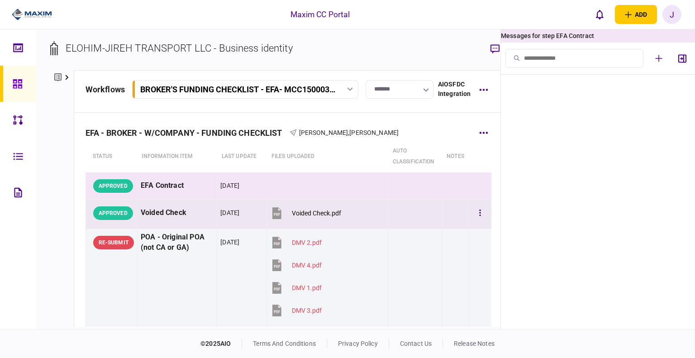
click at [178, 224] on td "Voided Check" at bounding box center [177, 213] width 80 height 29
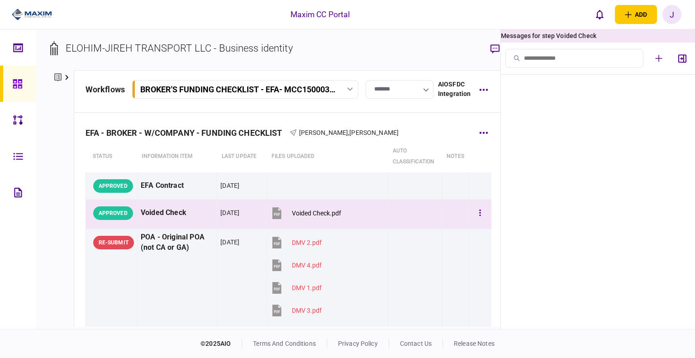
click at [168, 215] on div "Voided Check" at bounding box center [177, 213] width 73 height 20
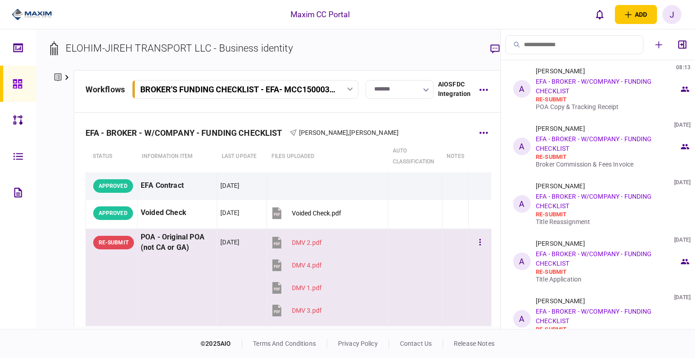
click at [161, 242] on div "POA - Original POA (not CA or GA)" at bounding box center [177, 242] width 73 height 21
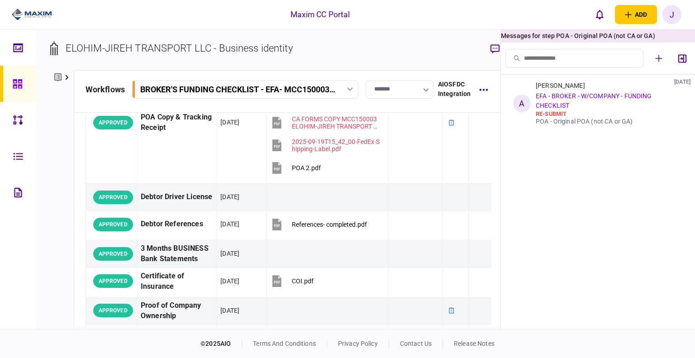
scroll to position [226, 0]
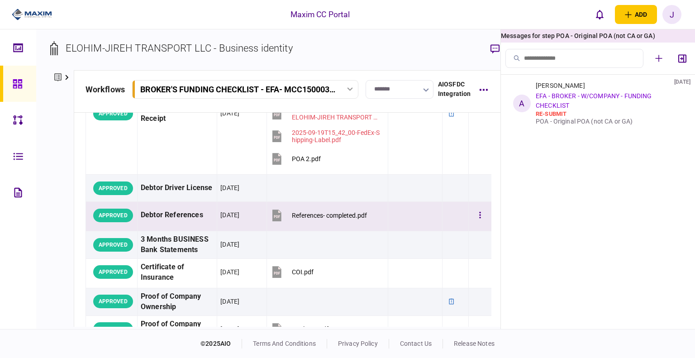
click at [165, 214] on div "Debtor References" at bounding box center [177, 215] width 73 height 20
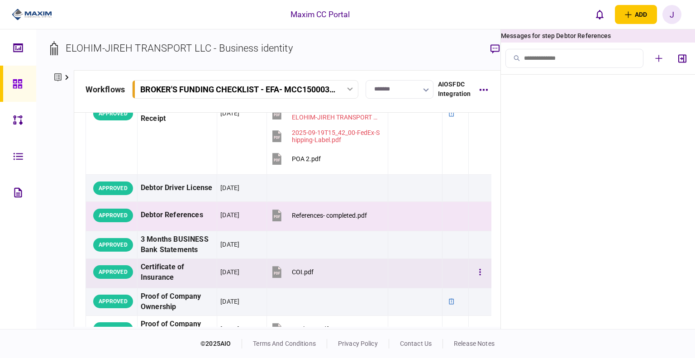
click at [157, 258] on td "Certificate of Insurance" at bounding box center [177, 272] width 80 height 29
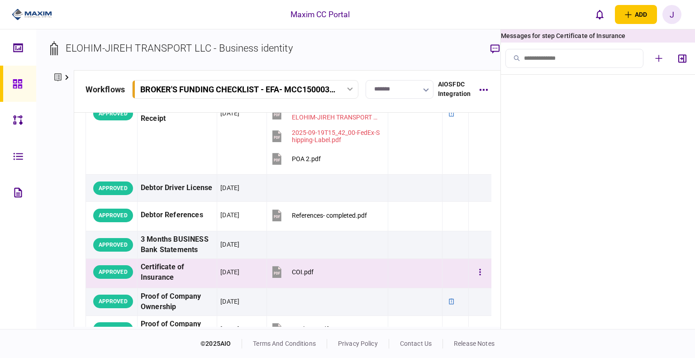
click at [157, 275] on div "Certificate of Insurance" at bounding box center [177, 272] width 73 height 21
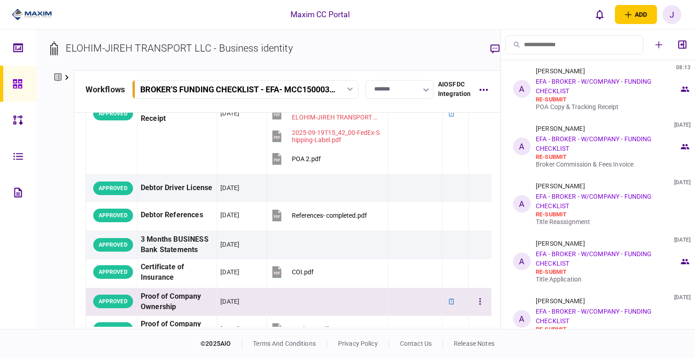
click at [157, 294] on div "Proof of Company Ownership" at bounding box center [177, 301] width 73 height 21
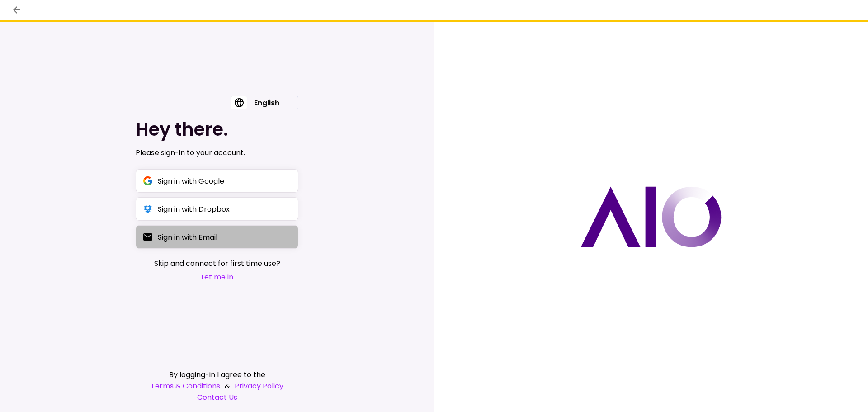
click at [197, 236] on div "Sign in with Email" at bounding box center [188, 237] width 60 height 11
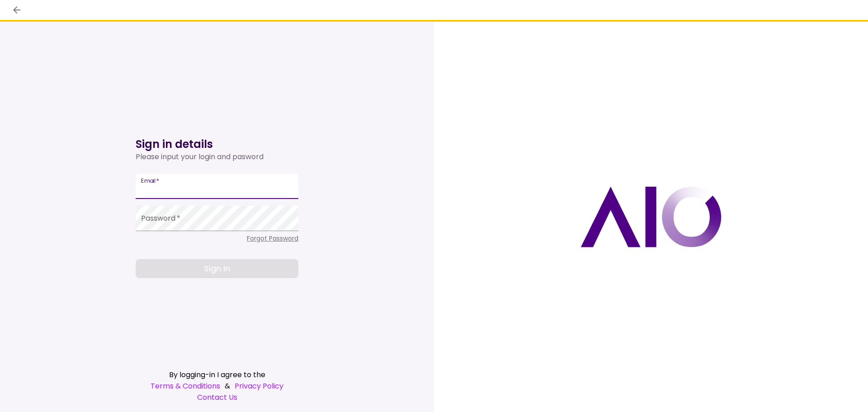
click at [188, 195] on input "Email   *" at bounding box center [217, 186] width 163 height 25
type input "****"
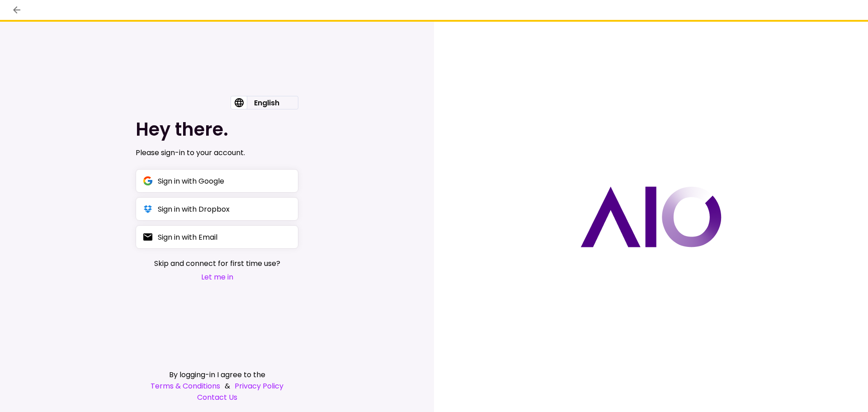
click at [217, 270] on div "Skip and connect for first time use? Let me in" at bounding box center [217, 270] width 126 height 25
click at [212, 278] on button "Let me in" at bounding box center [217, 276] width 126 height 11
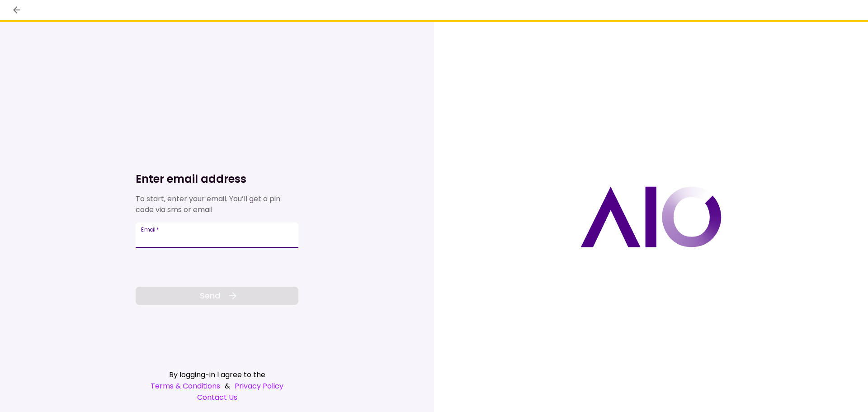
click at [173, 239] on input "Email   *" at bounding box center [217, 234] width 163 height 25
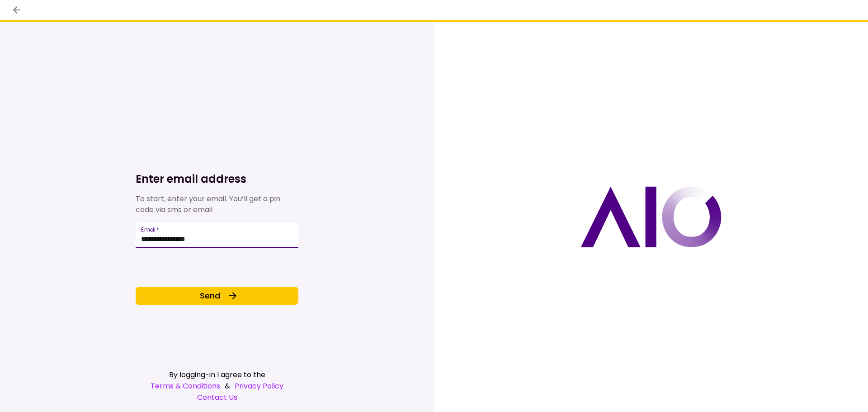
type input "**********"
click at [175, 278] on div "**********" at bounding box center [217, 201] width 163 height 208
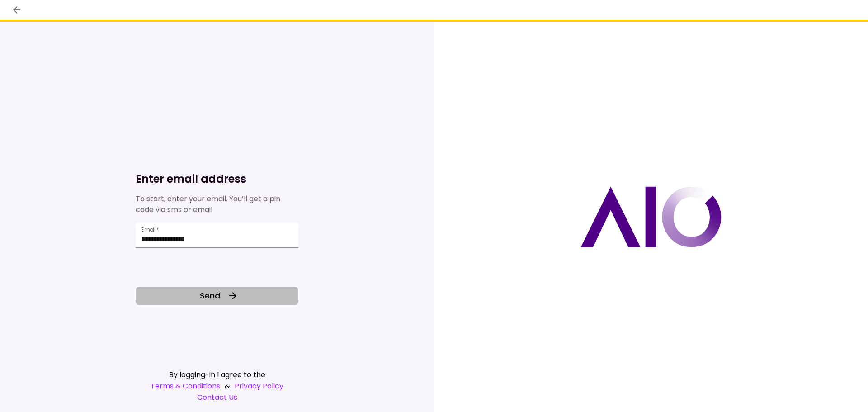
click at [185, 287] on button "Send" at bounding box center [217, 296] width 163 height 18
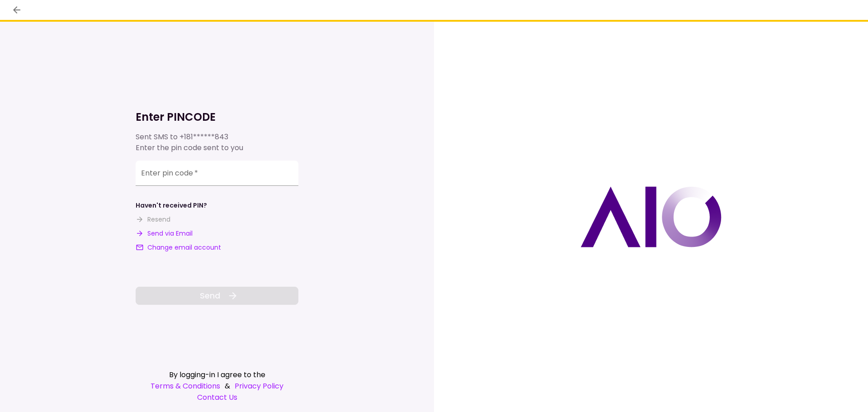
click at [166, 235] on button "Send via Email" at bounding box center [164, 233] width 57 height 9
click at [210, 183] on input "**********" at bounding box center [217, 173] width 163 height 25
paste input "******"
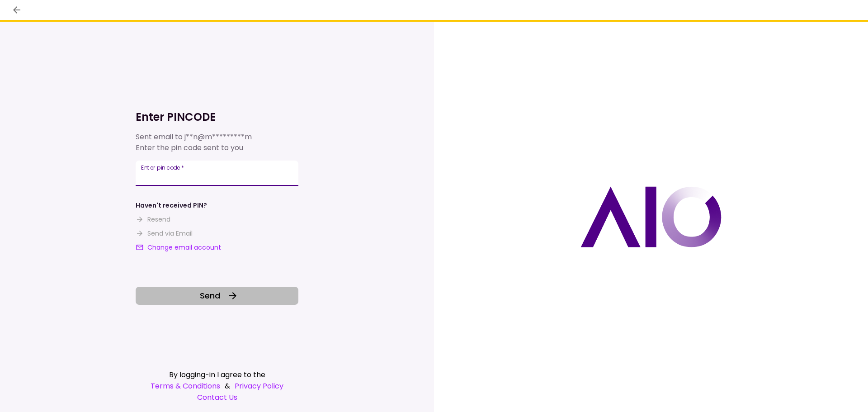
type input "******"
click at [227, 296] on icon at bounding box center [232, 295] width 11 height 11
